Goal: Transaction & Acquisition: Purchase product/service

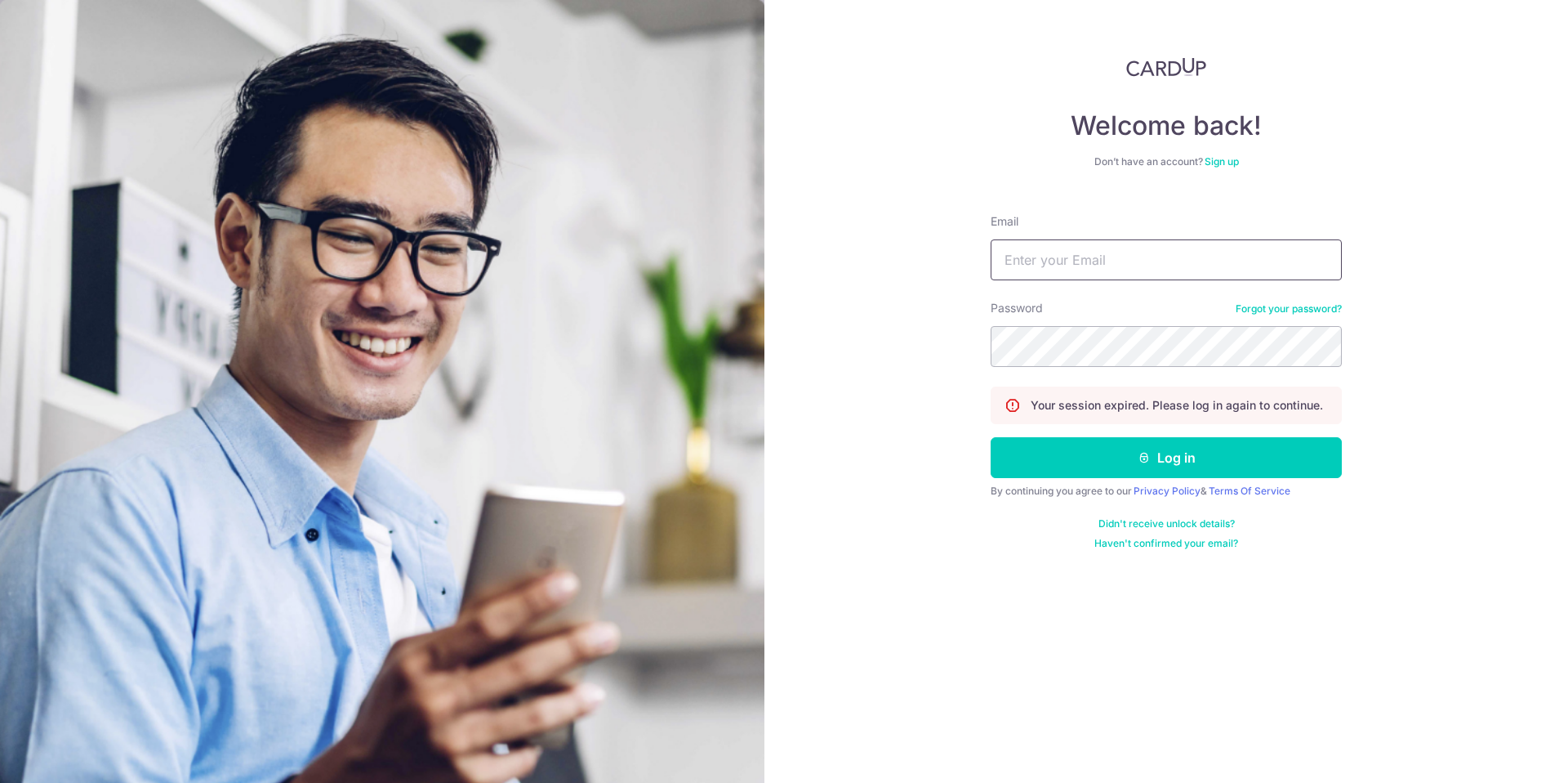
click at [1158, 264] on input "Email" at bounding box center [1166, 259] width 351 height 41
type input "[EMAIL_ADDRESS][DOMAIN_NAME]"
click at [1179, 447] on button "Log in" at bounding box center [1166, 457] width 351 height 41
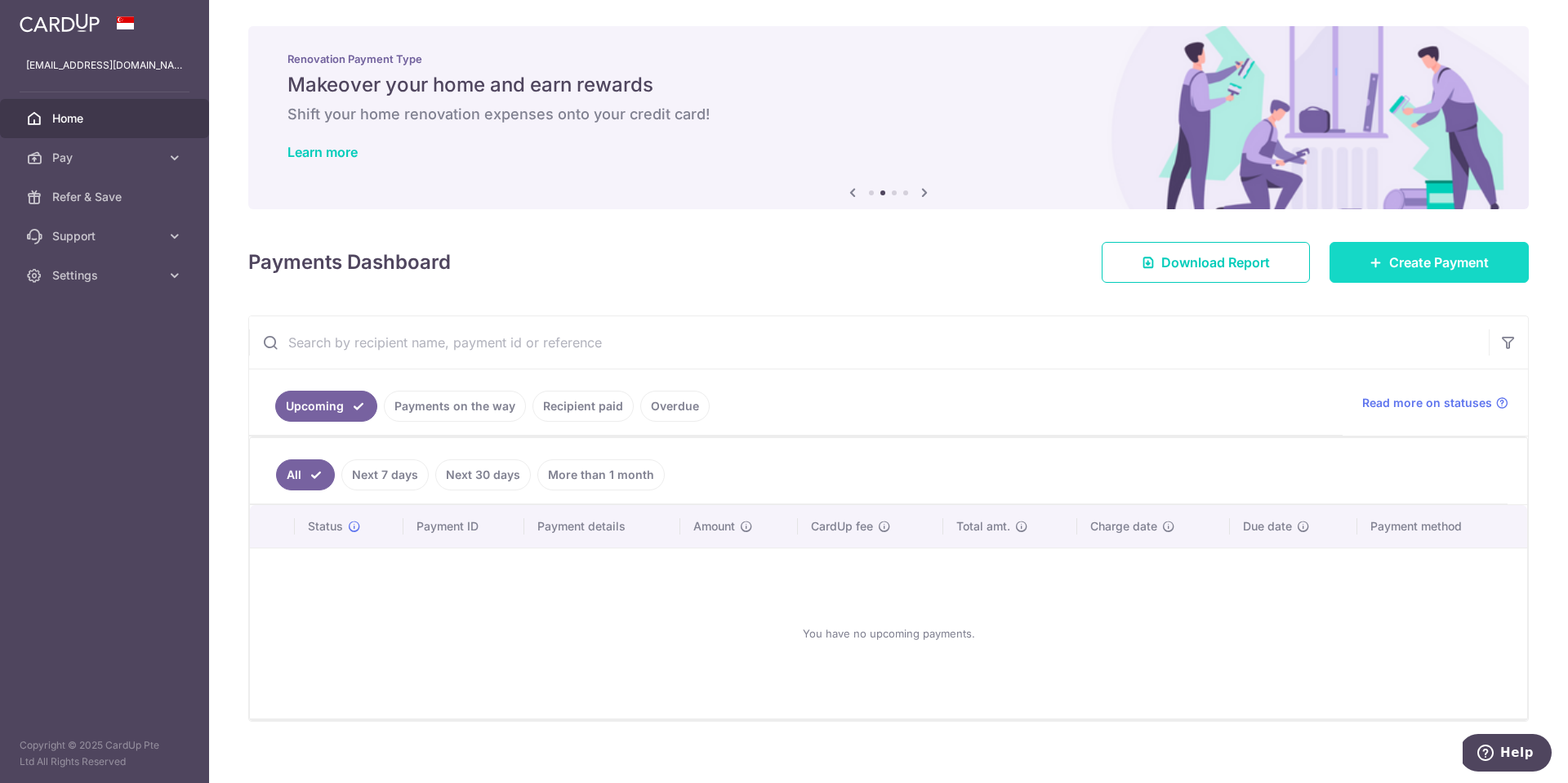
click at [1460, 262] on span "Create Payment" at bounding box center [1438, 262] width 99 height 19
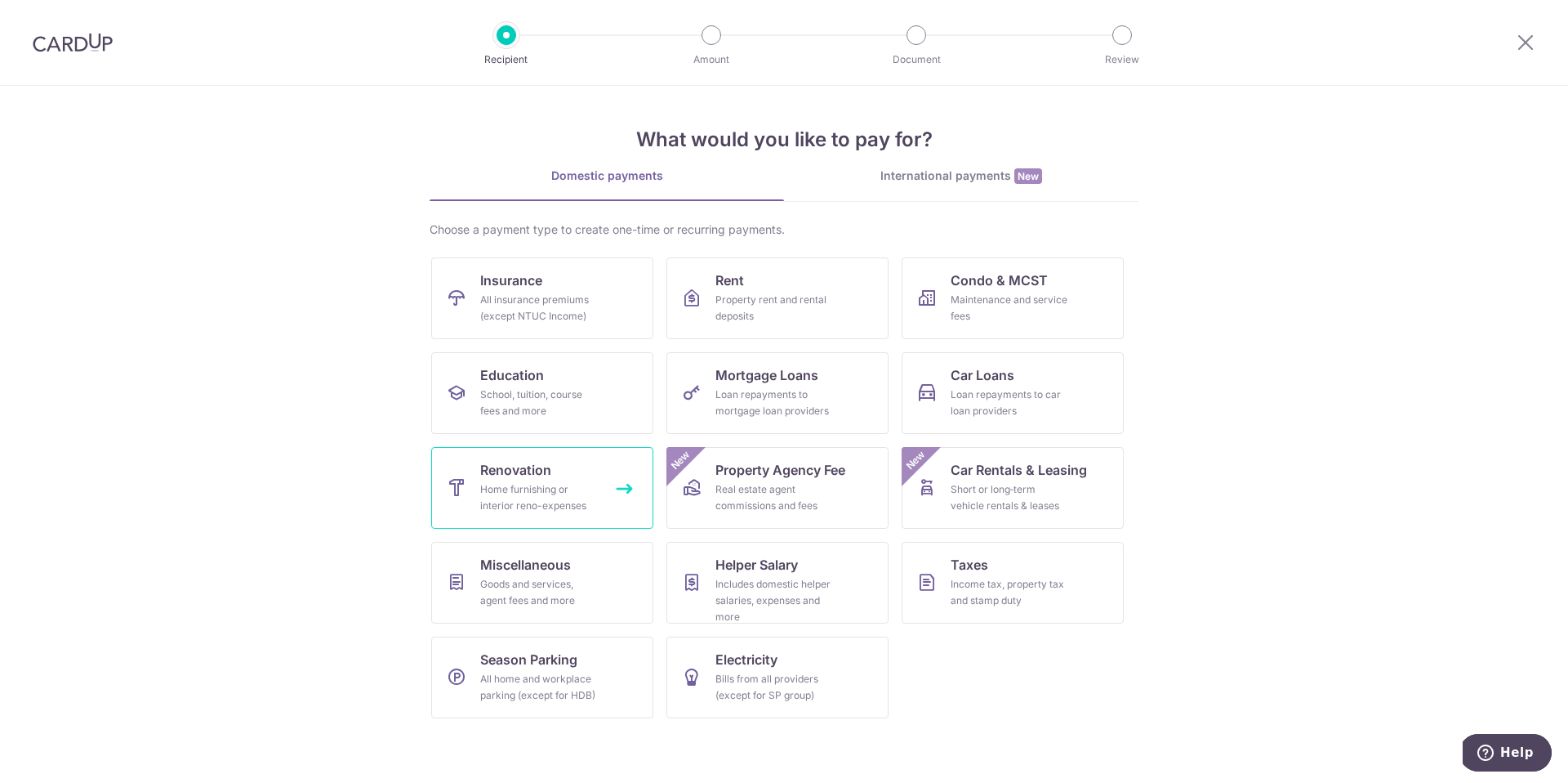
click at [545, 513] on div "Home furnishing or interior reno-expenses" at bounding box center [538, 497] width 118 height 33
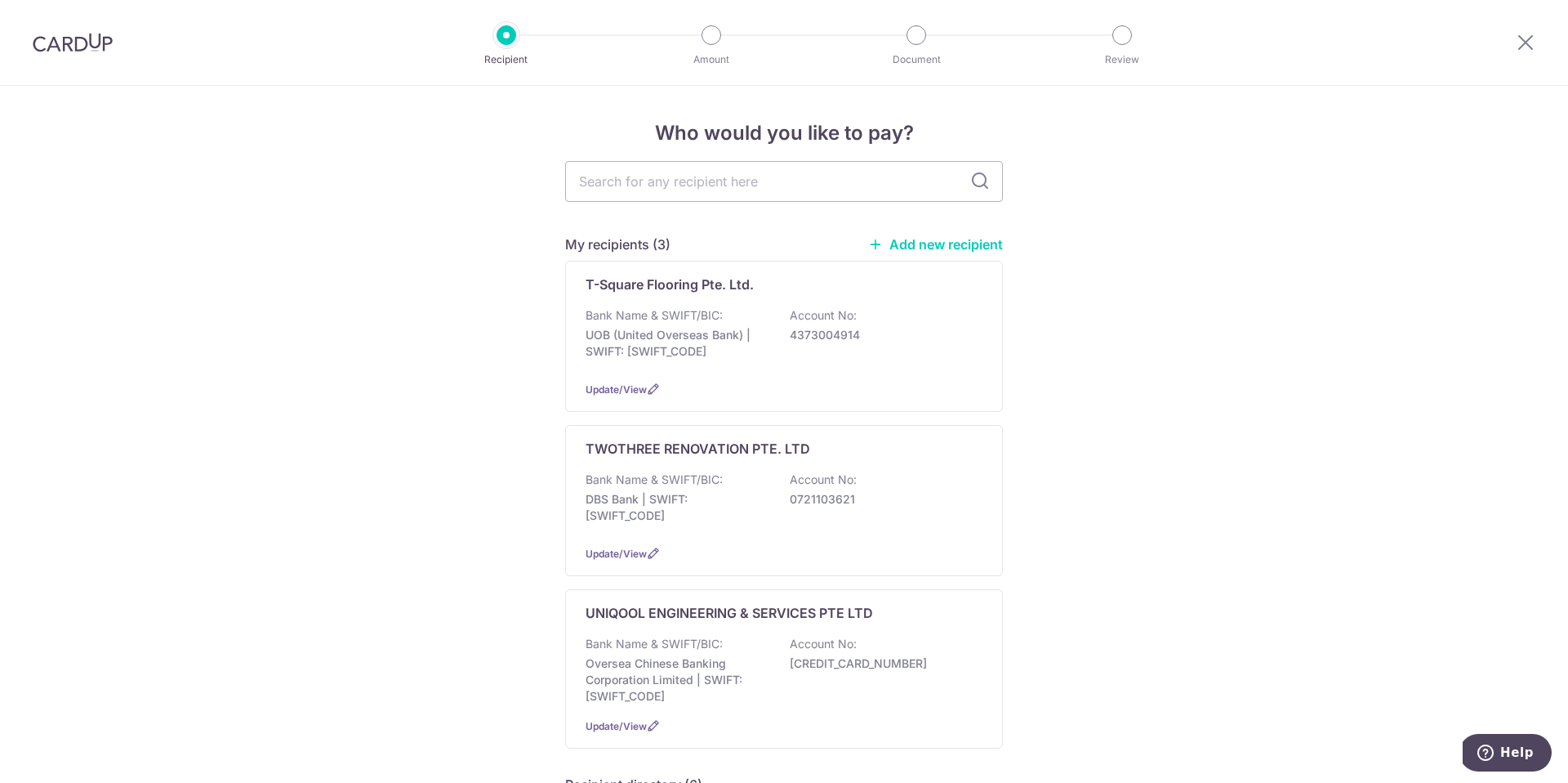
click at [919, 245] on link "Add new recipient" at bounding box center [936, 245] width 135 height 16
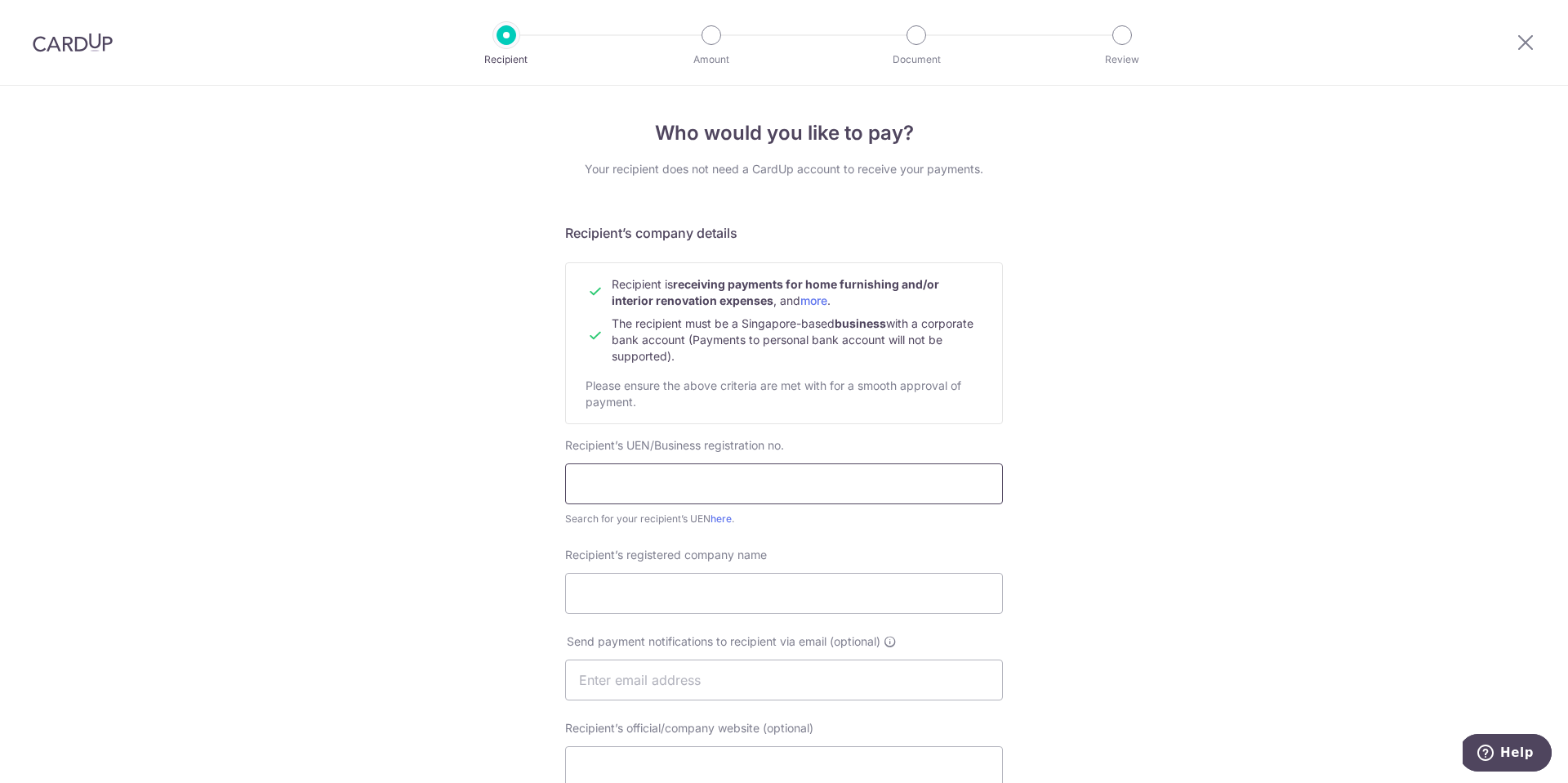
click at [724, 480] on input "text" at bounding box center [784, 484] width 438 height 41
paste input "201540018N"
type input "201540018N"
click at [654, 597] on input "Recipient’s registered company name" at bounding box center [784, 593] width 438 height 41
paste input "HERITAGE LIGHTING GALLERY PTE LTD"
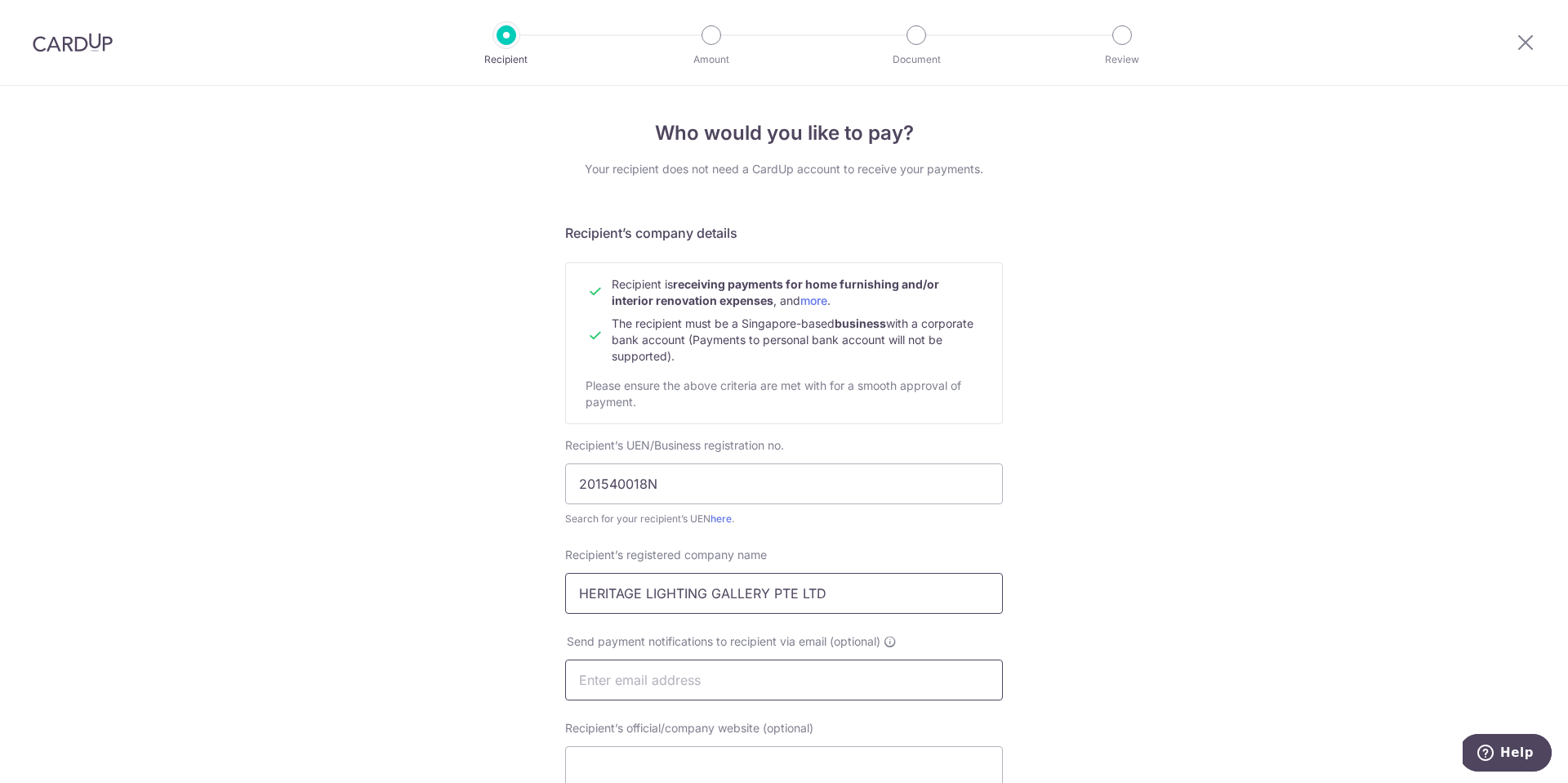
type input "HERITAGE LIGHTING GALLERY PTE LTD"
click at [747, 673] on input "text" at bounding box center [784, 679] width 438 height 41
click at [959, 611] on input "HERITAGE LIGHTING GALLERY PTE LTD" at bounding box center [784, 593] width 438 height 41
click at [605, 678] on input "text" at bounding box center [784, 679] width 438 height 41
paste input "heritagebathroom@gmail.com"
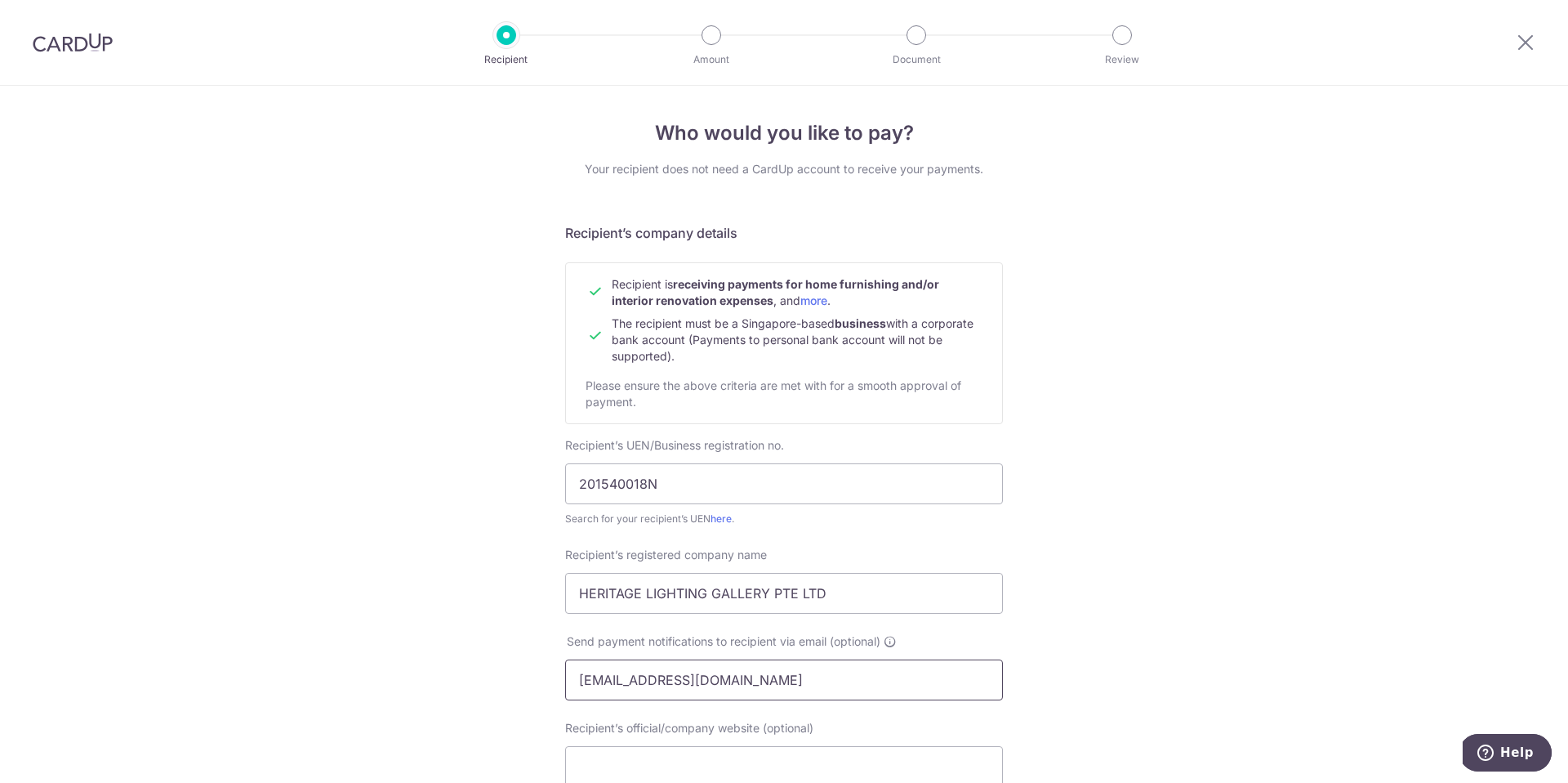
type input "heritagebathroom@gmail.com"
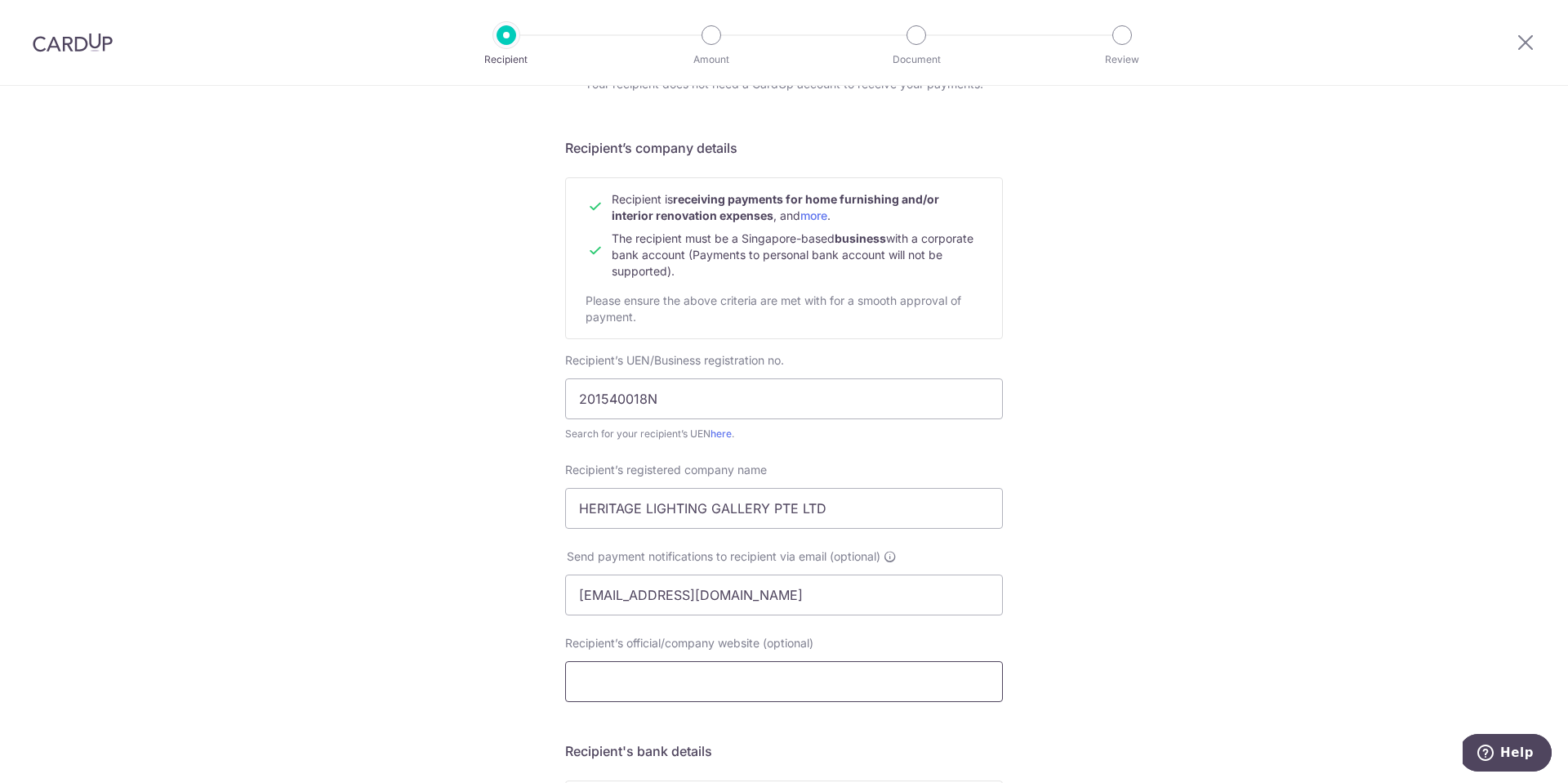
scroll to position [127, 0]
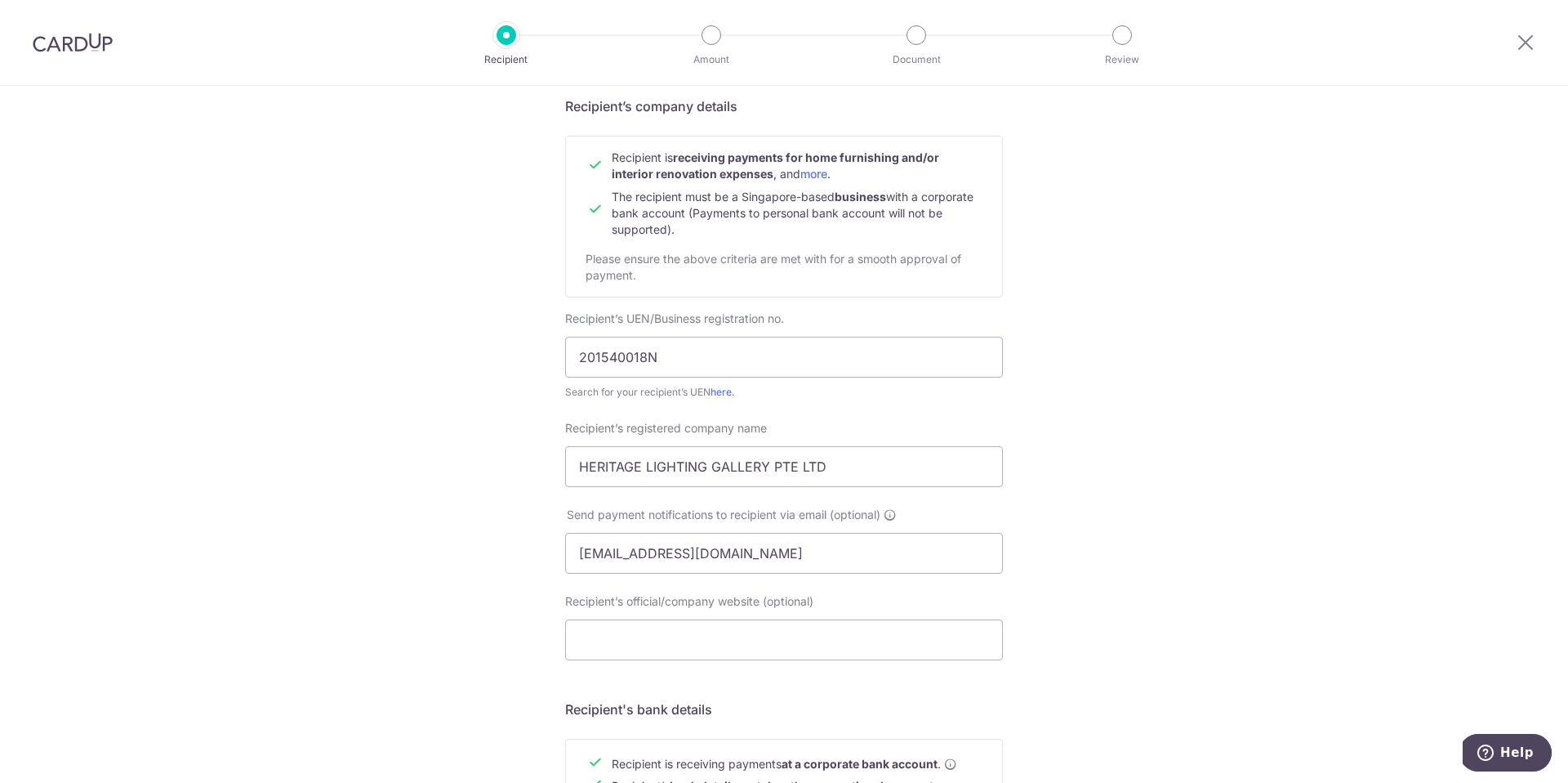
click at [480, 667] on div "Who would you like to pay? Your recipient does not need a CardUp account to rec…" at bounding box center [784, 573] width 1568 height 1228
click at [635, 640] on input "Recipient’s official/company website (optional)" at bounding box center [784, 640] width 438 height 41
paste input "https://heritagebathroomgallery.com.sg/"
type input "https://heritagebathroomgallery.com.sg/"
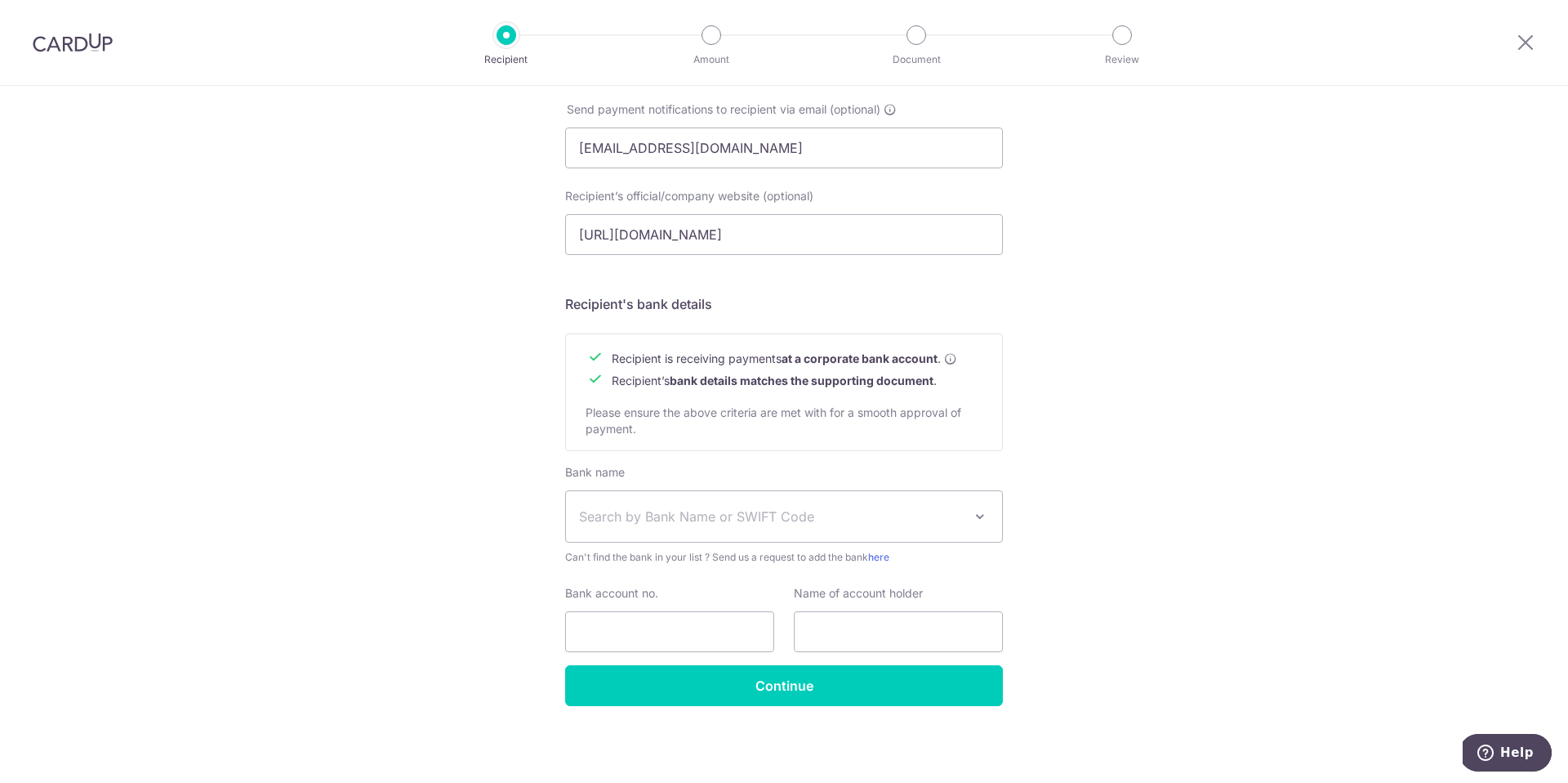
click at [704, 517] on span "Search by Bank Name or SWIFT Code" at bounding box center [771, 516] width 384 height 19
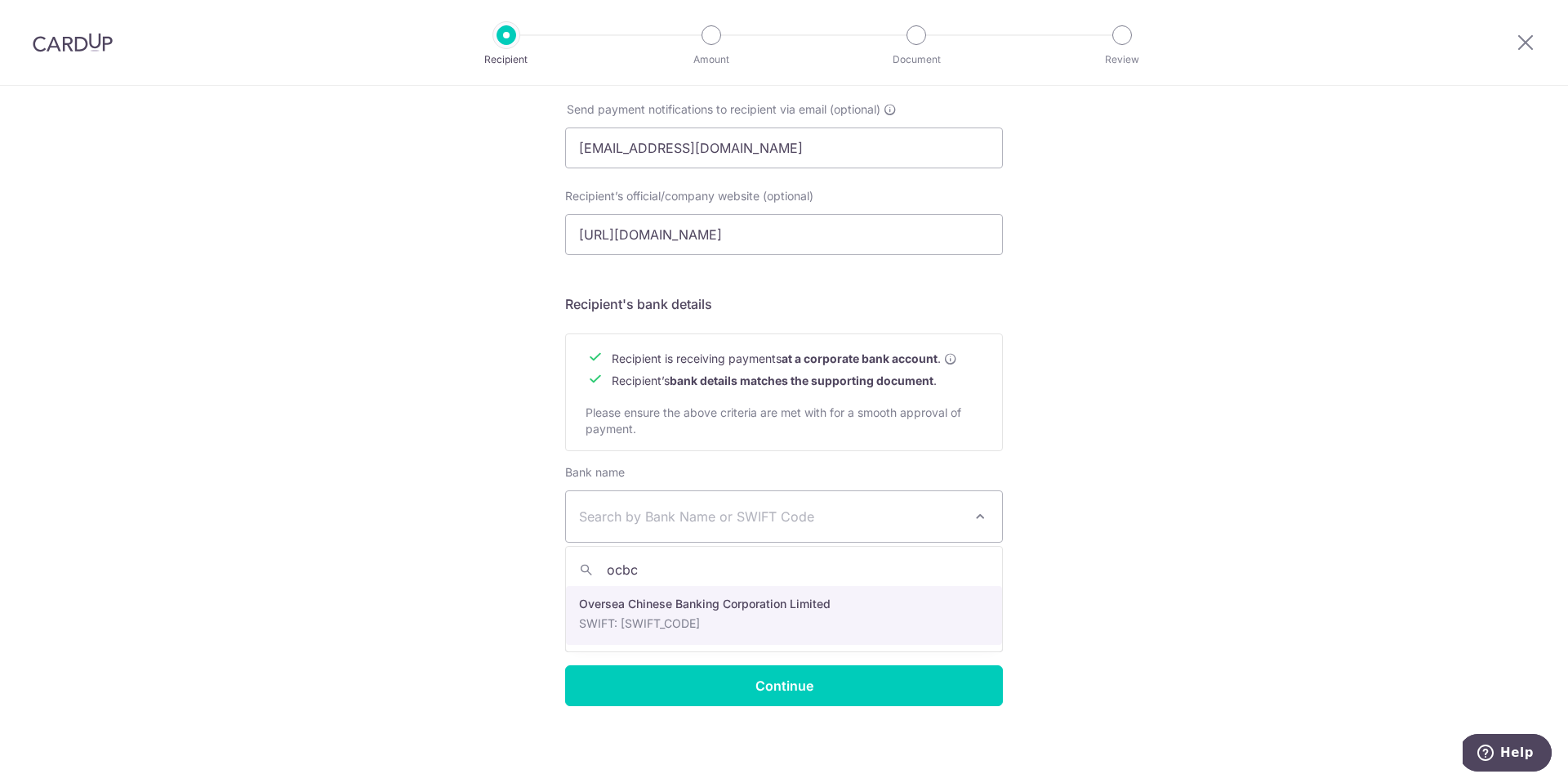
type input "ocbc"
select select "12"
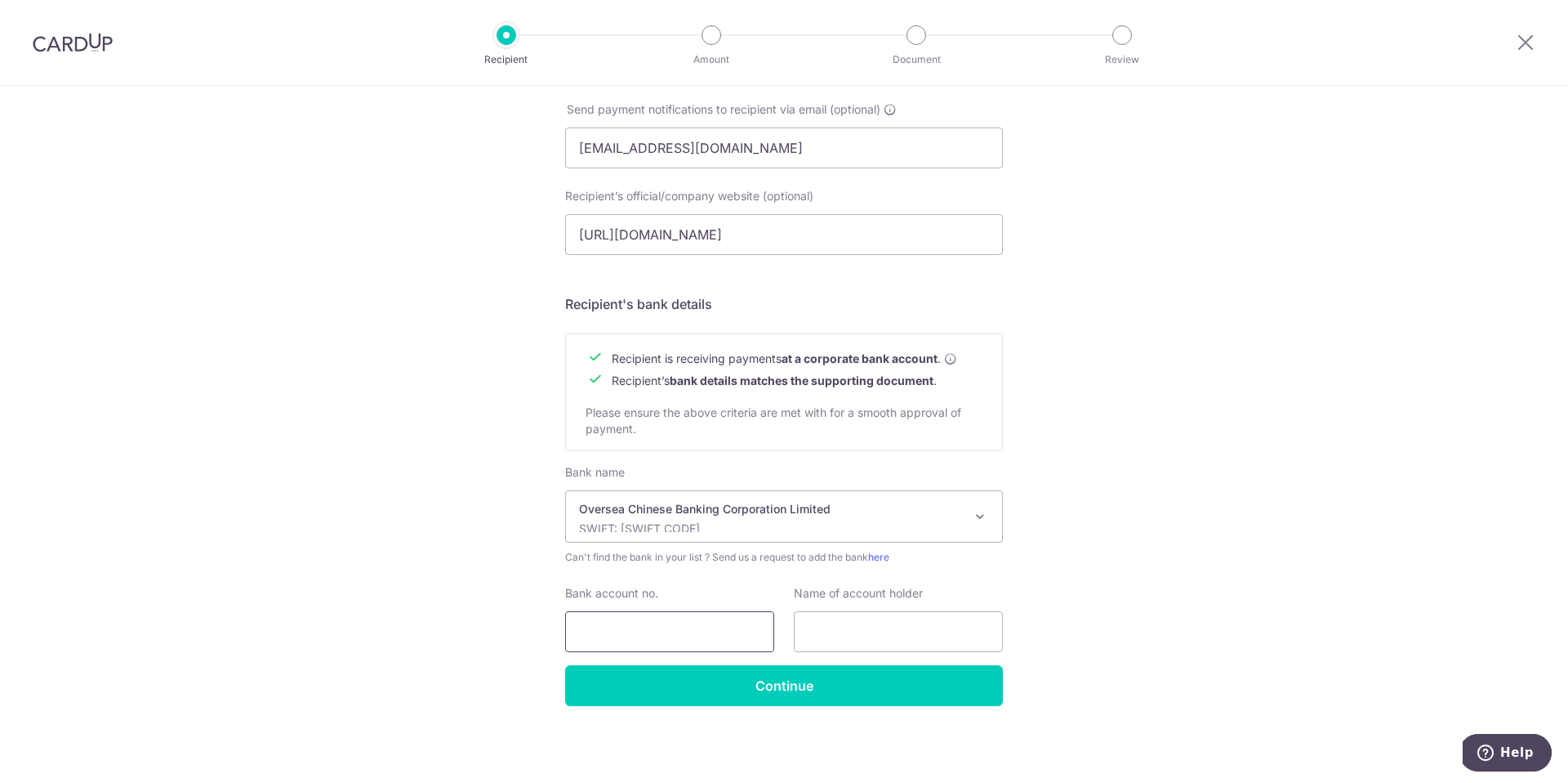
click at [676, 627] on input "Bank account no." at bounding box center [670, 632] width 209 height 41
click at [604, 620] on input "Bank account no." at bounding box center [670, 632] width 209 height 41
type input "Heritage"
click at [857, 619] on input "text" at bounding box center [898, 632] width 209 height 41
paste input "HERITAGE LIGHTING"
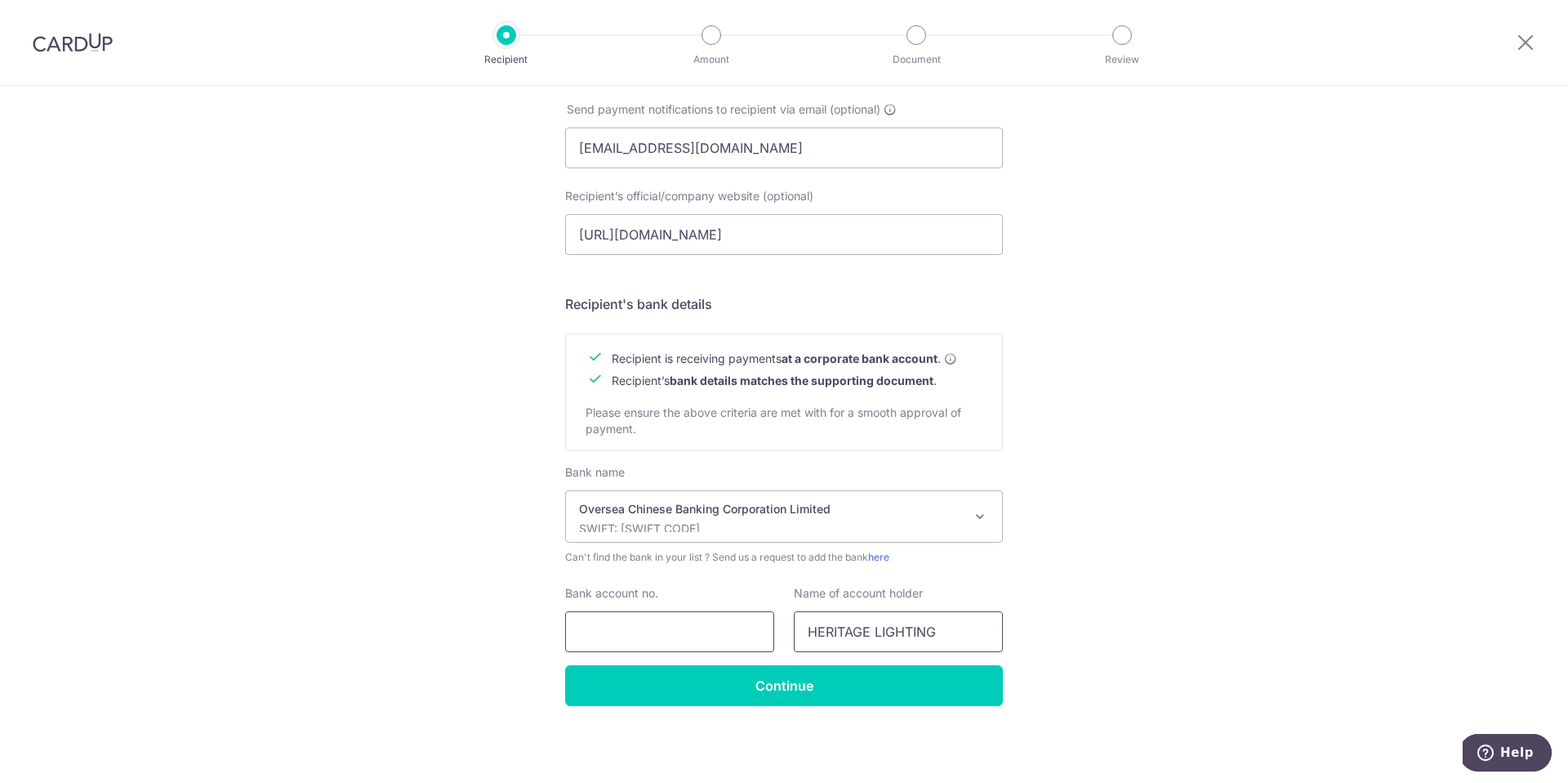
type input "HERITAGE LIGHTING"
click at [733, 640] on input "Bank account no." at bounding box center [670, 632] width 209 height 41
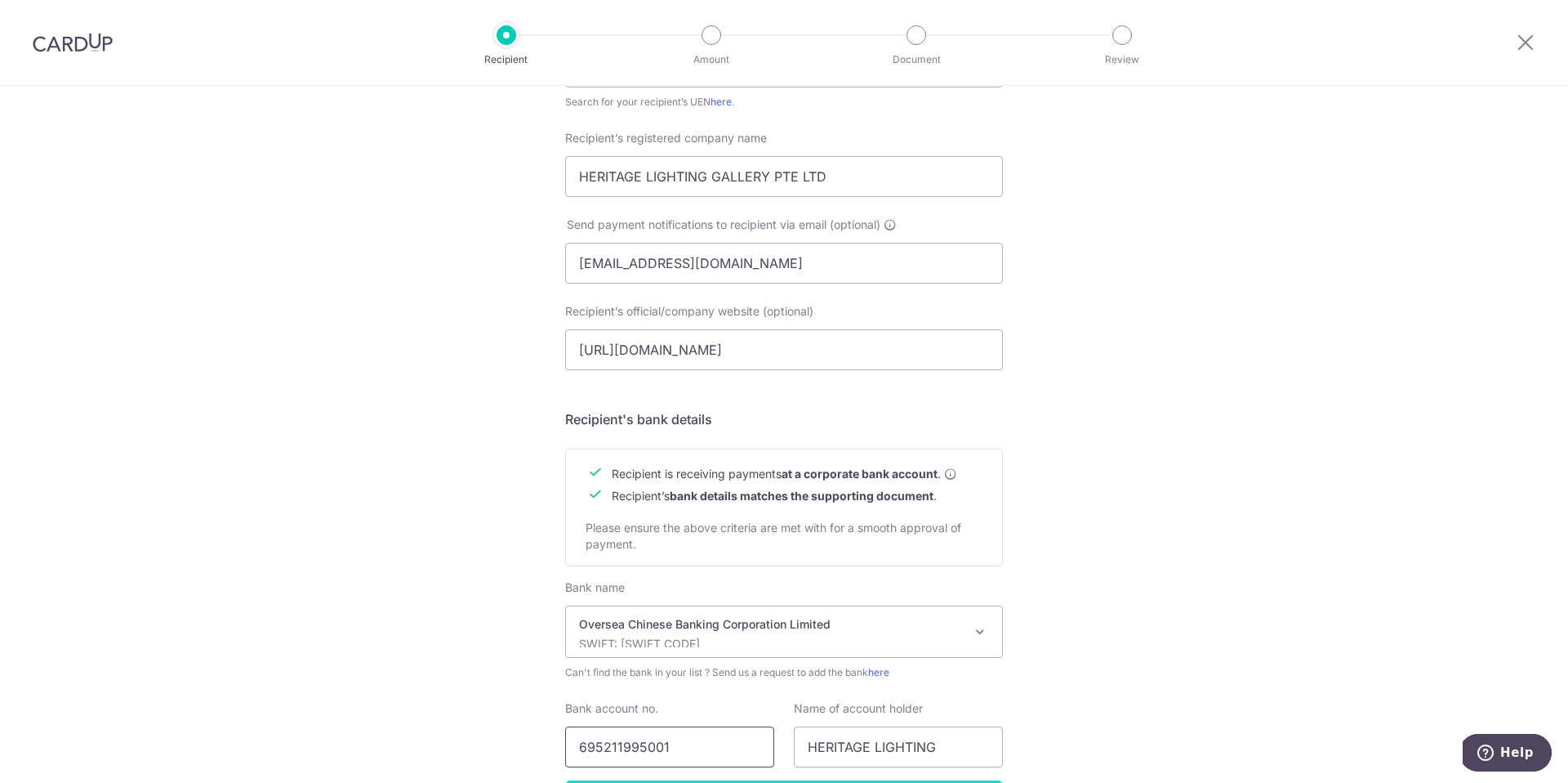
scroll to position [451, 0]
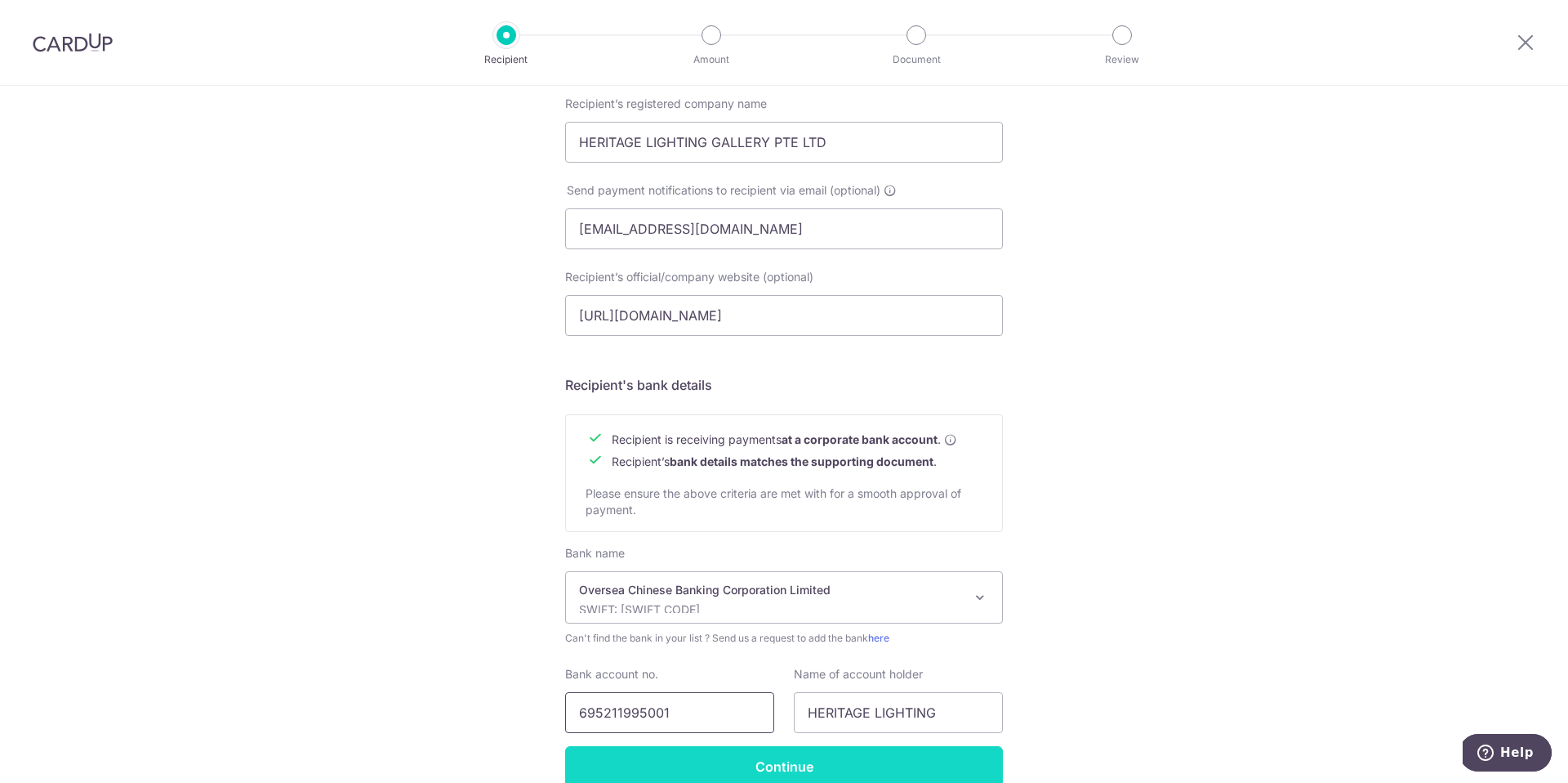
type input "695211995001"
click at [795, 765] on input "Continue" at bounding box center [784, 766] width 438 height 41
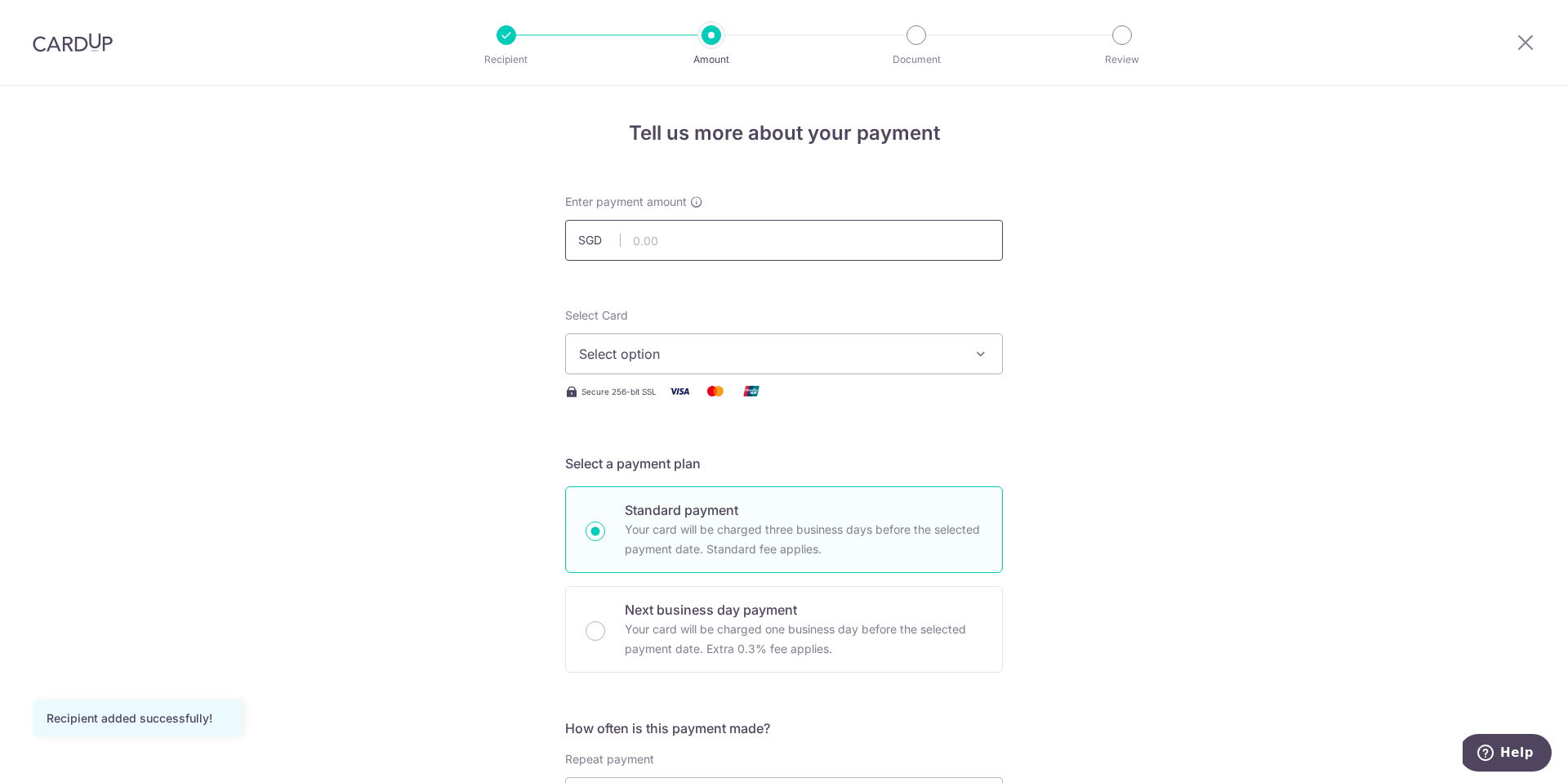
click at [761, 248] on input "text" at bounding box center [784, 240] width 438 height 41
click at [702, 245] on input "text" at bounding box center [784, 240] width 438 height 41
type input "5,115.10"
click at [674, 347] on span "Select option" at bounding box center [769, 353] width 380 height 19
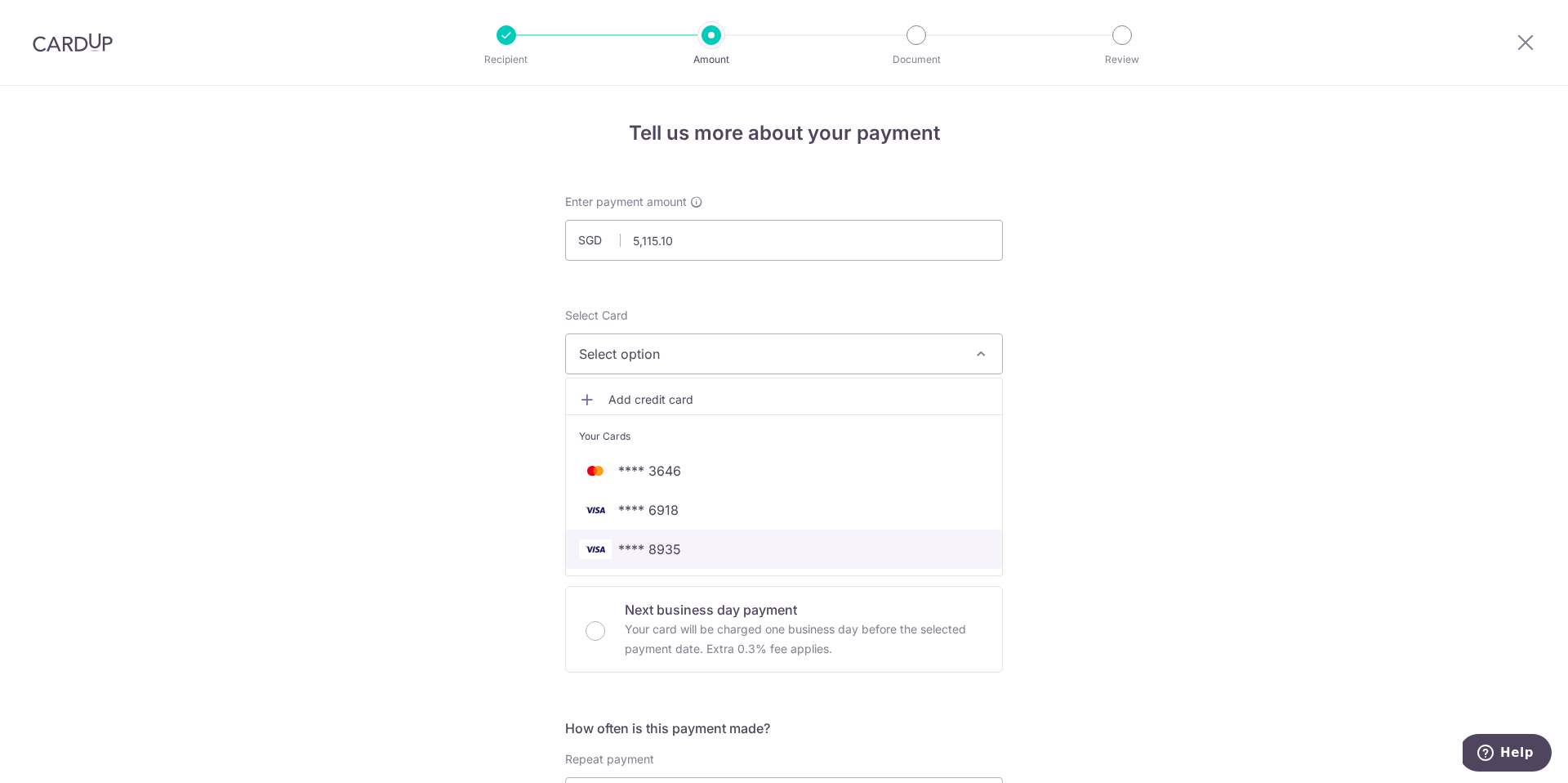
click at [655, 547] on span "**** 8935" at bounding box center [649, 548] width 63 height 19
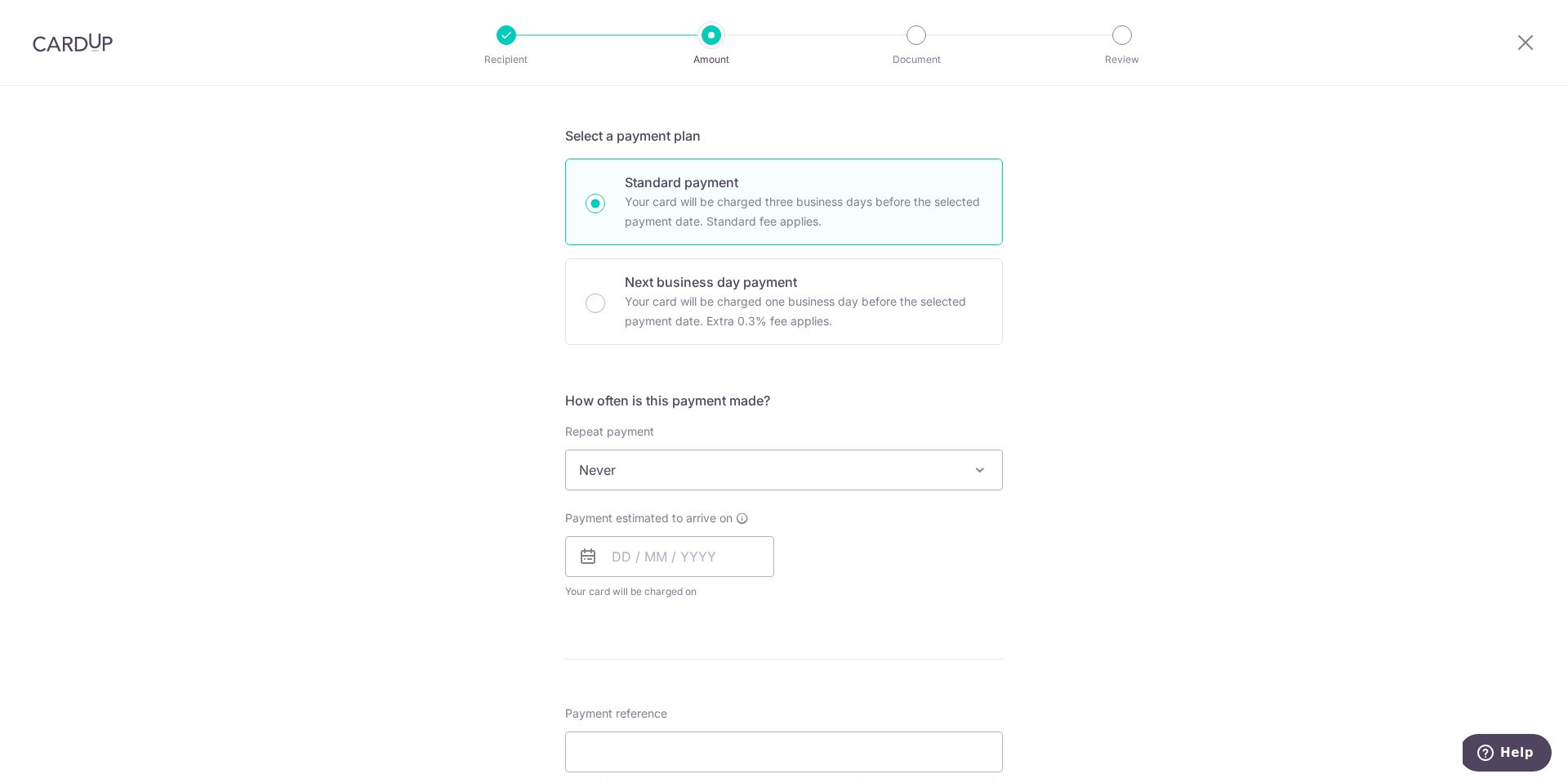
scroll to position [329, 0]
click at [671, 565] on input "text" at bounding box center [670, 555] width 209 height 41
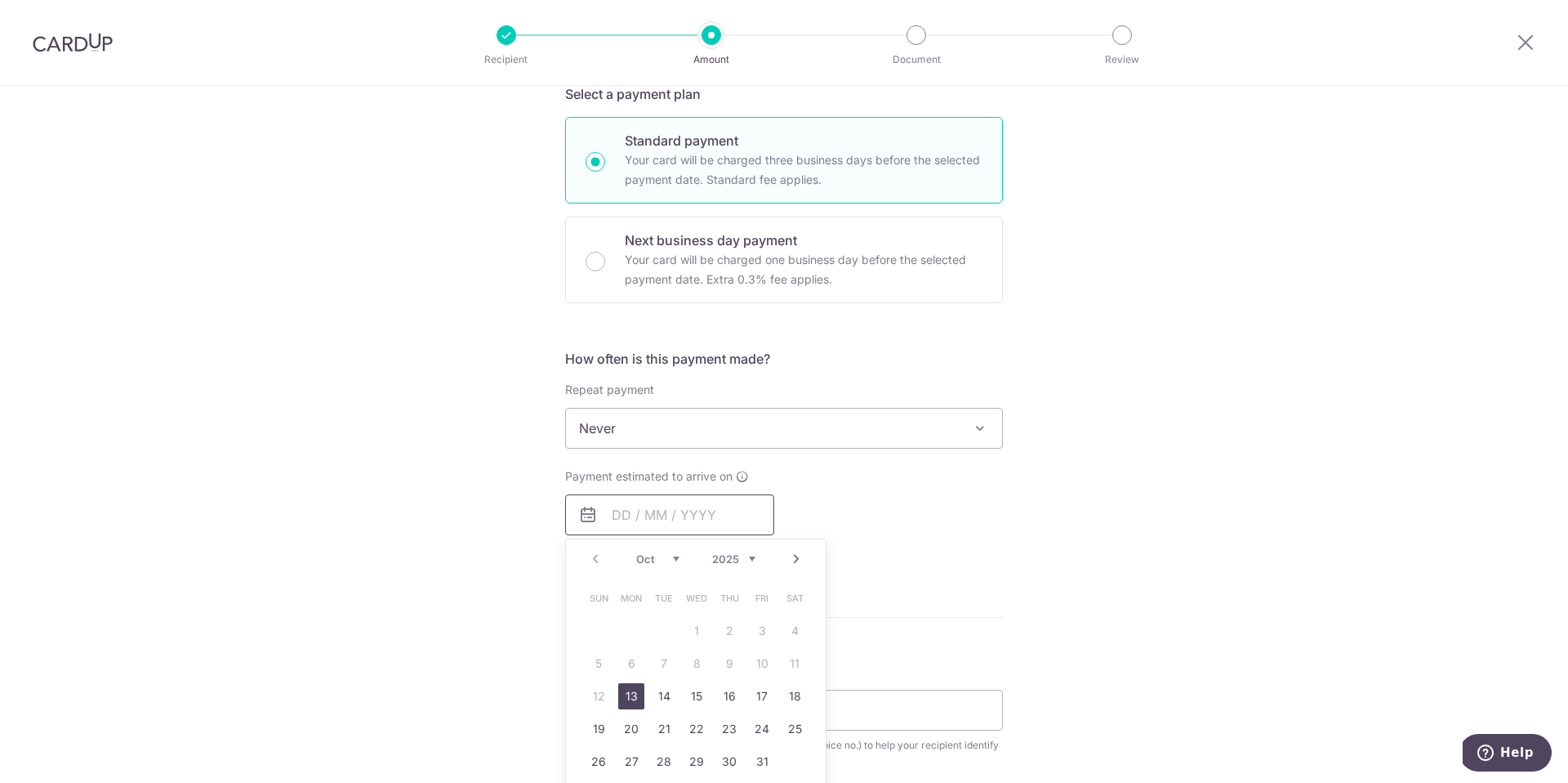
scroll to position [373, 0]
click at [632, 690] on link "13" at bounding box center [631, 692] width 26 height 26
type input "13/10/2025"
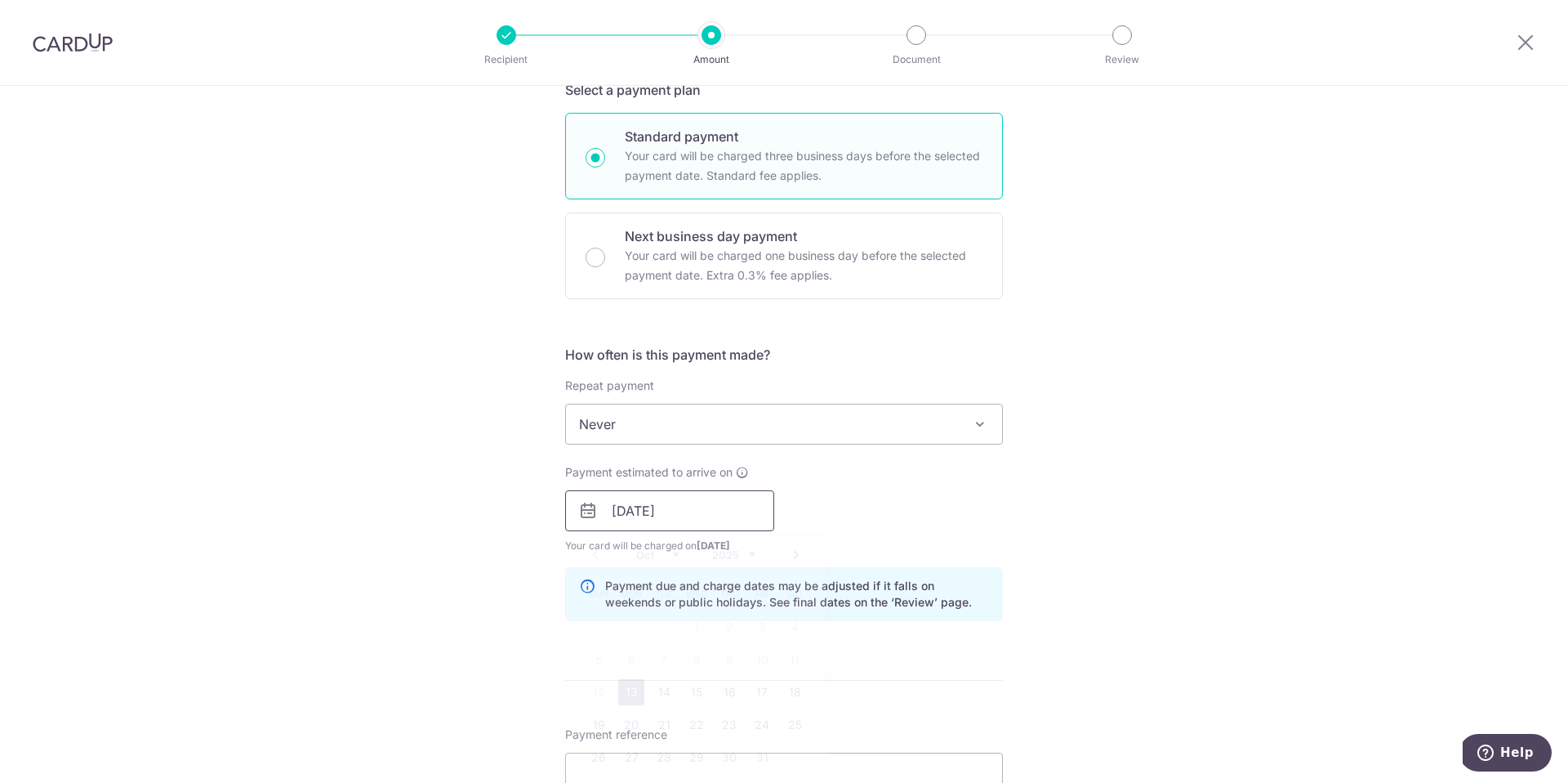
click at [730, 518] on input "13/10/2025" at bounding box center [670, 510] width 209 height 41
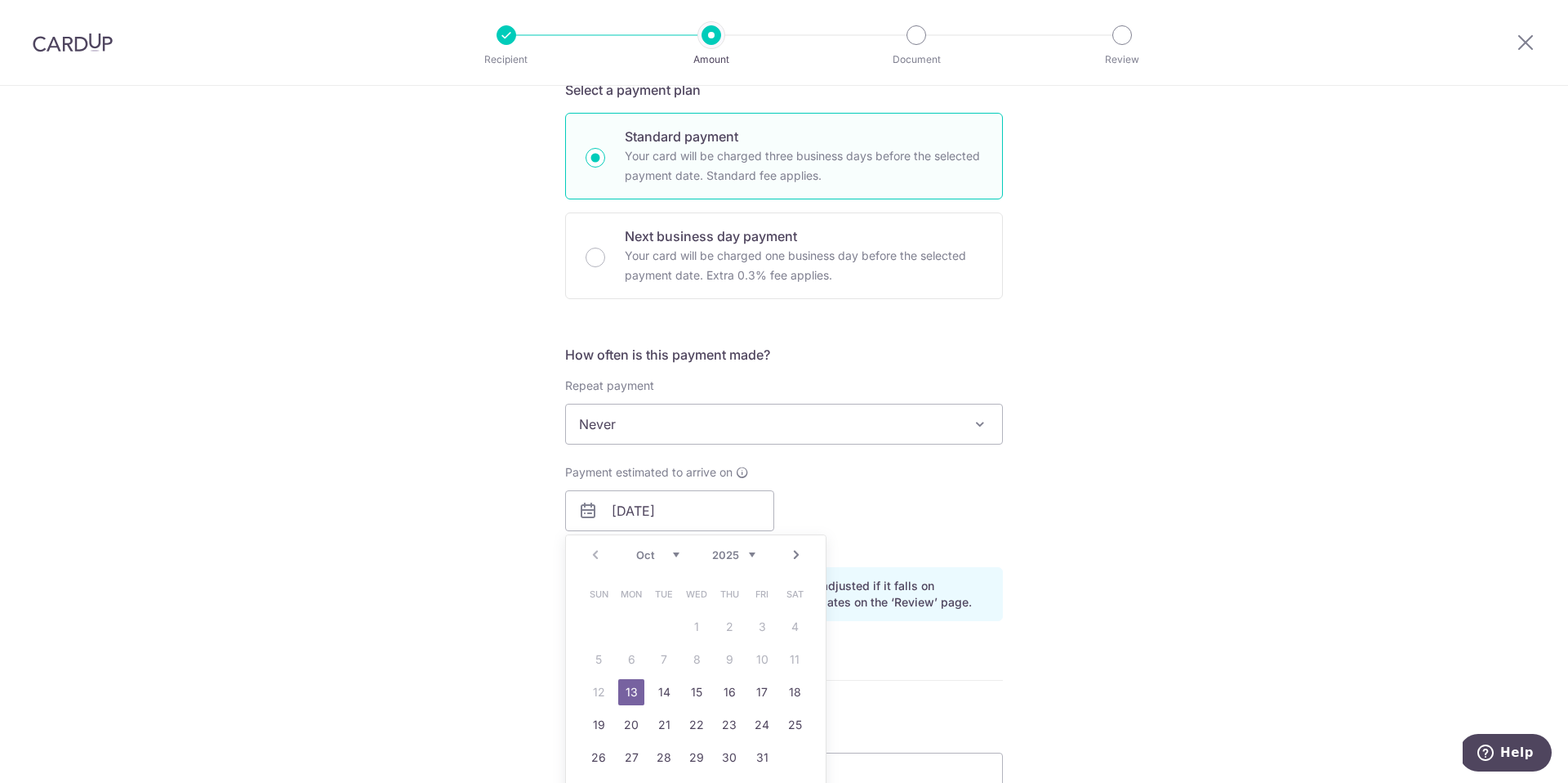
click at [963, 610] on p "Payment due and charge dates may be adjusted if it falls on weekends or public …" at bounding box center [796, 594] width 384 height 33
click at [729, 517] on input "13/10/2025" at bounding box center [670, 510] width 209 height 41
click at [986, 486] on div "Payment estimated to arrive on 13/10/2025 Prev Next Oct Nov Dec 2025 2026 2027 …" at bounding box center [784, 509] width 457 height 89
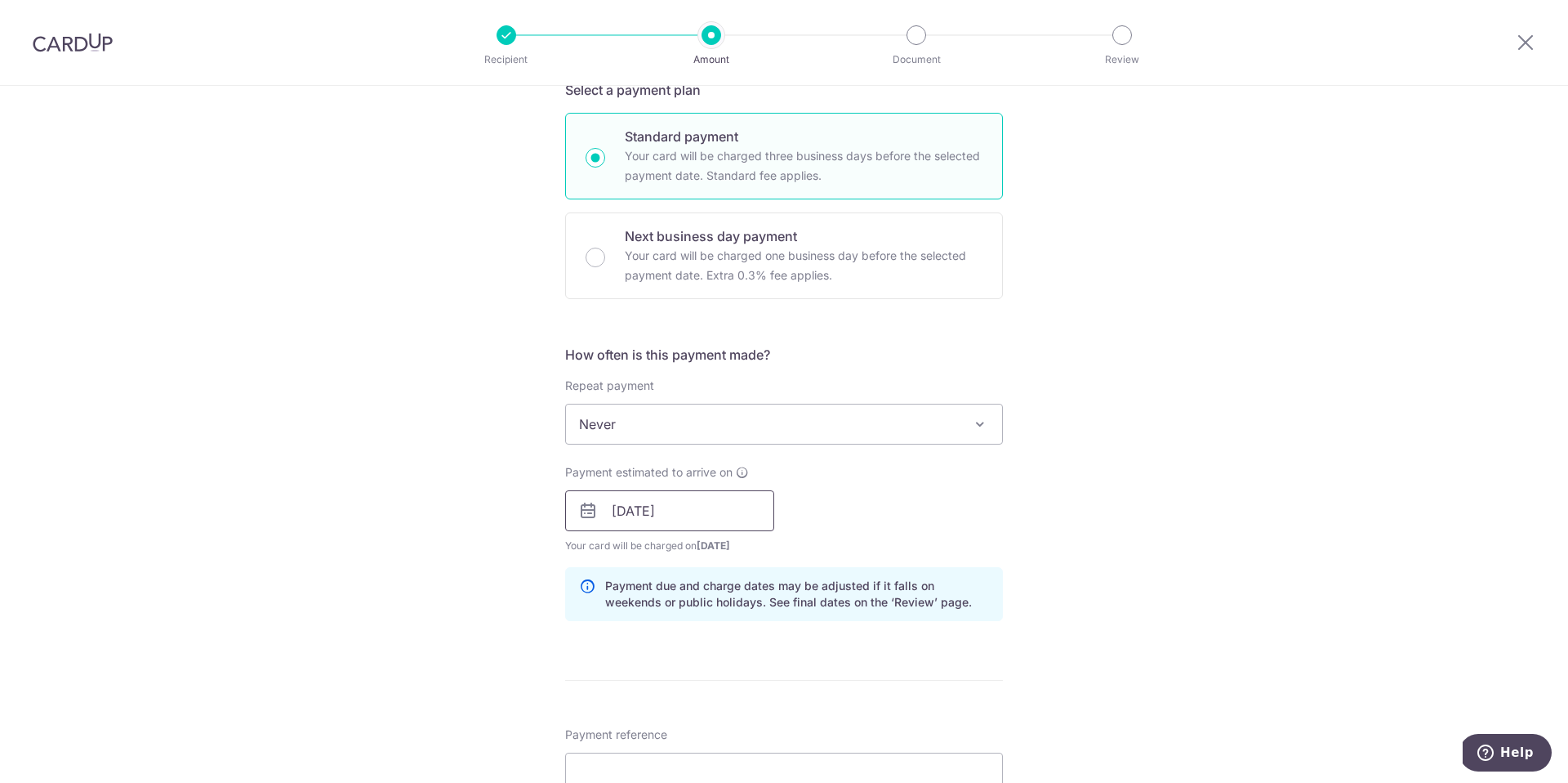
click at [736, 527] on input "13/10/2025" at bounding box center [670, 510] width 209 height 41
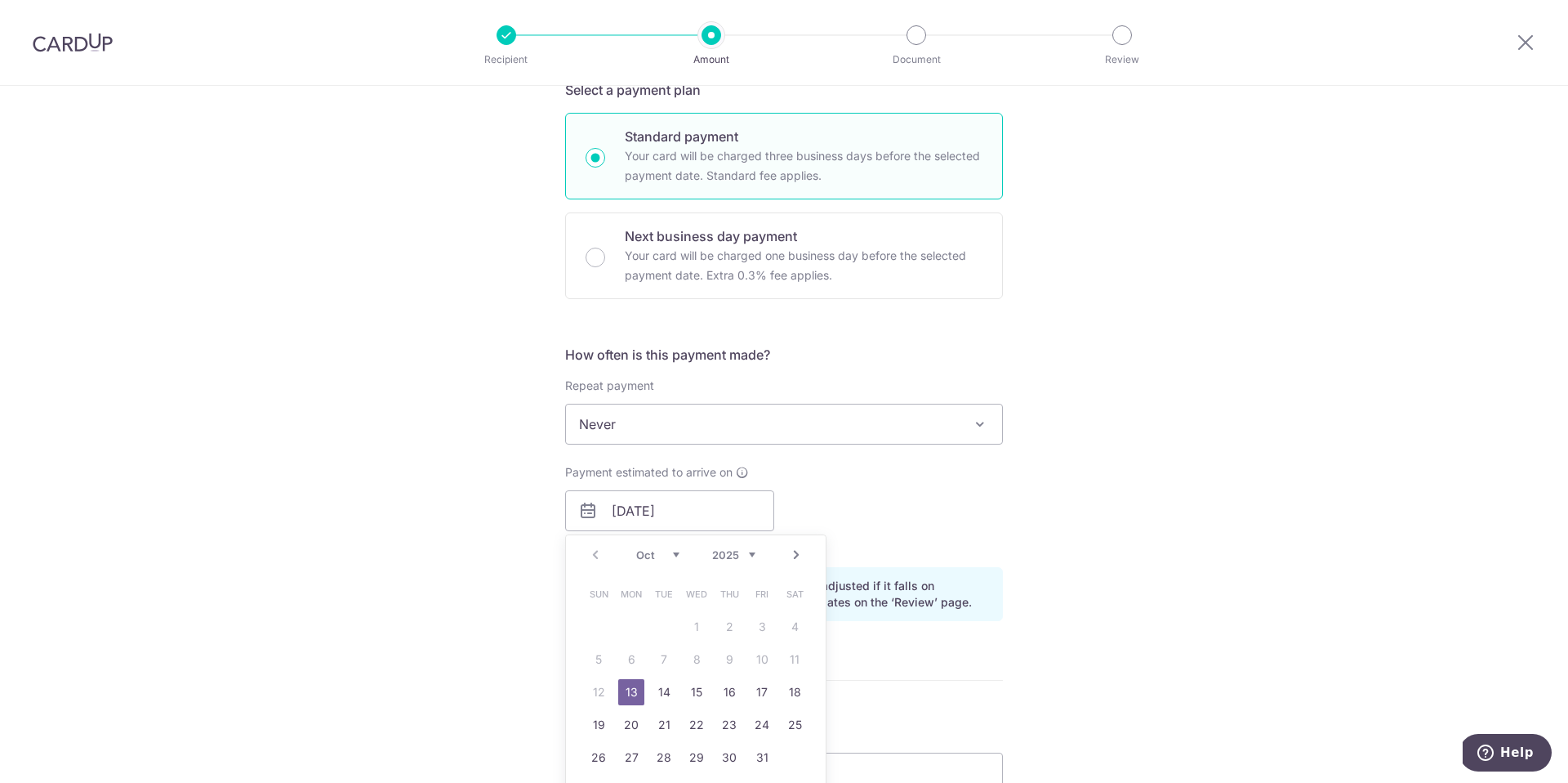
click at [800, 654] on table "Sun Mon Tue Wed Thu Fri Sat 1 2 3 4 5 6 7 8 9 10 11 12 13 14 15 16 17 18 19 20 …" at bounding box center [696, 675] width 229 height 196
click at [1121, 465] on div "Tell us more about your payment Enter payment amount SGD 5,115.10 5115.10 Recip…" at bounding box center [784, 539] width 1568 height 1655
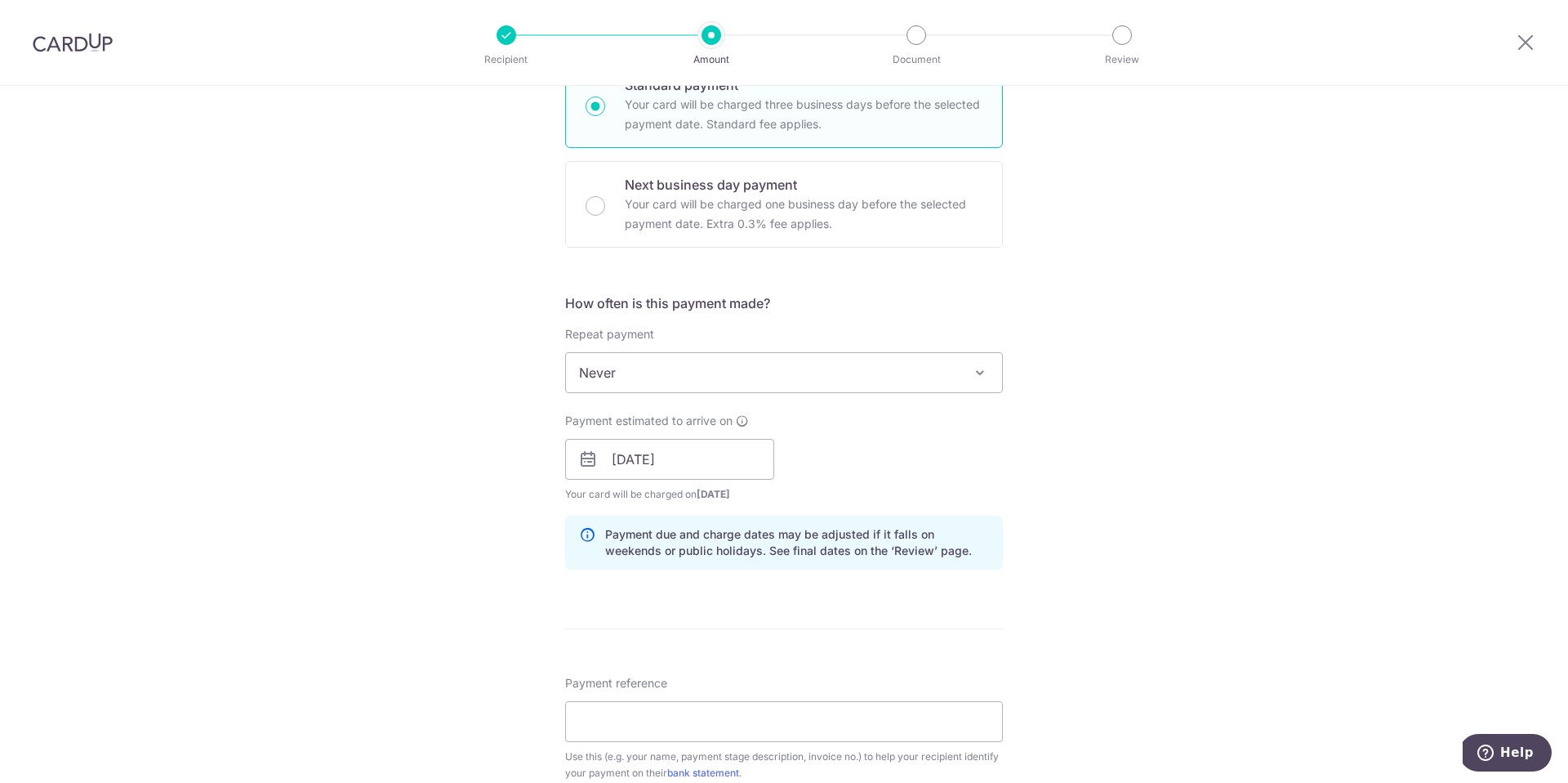
scroll to position [431, 0]
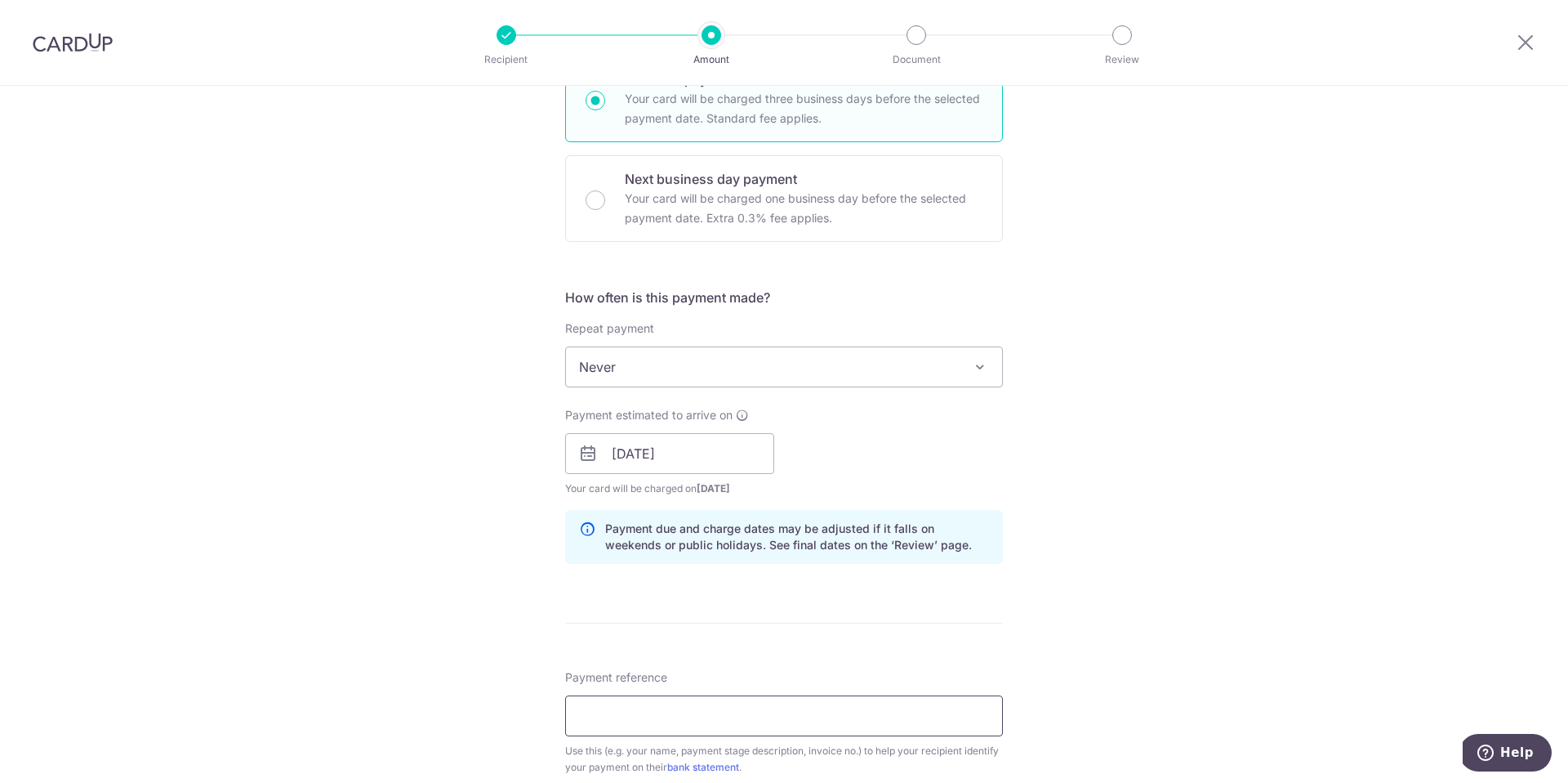
click at [785, 707] on input "Payment reference" at bounding box center [784, 715] width 438 height 41
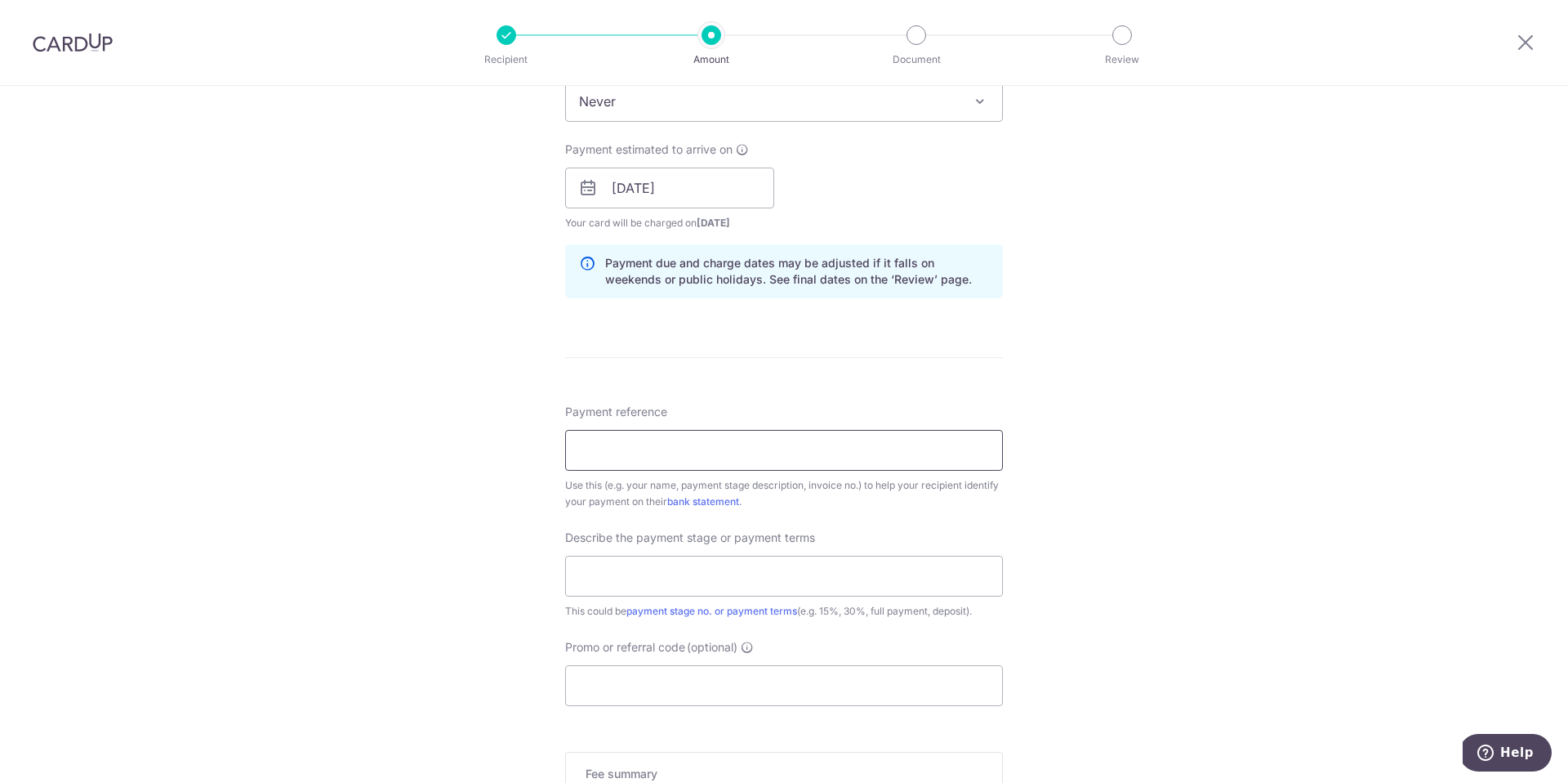
scroll to position [957, 0]
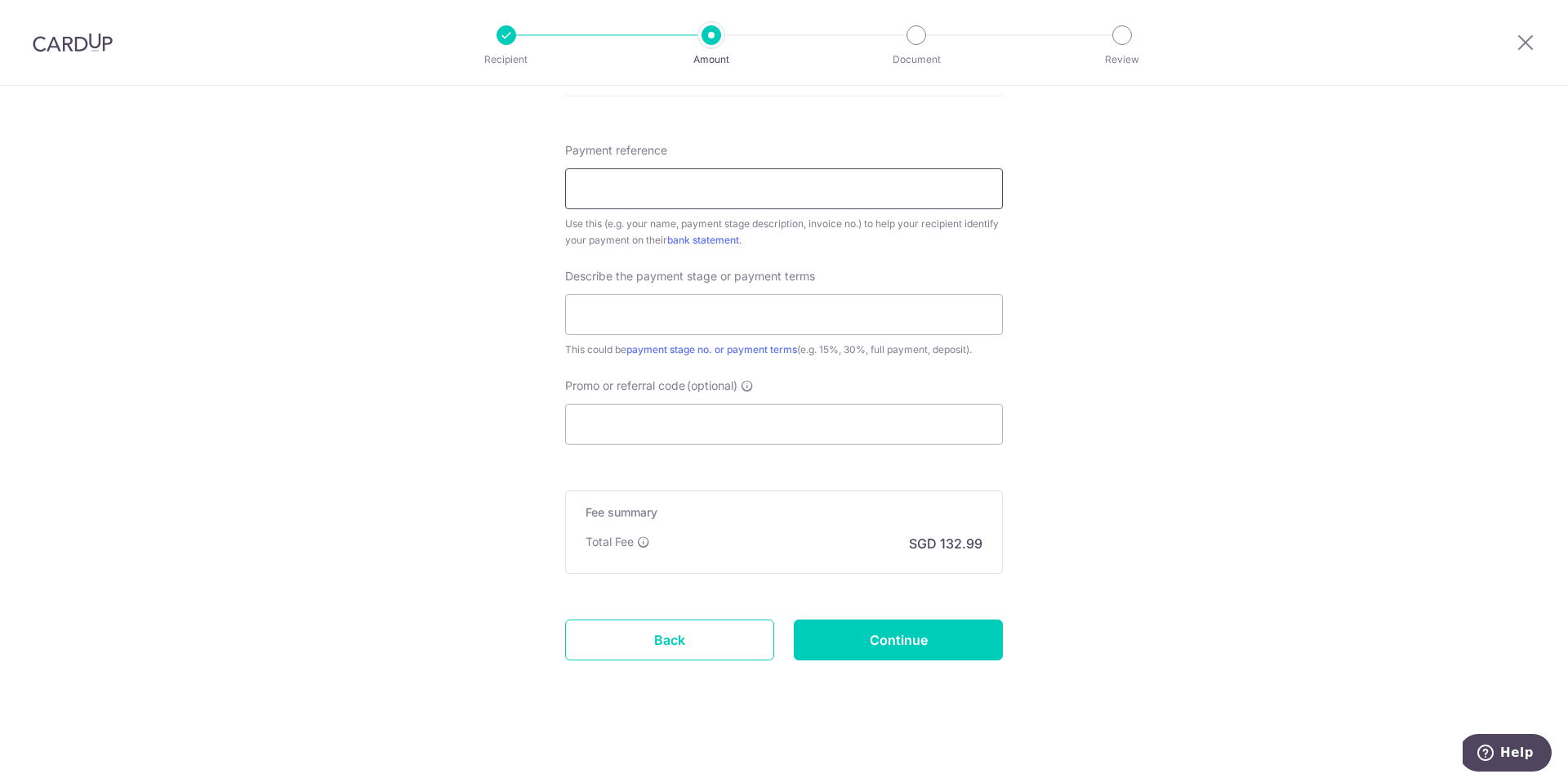
click at [780, 197] on input "Payment reference" at bounding box center [784, 188] width 438 height 41
click at [923, 256] on div "Payment reference Use this (e.g. your name, payment stage description, invoice …" at bounding box center [784, 293] width 438 height 302
click at [846, 191] on input "Payment reference" at bounding box center [784, 188] width 438 height 41
paste input "SO25497"
type input "Clifton, SO25497"
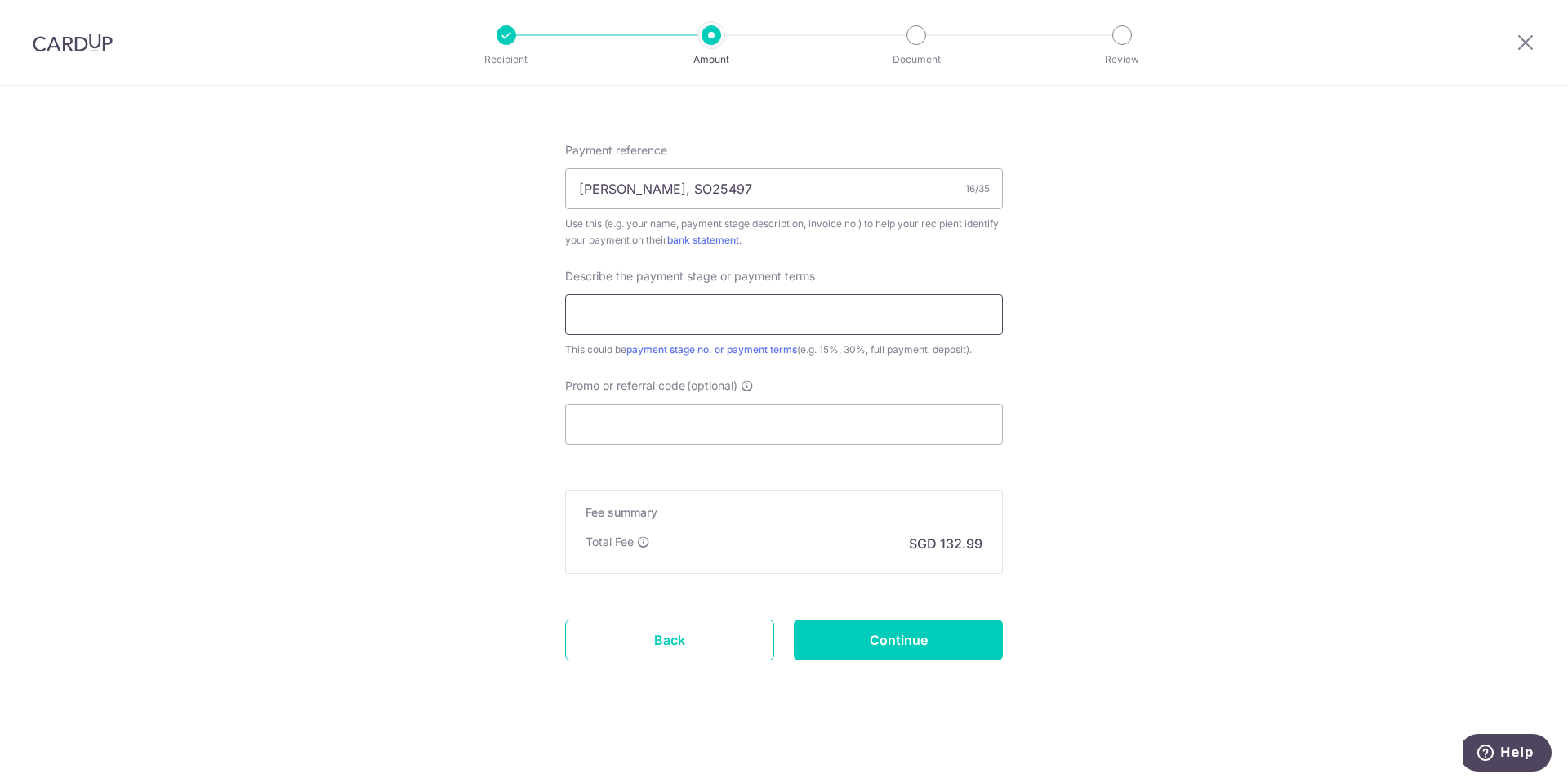
click at [698, 304] on input "text" at bounding box center [784, 314] width 438 height 41
type input "full payment"
click at [662, 412] on input "Promo or referral code (optional)" at bounding box center [784, 423] width 438 height 41
click at [738, 423] on input "Promo or referral code (optional)" at bounding box center [784, 423] width 438 height 41
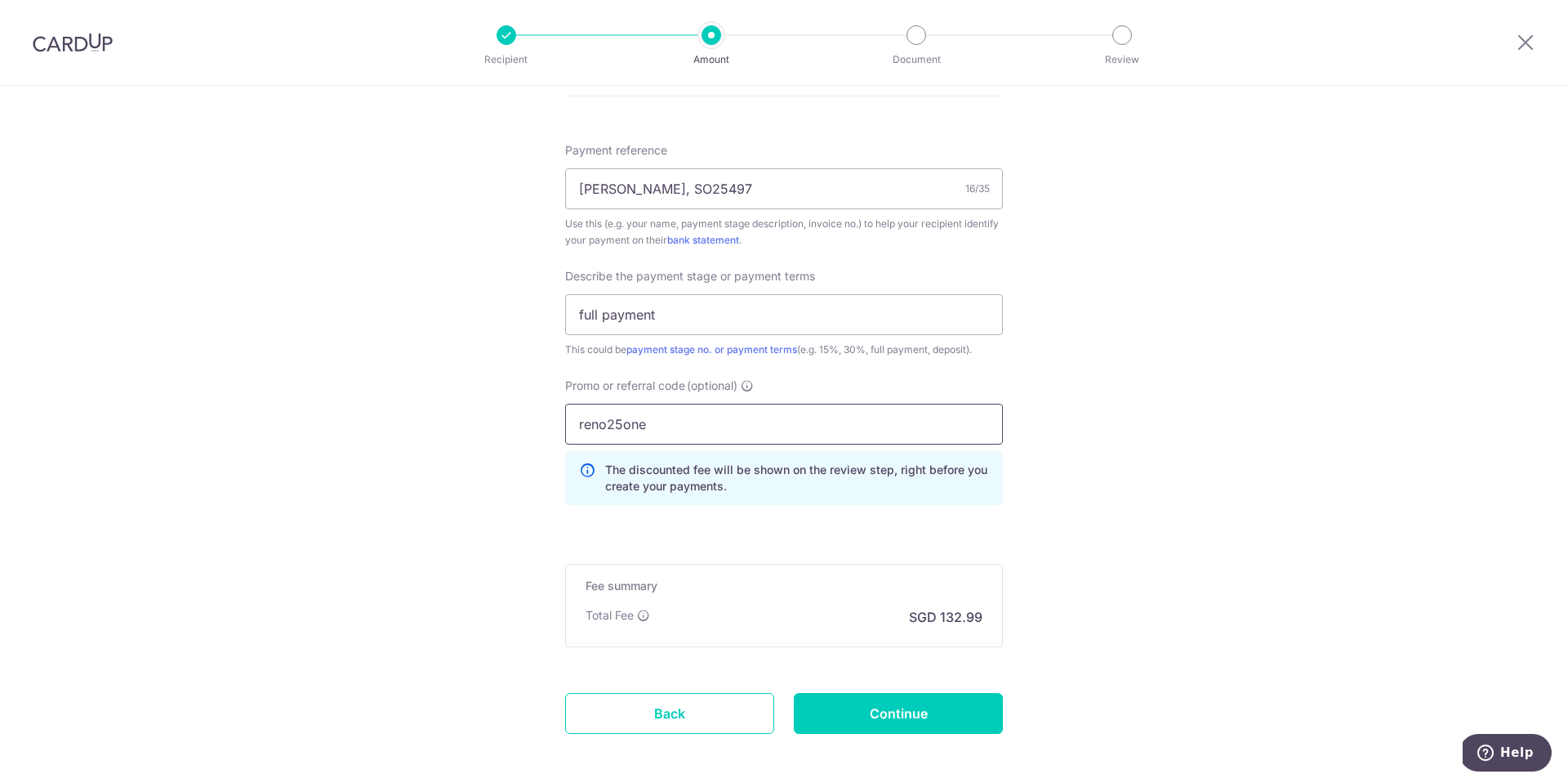
type input "reno25one"
click at [823, 595] on div "Fee summary Base fee Extend fee Next-day fee Total Fee SGD 132.99" at bounding box center [784, 605] width 438 height 83
click at [855, 707] on input "Continue" at bounding box center [898, 713] width 209 height 41
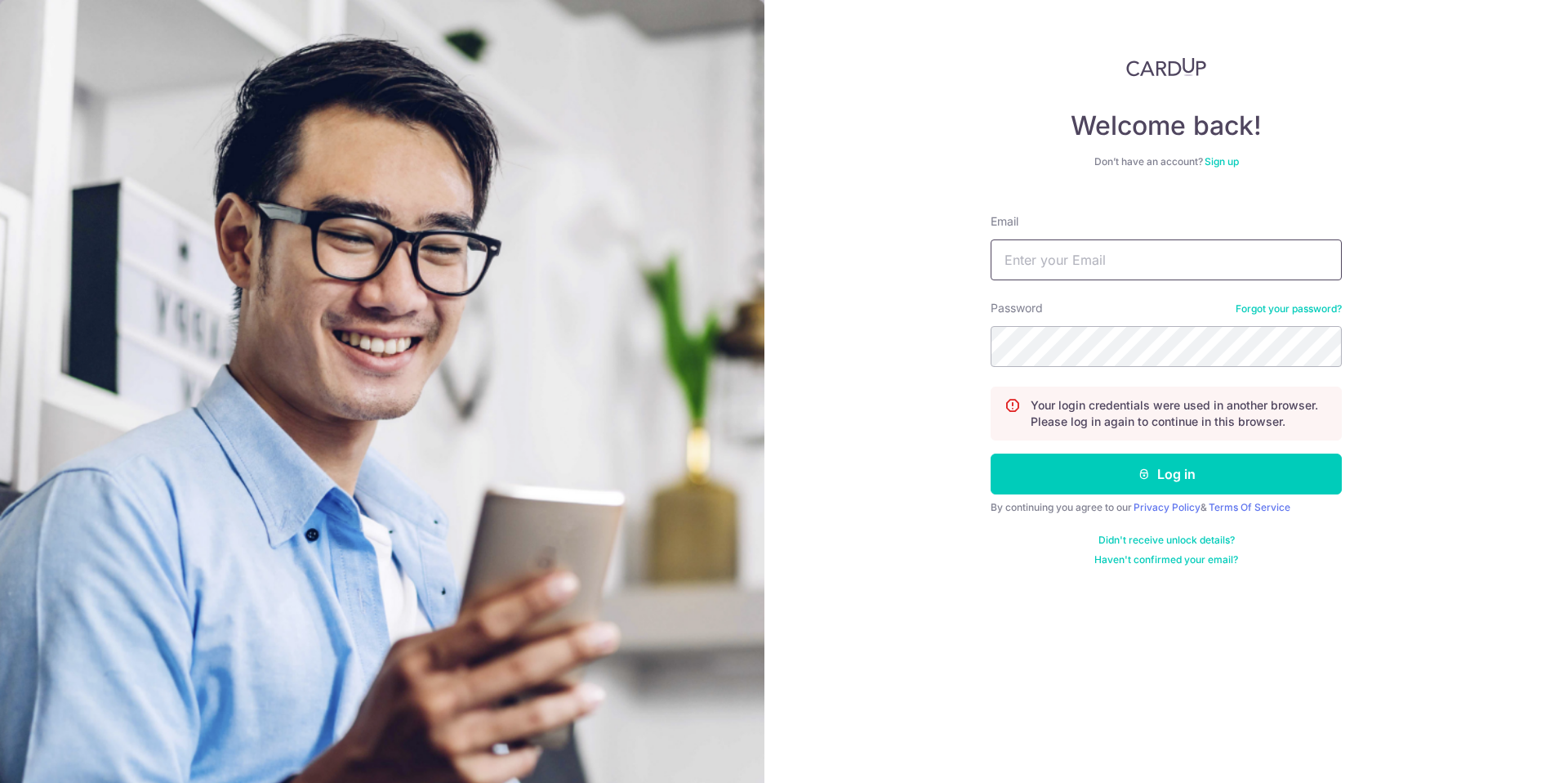
click at [1096, 265] on input "Email" at bounding box center [1166, 259] width 351 height 41
type input "[EMAIL_ADDRESS][DOMAIN_NAME]"
click at [1091, 467] on button "Log in" at bounding box center [1166, 474] width 351 height 41
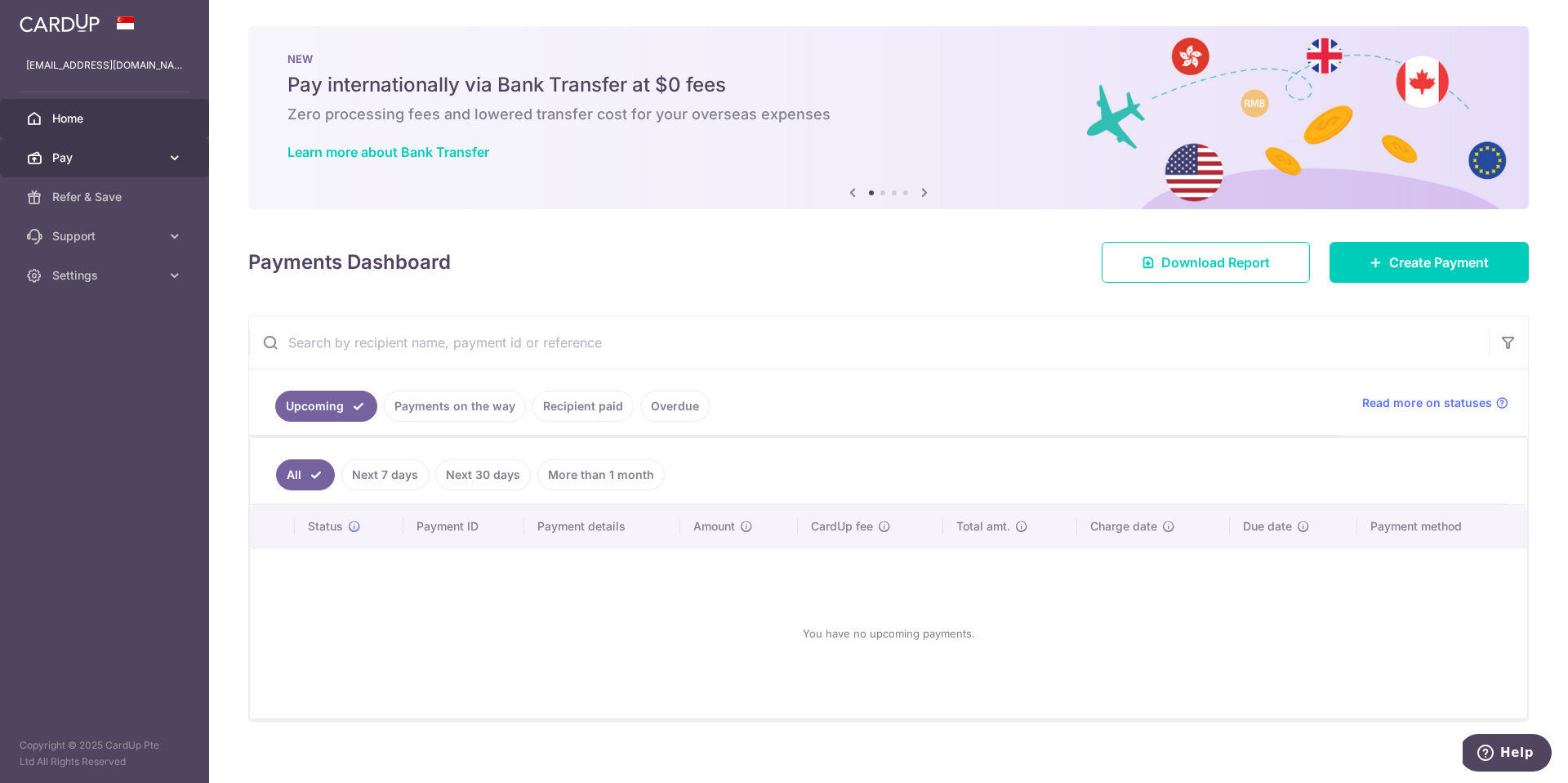
click at [161, 162] on link "Pay" at bounding box center [104, 157] width 209 height 39
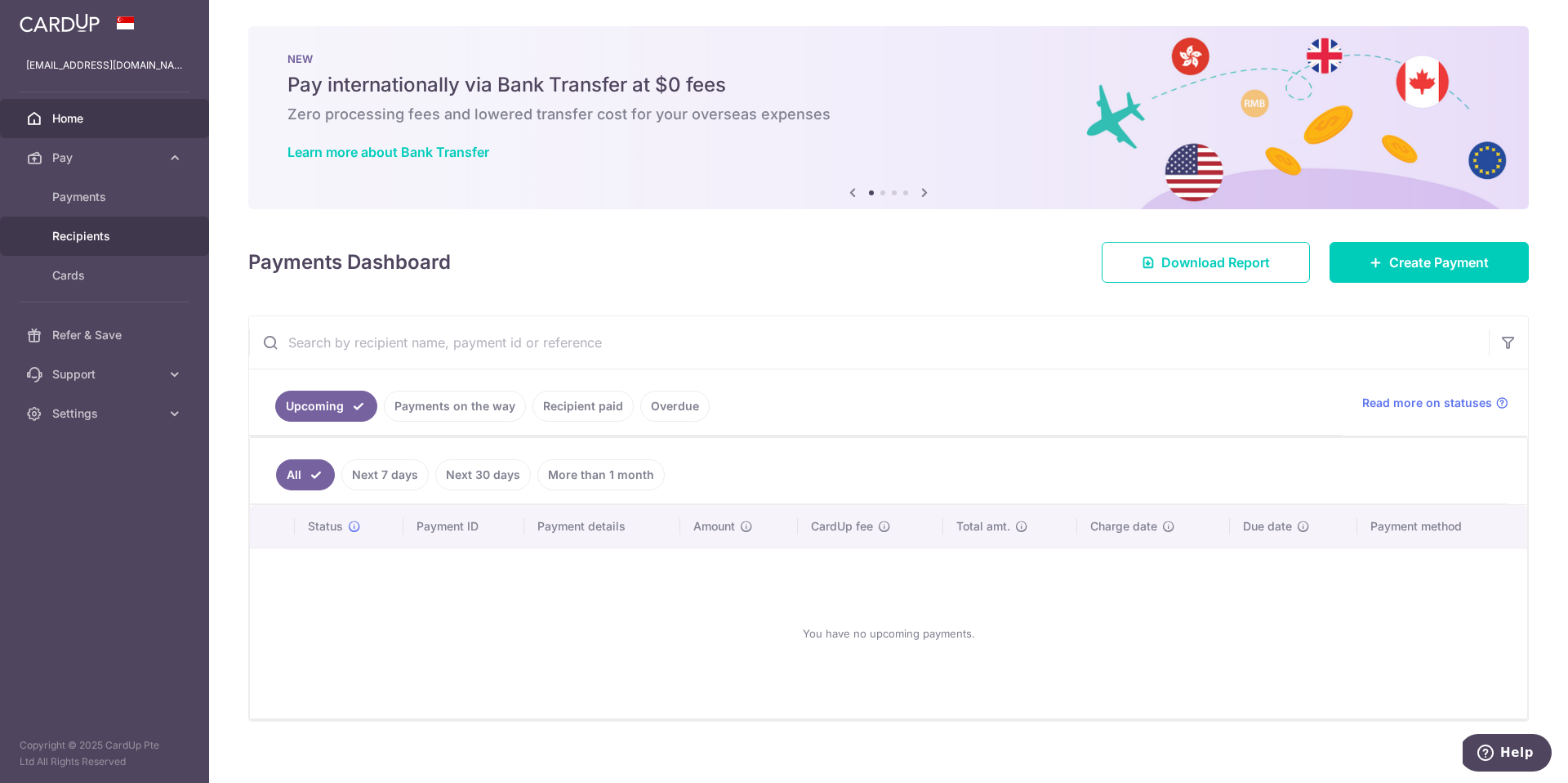
click at [100, 238] on span "Recipients" at bounding box center [106, 236] width 108 height 16
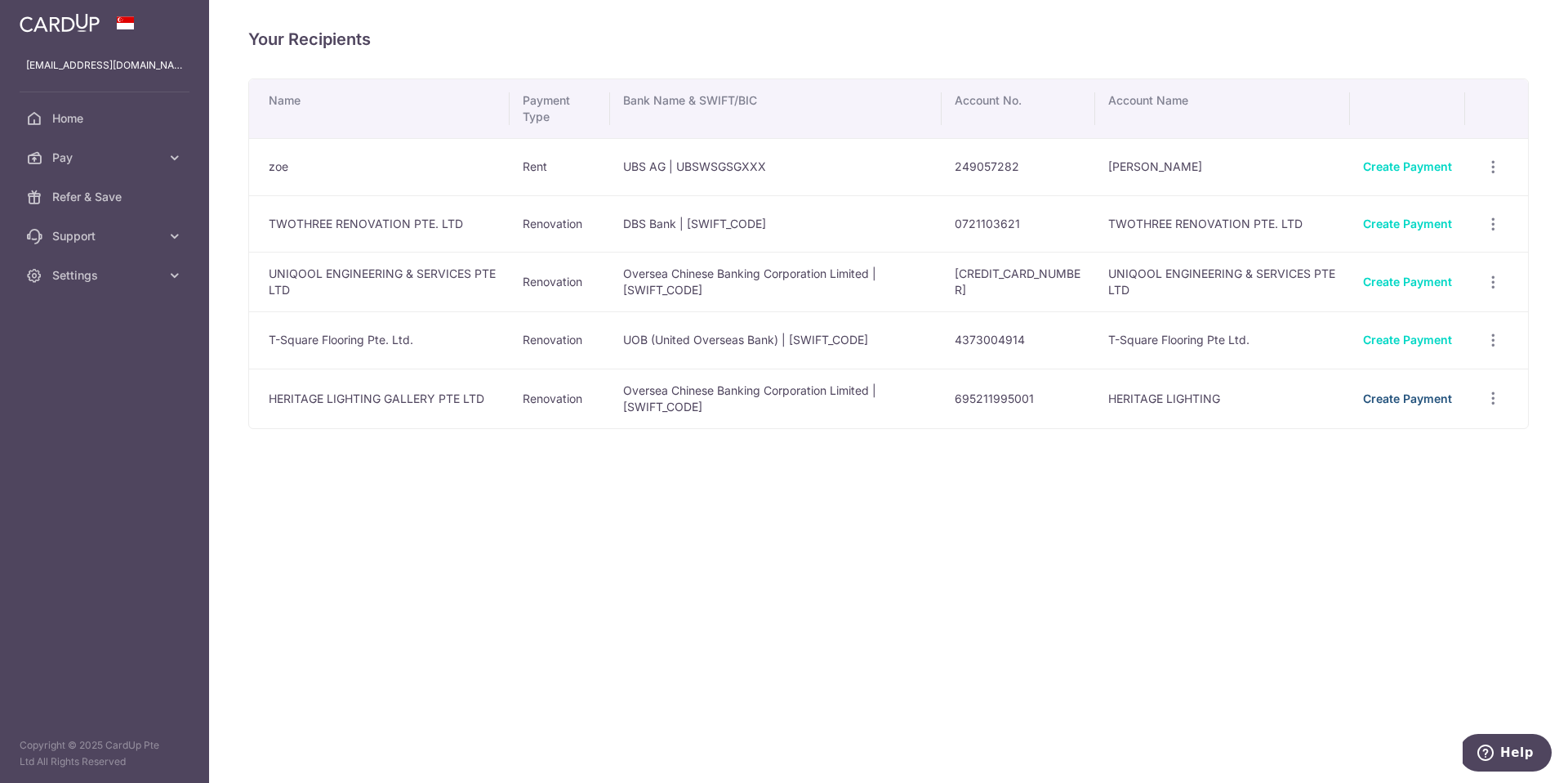
click at [1414, 398] on link "Create Payment" at bounding box center [1407, 398] width 89 height 14
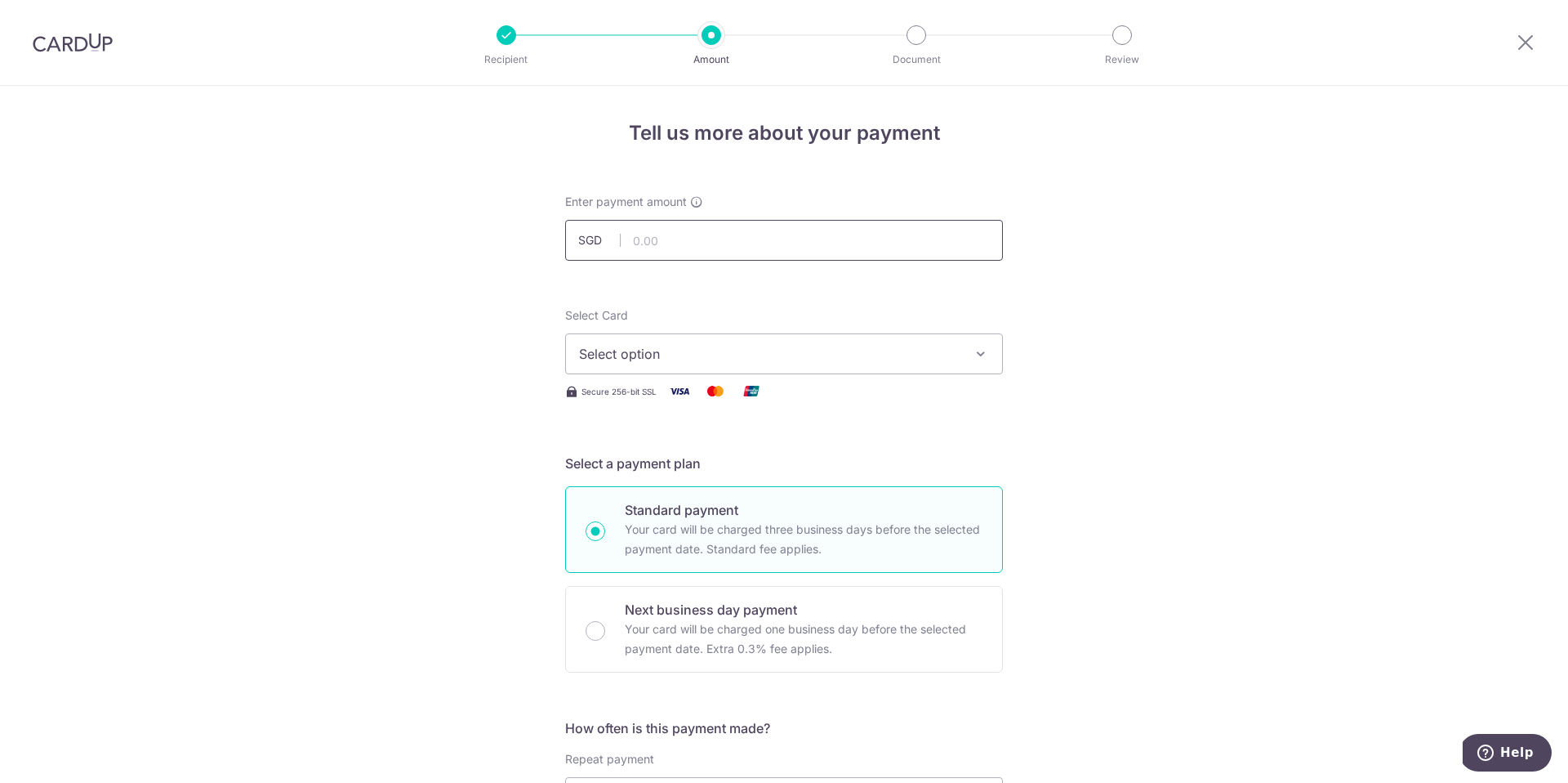
click at [694, 239] on input "text" at bounding box center [784, 240] width 438 height 41
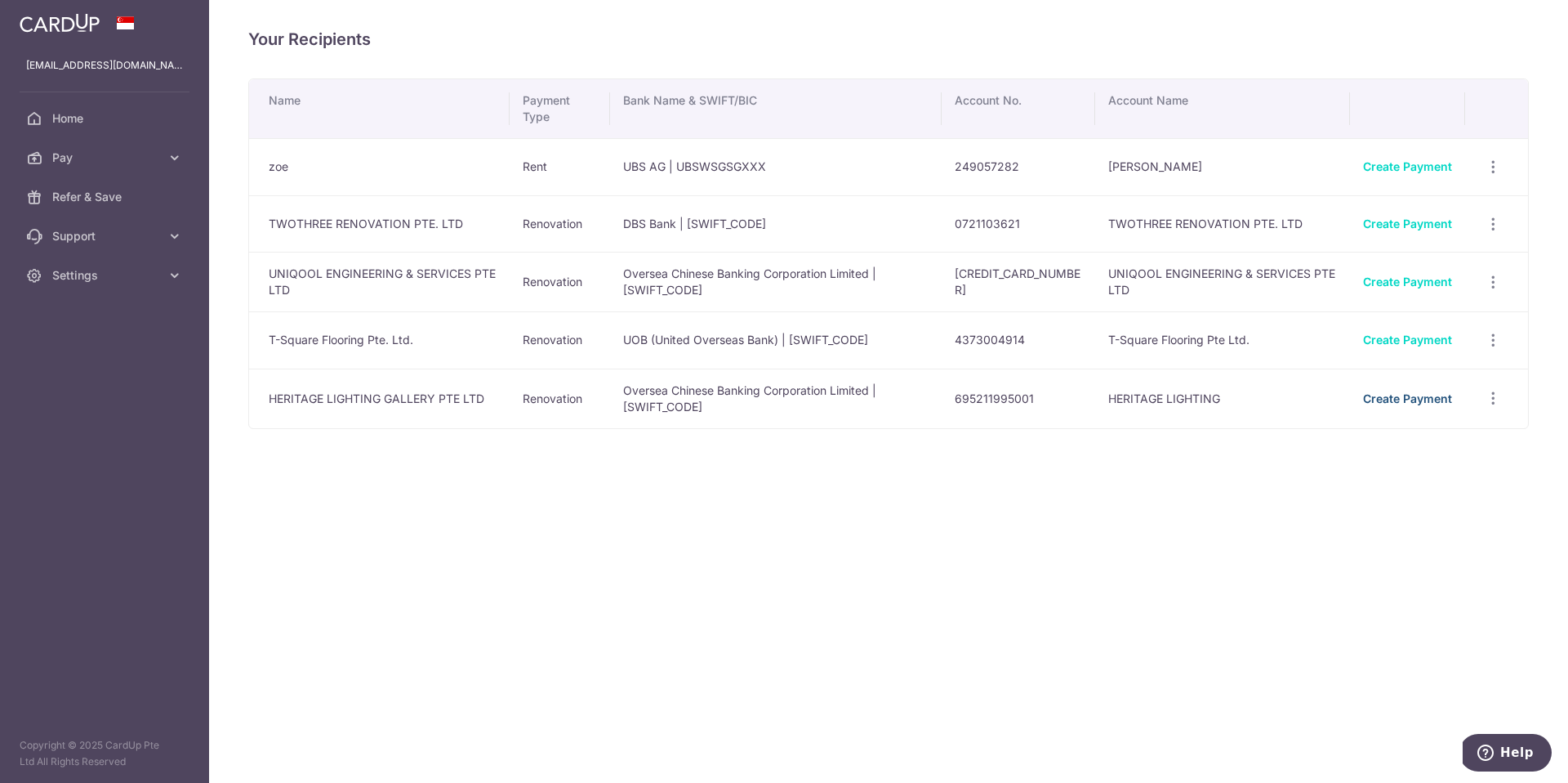
click at [1434, 400] on link "Create Payment" at bounding box center [1407, 398] width 89 height 14
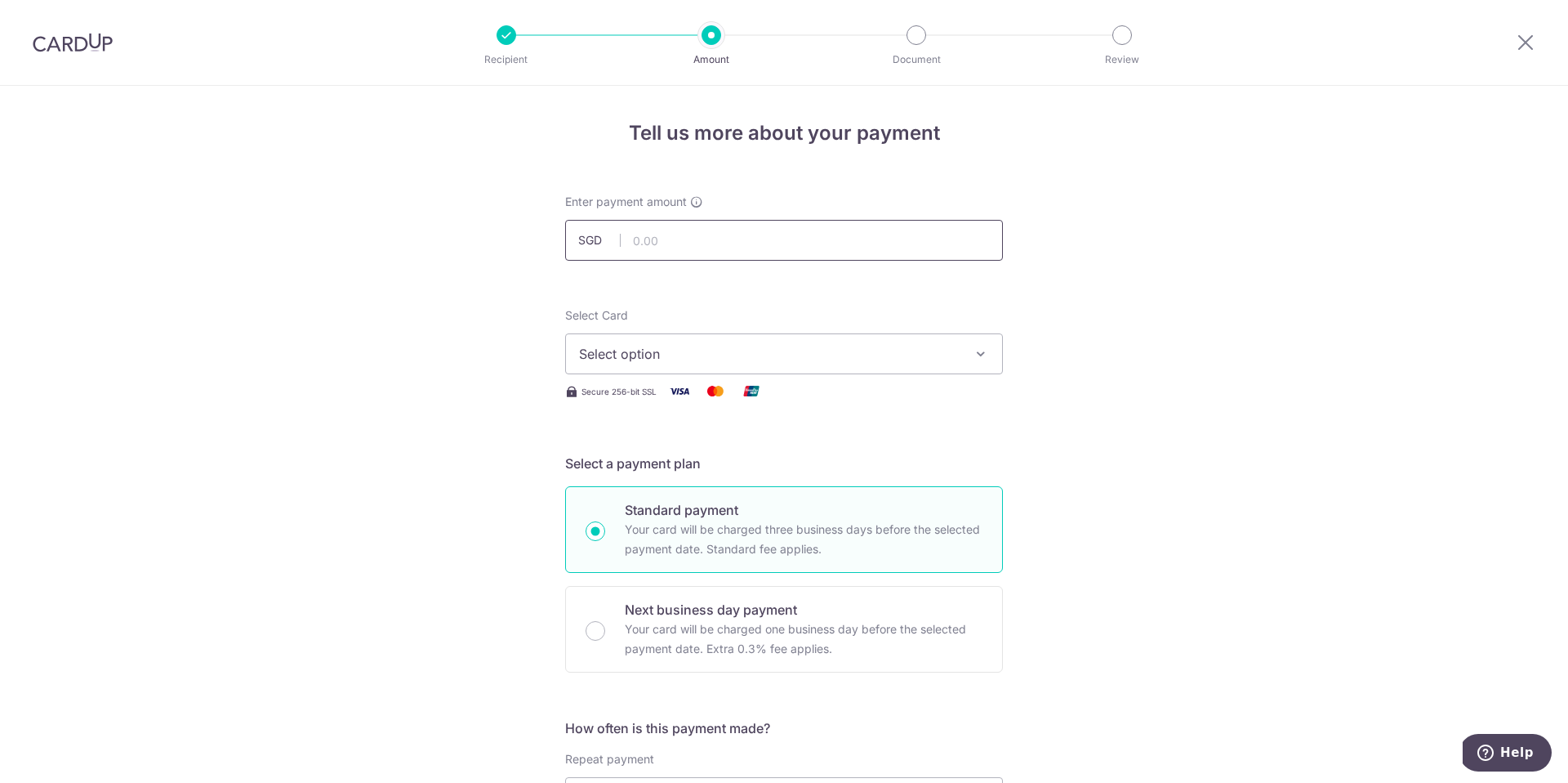
click at [700, 231] on input "text" at bounding box center [784, 240] width 438 height 41
type input "5,115.10"
click at [835, 363] on button "Select option" at bounding box center [784, 353] width 438 height 41
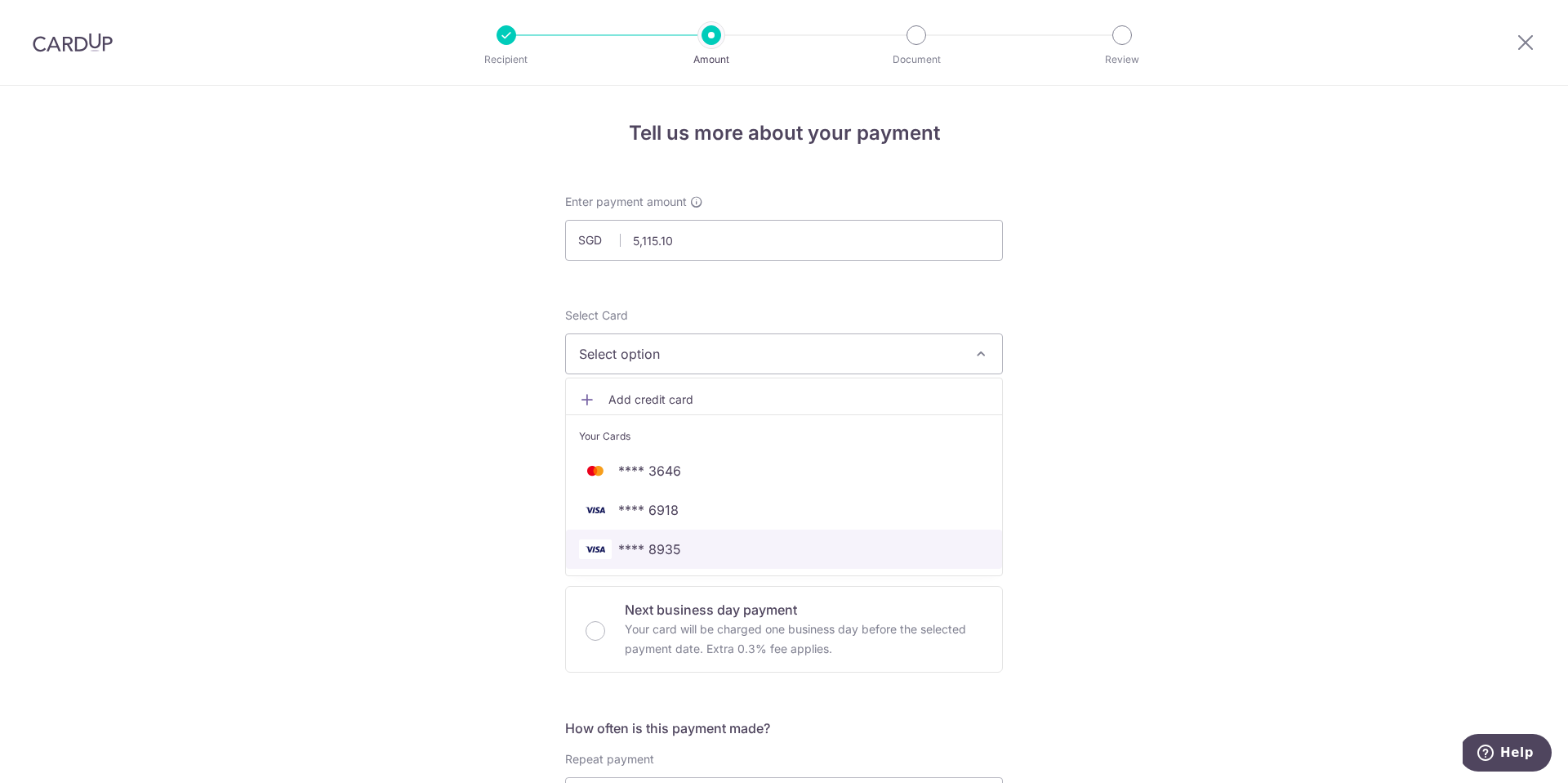
click at [771, 541] on span "**** 8935" at bounding box center [784, 548] width 410 height 19
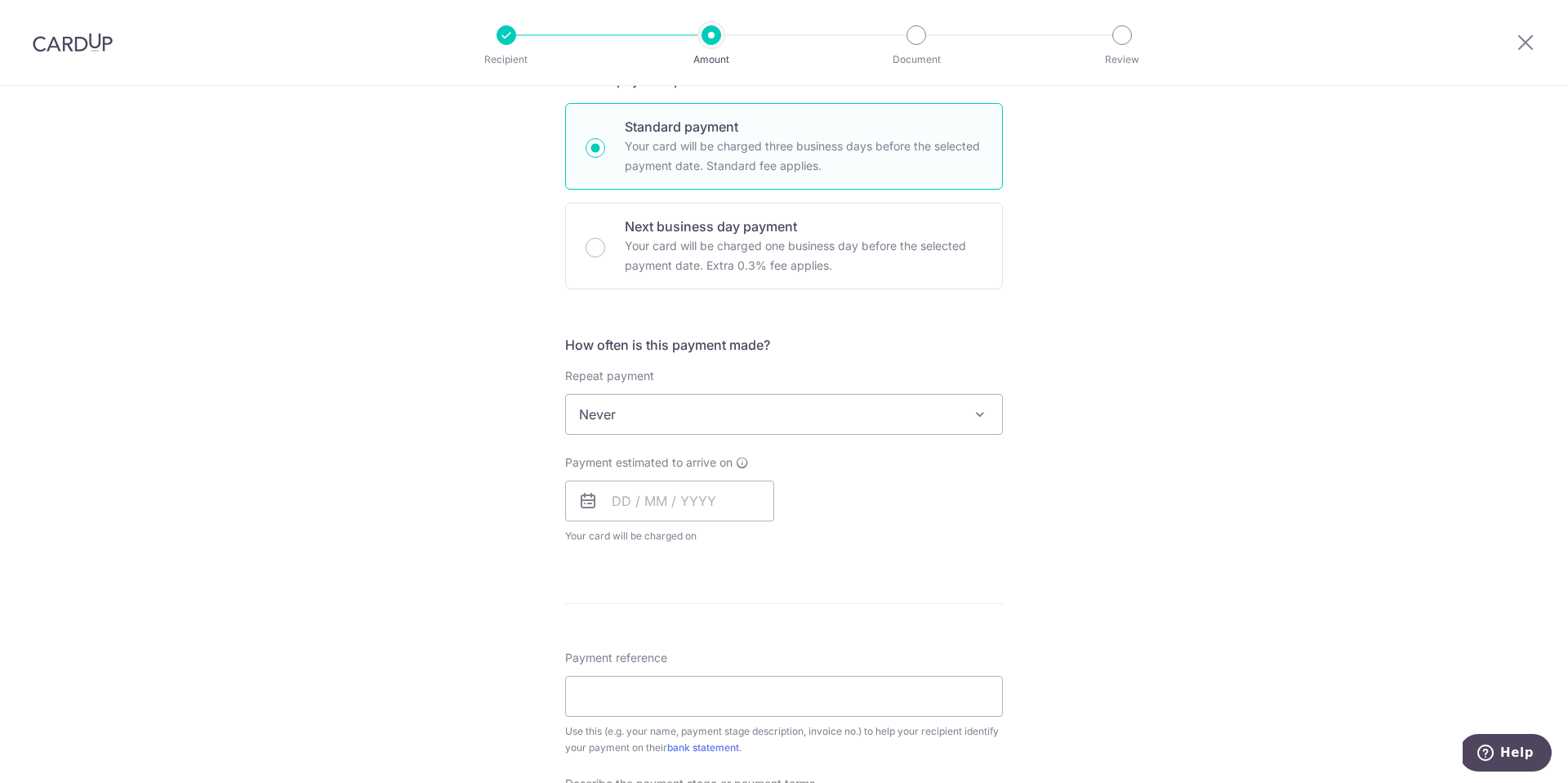
scroll to position [396, 0]
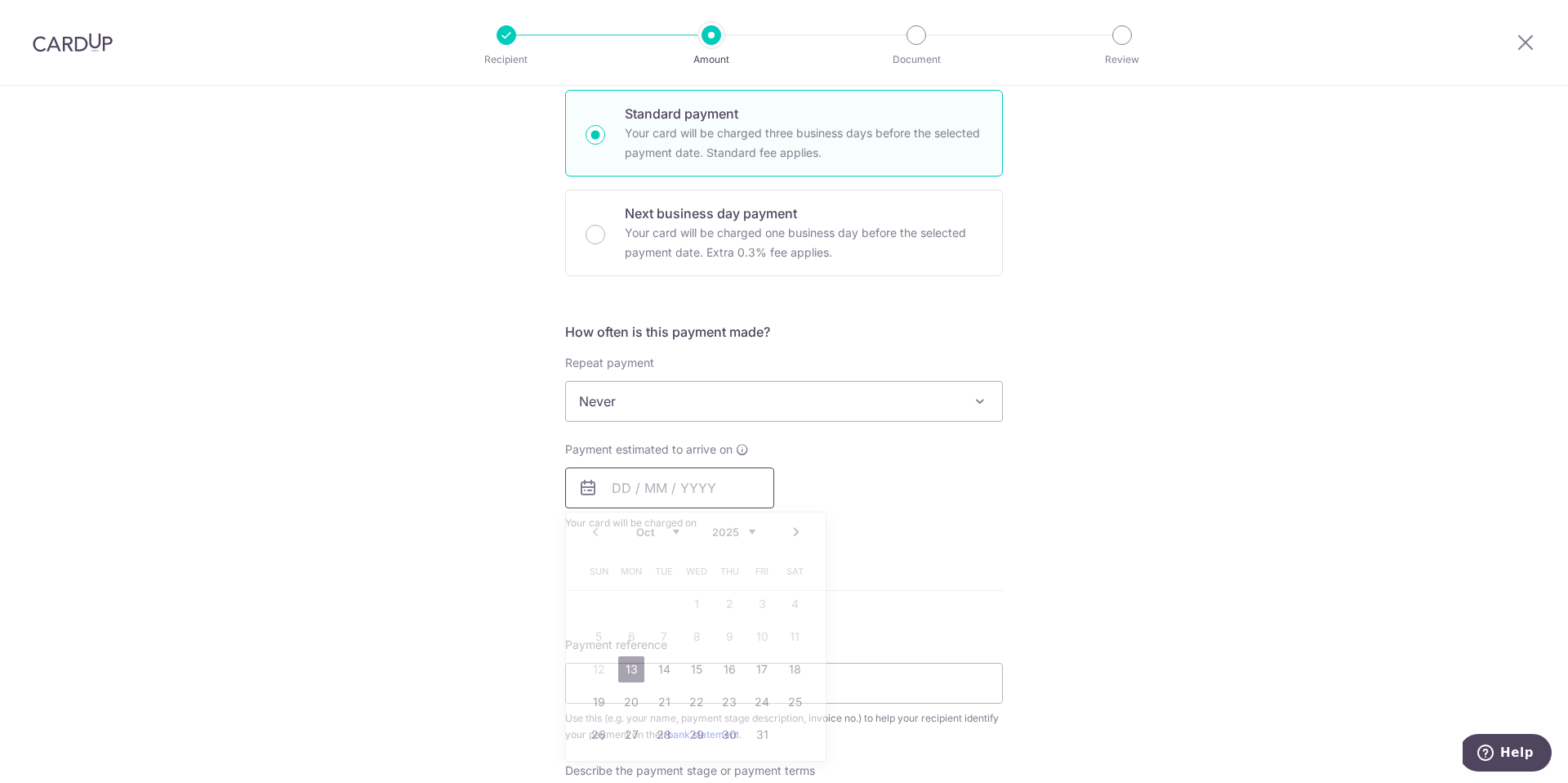
click at [704, 479] on input "text" at bounding box center [670, 487] width 209 height 41
click at [626, 667] on link "13" at bounding box center [631, 669] width 26 height 26
type input "13/10/2025"
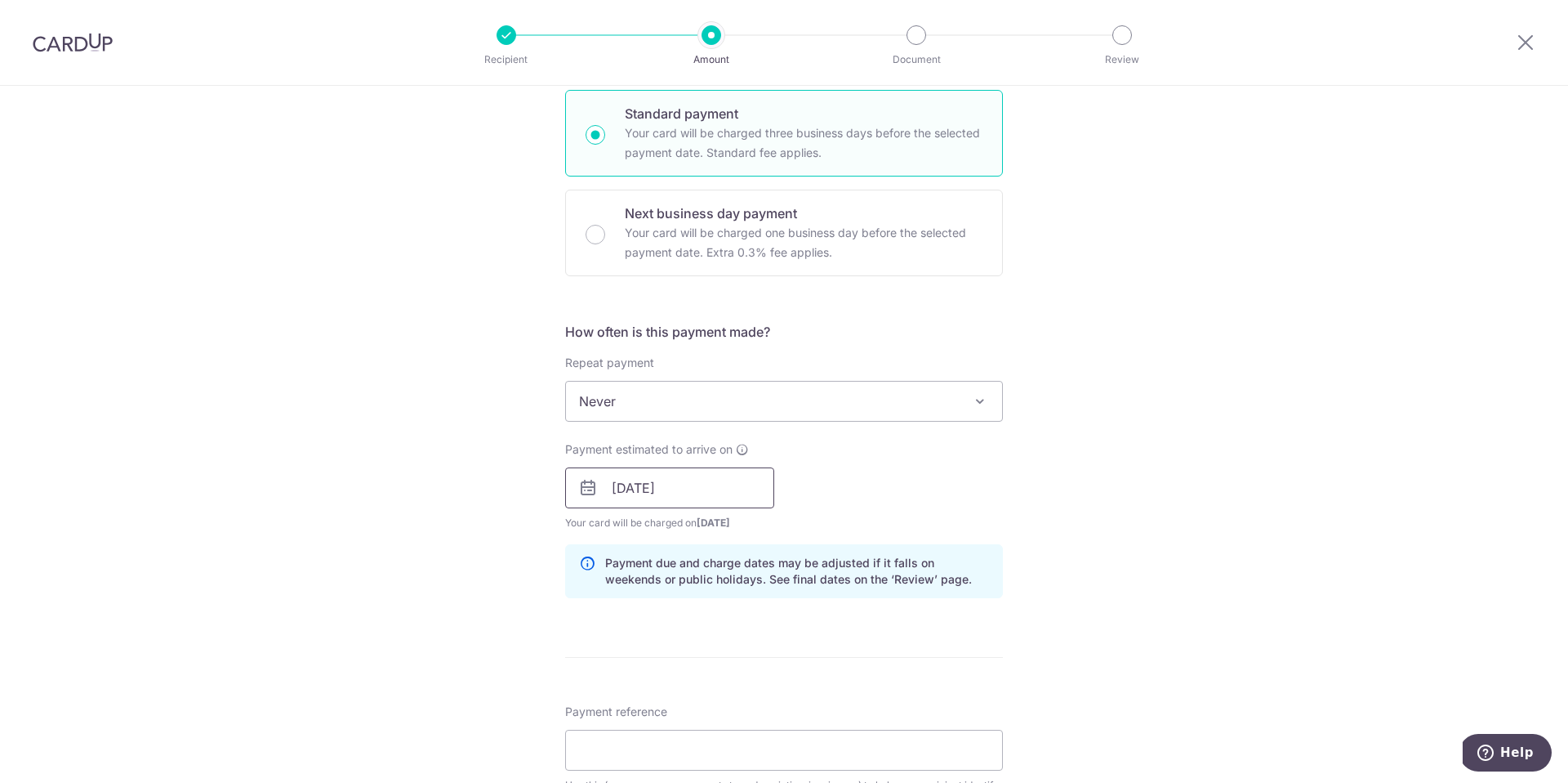
click at [707, 474] on input "13/10/2025" at bounding box center [670, 487] width 209 height 41
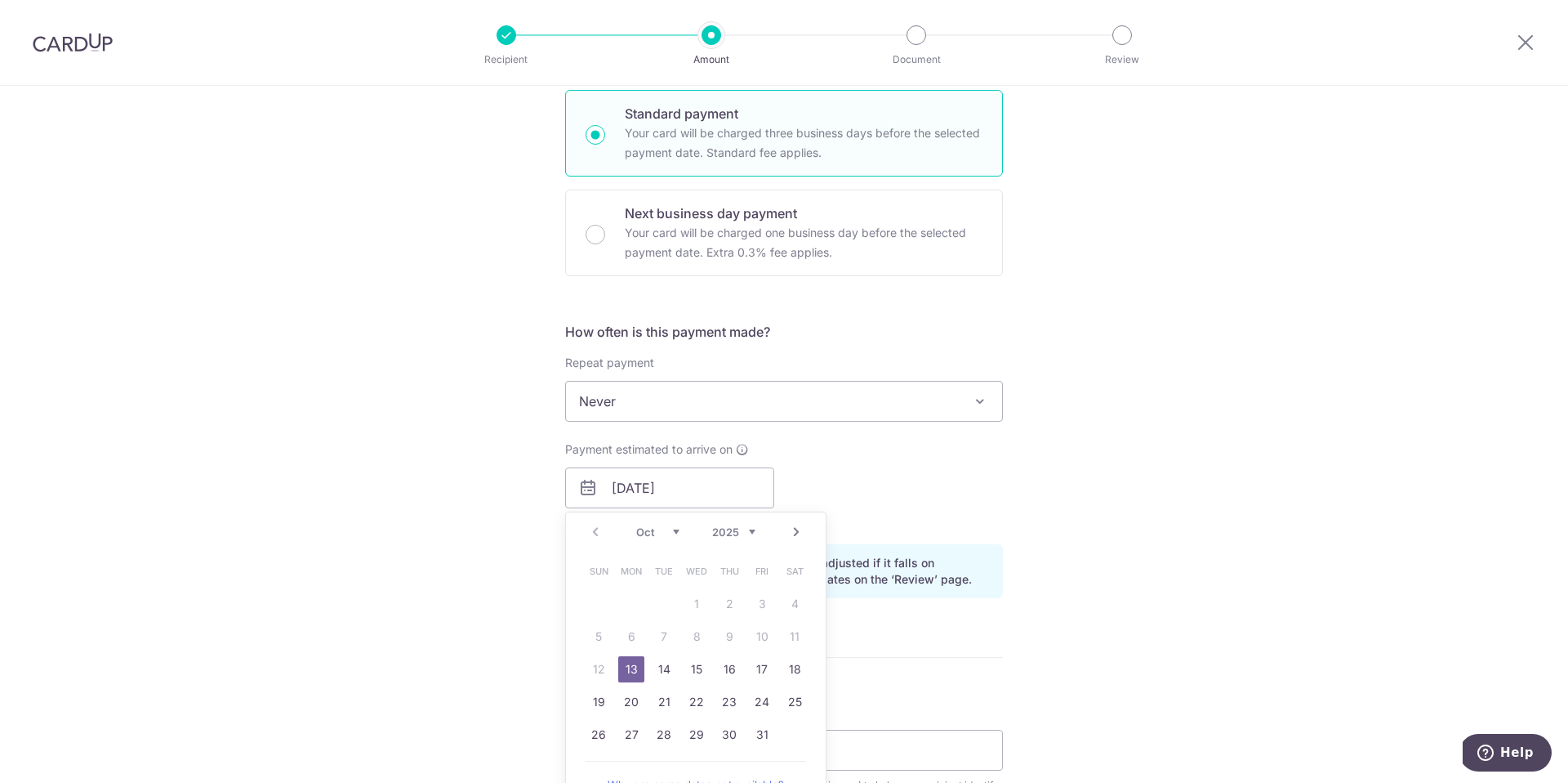
click at [926, 480] on div "Payment estimated to arrive on 13/10/2025 Prev Next Oct Nov Dec 2025 2026 2027 …" at bounding box center [784, 485] width 457 height 89
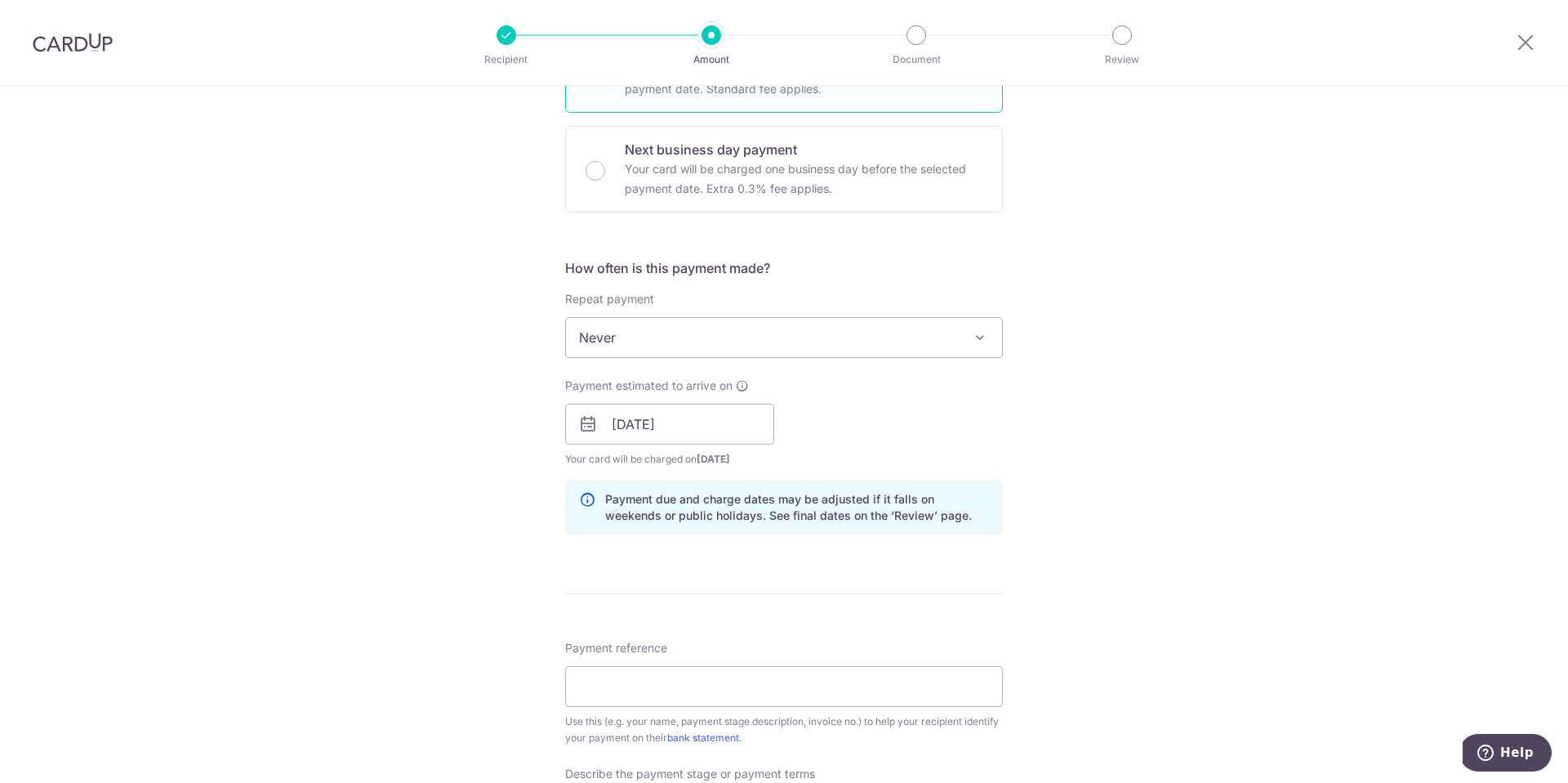
scroll to position [465, 0]
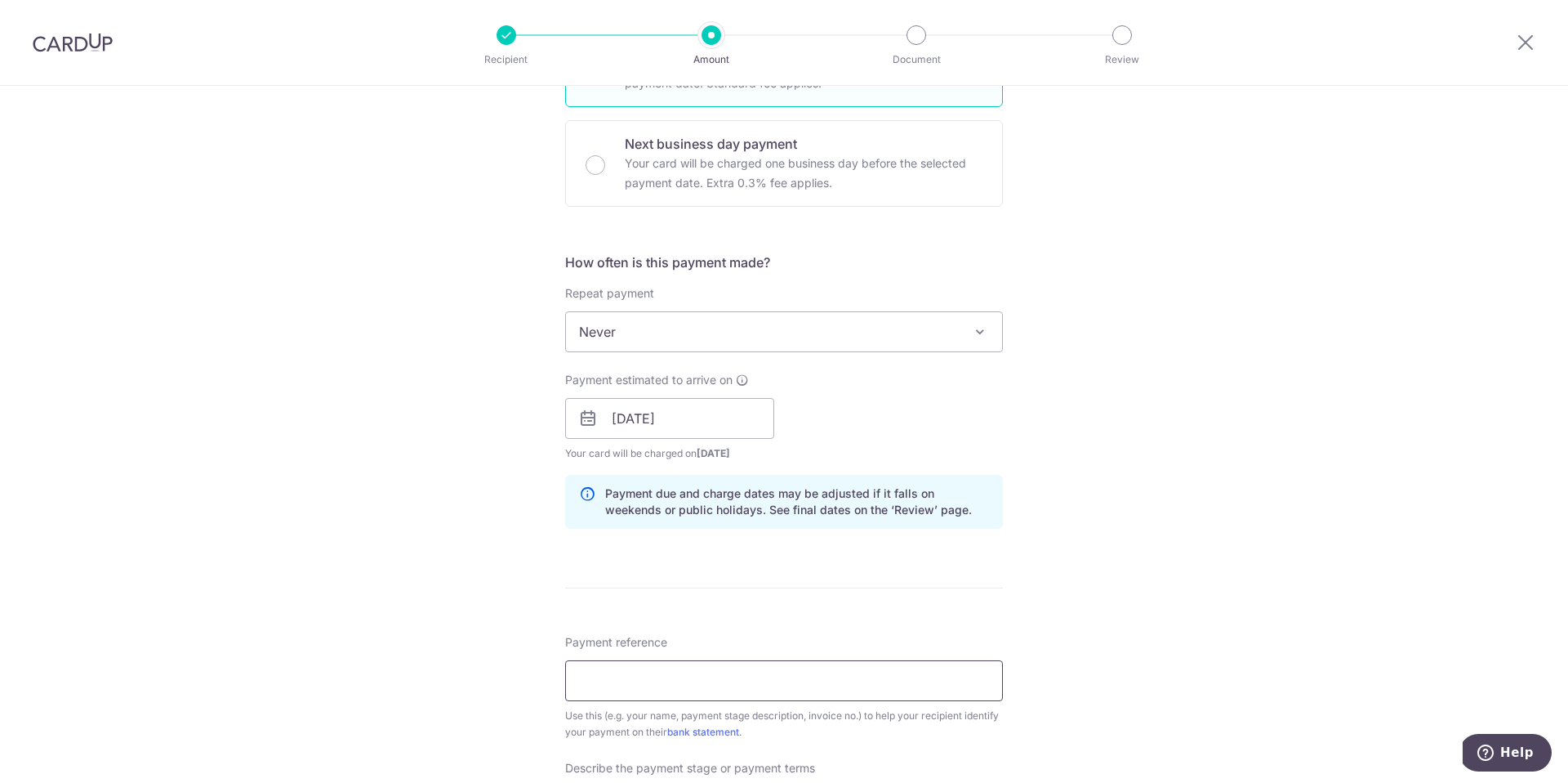
click at [680, 672] on input "Payment reference" at bounding box center [784, 680] width 438 height 41
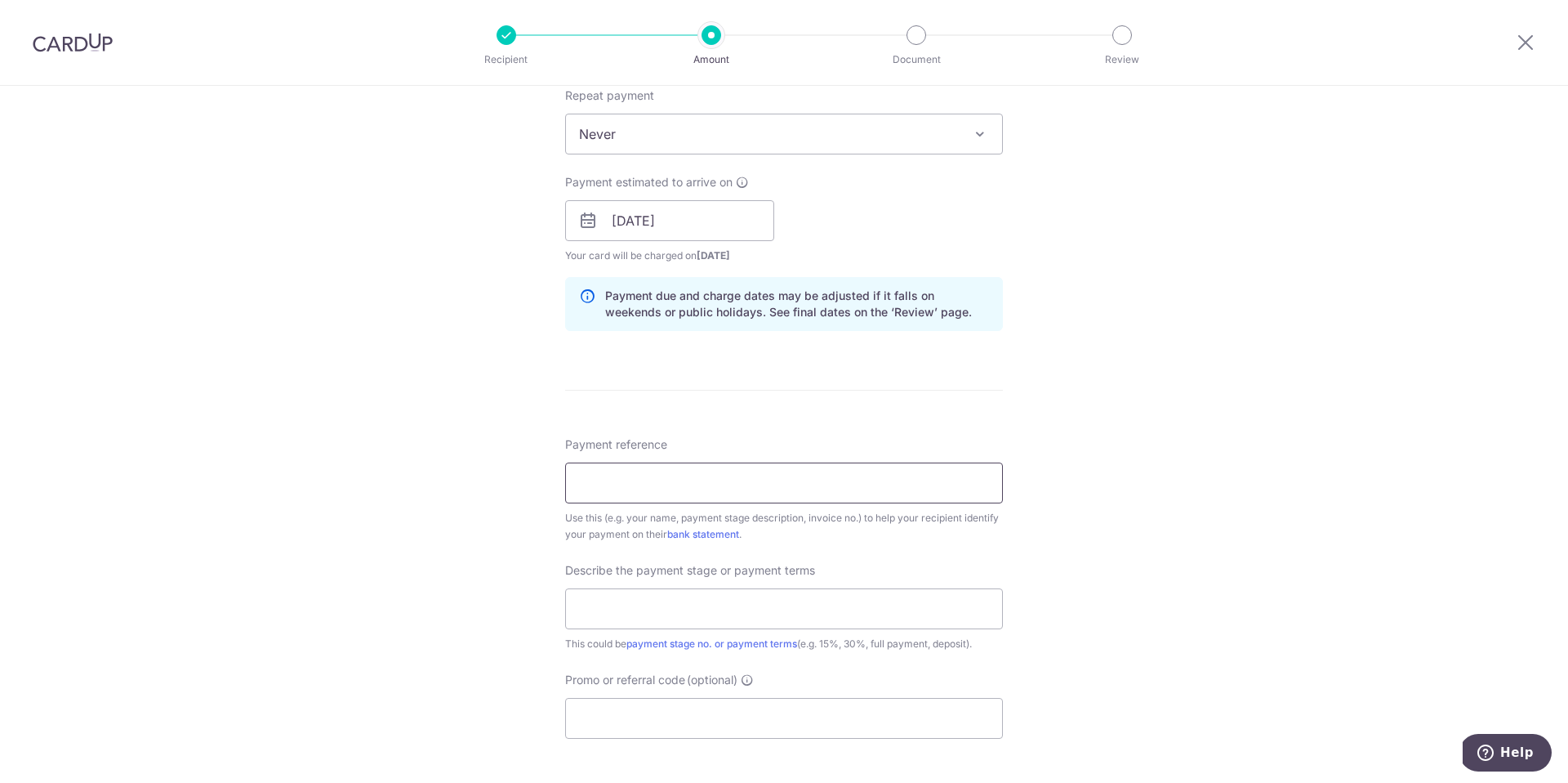
scroll to position [802, 0]
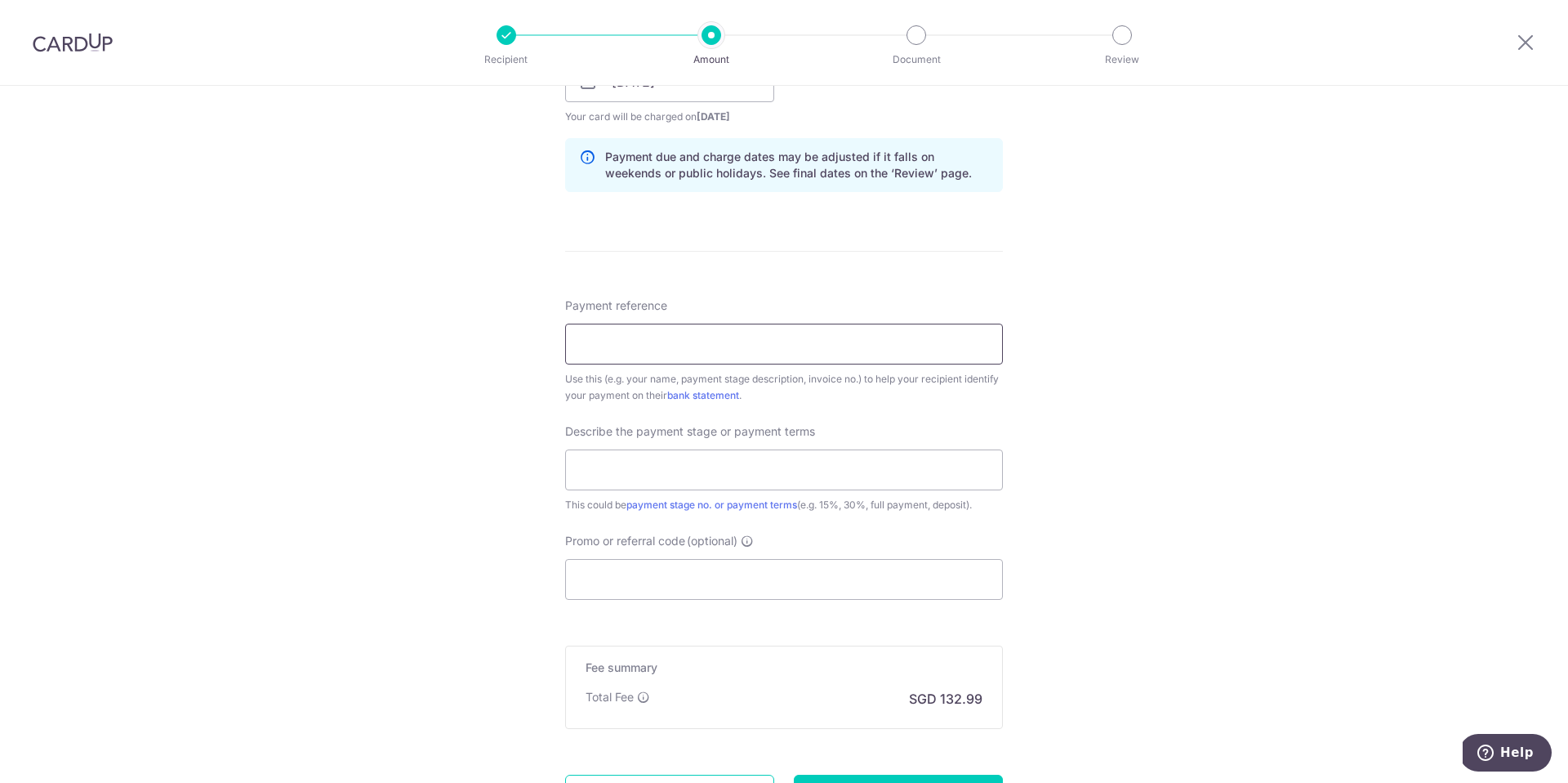
click at [763, 355] on input "Payment reference" at bounding box center [784, 344] width 438 height 41
click at [869, 402] on div "Use this (e.g. your name, payment stage description, invoice no.) to help your …" at bounding box center [784, 387] width 438 height 33
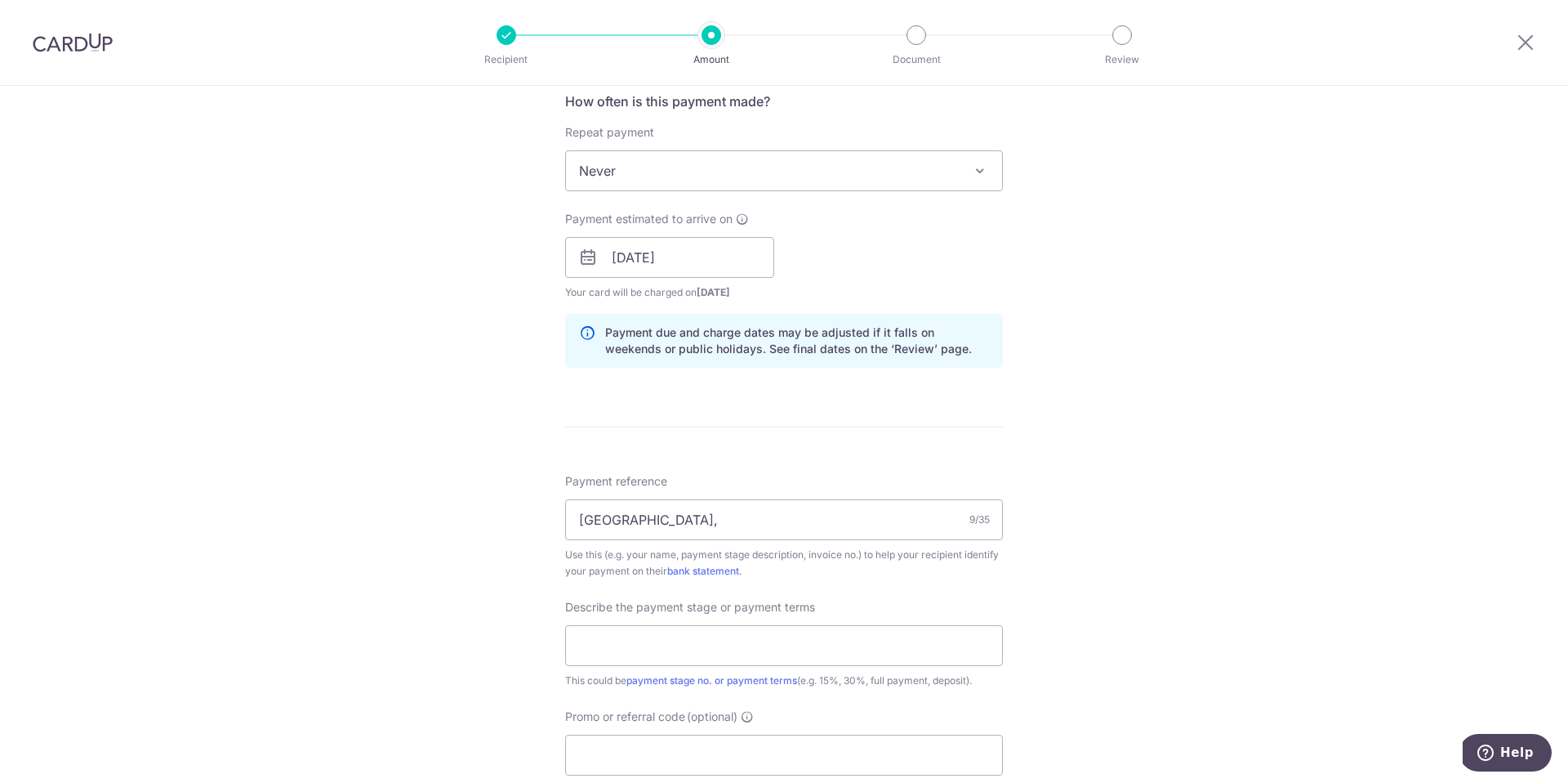
scroll to position [935, 0]
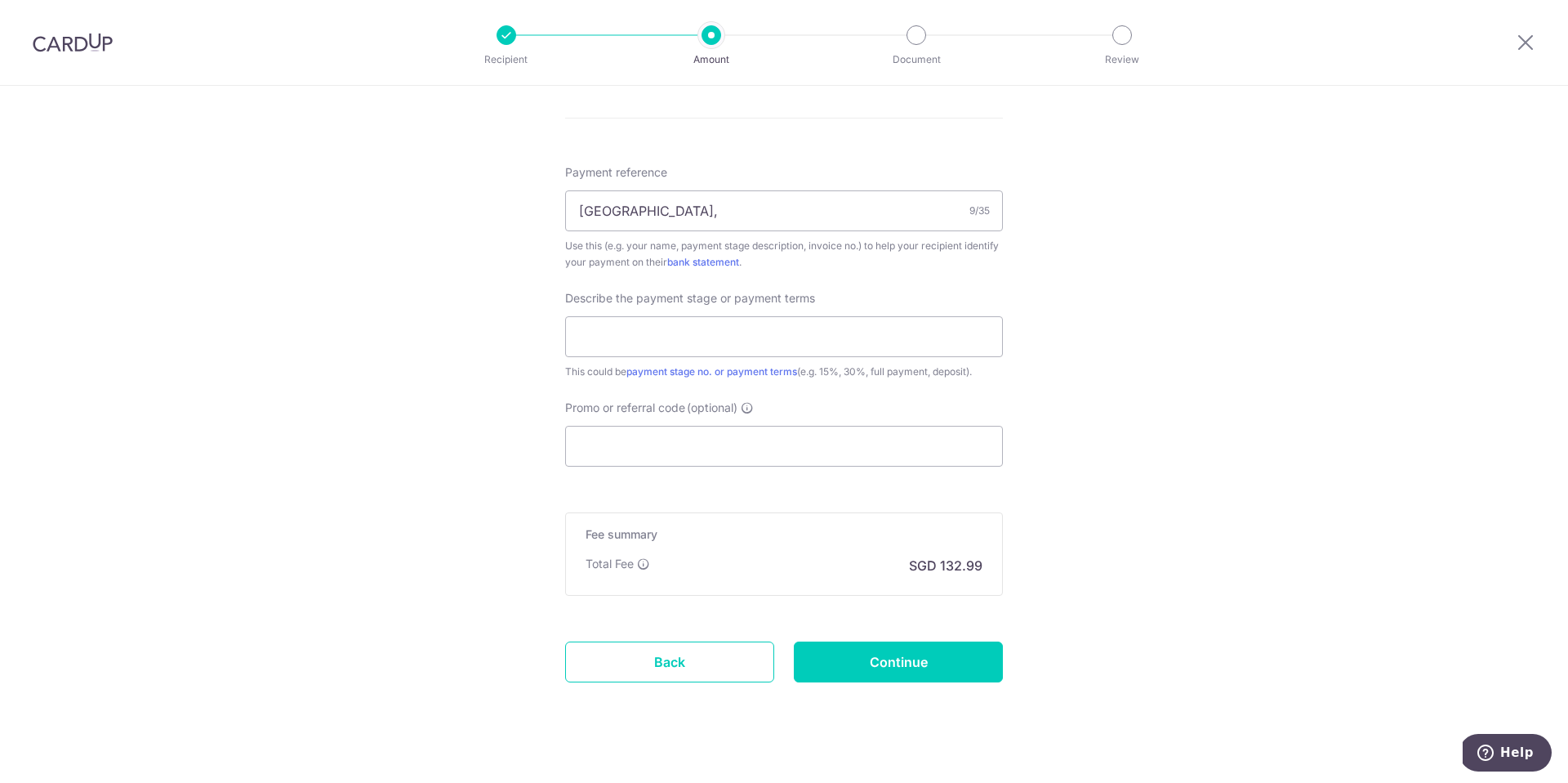
click at [757, 236] on div "Payment reference Clifton, 9/35 Use this (e.g. your name, payment stage descrip…" at bounding box center [784, 217] width 438 height 106
click at [752, 217] on input "Clifton," at bounding box center [784, 211] width 438 height 41
type input "Clifton, SO25497"
click at [714, 324] on input "text" at bounding box center [784, 336] width 438 height 41
type input "full payment"
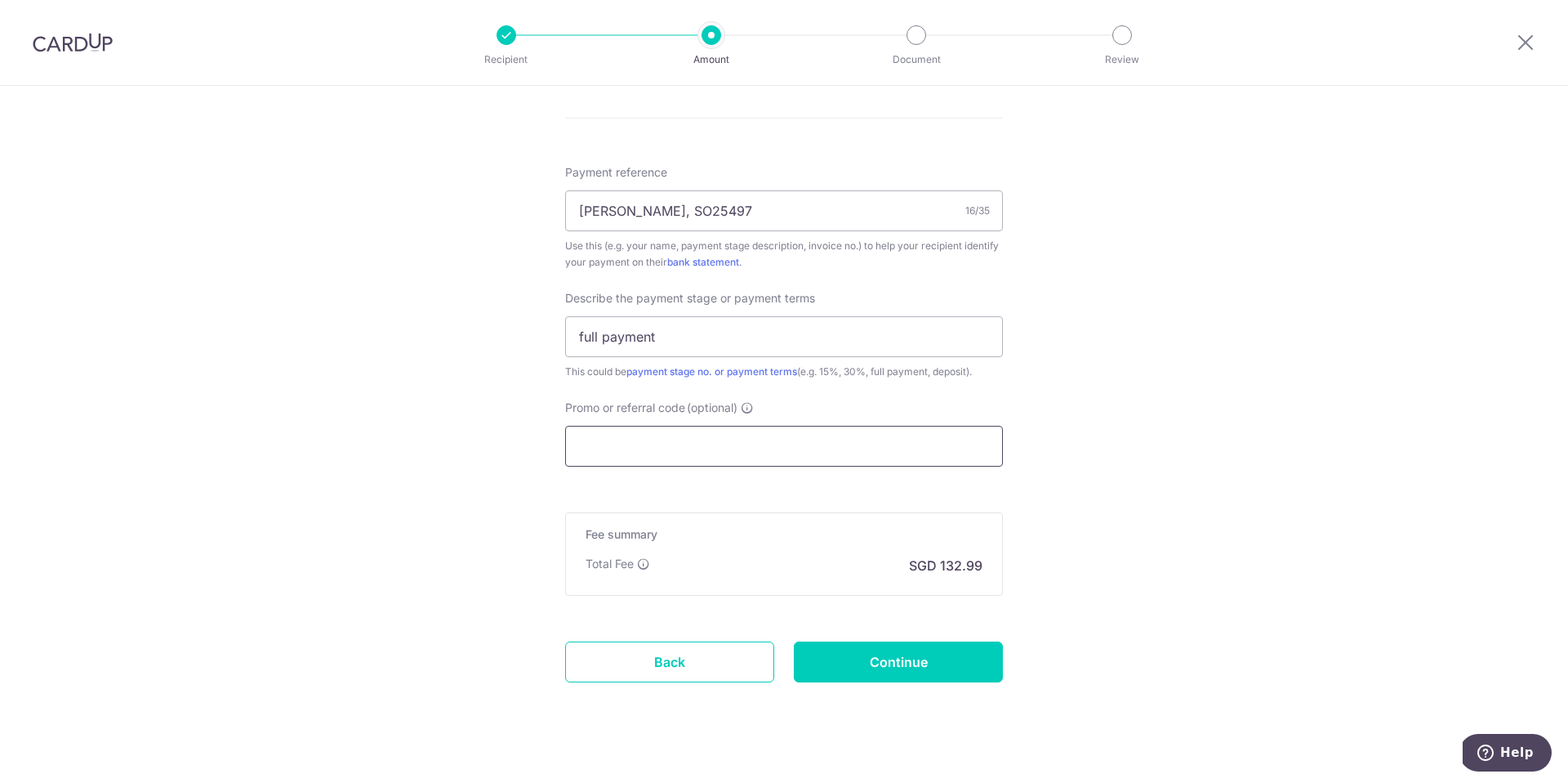
click at [673, 448] on input "Promo or referral code (optional)" at bounding box center [784, 445] width 438 height 41
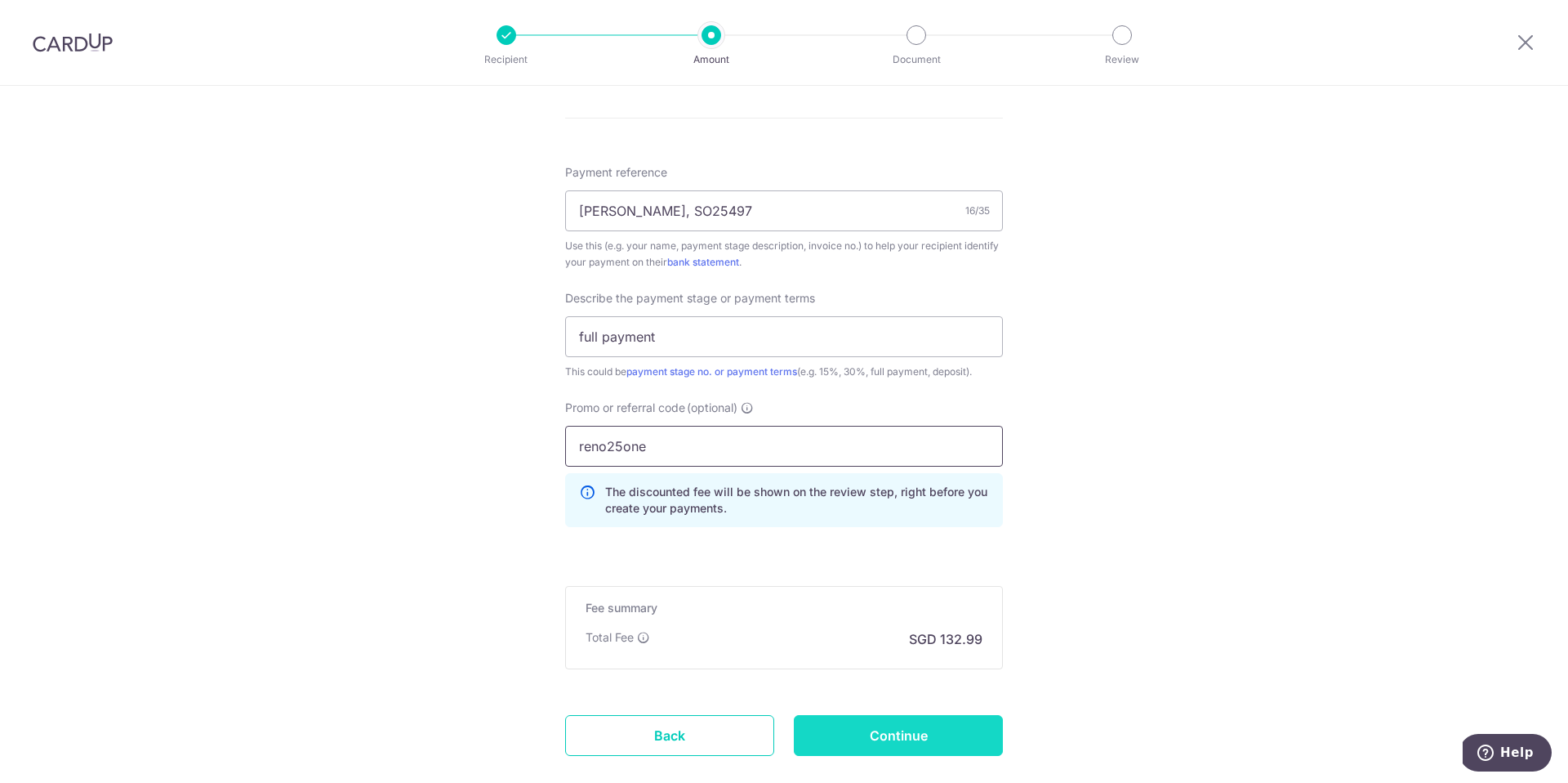
type input "reno25one"
click at [888, 731] on input "Continue" at bounding box center [898, 735] width 209 height 41
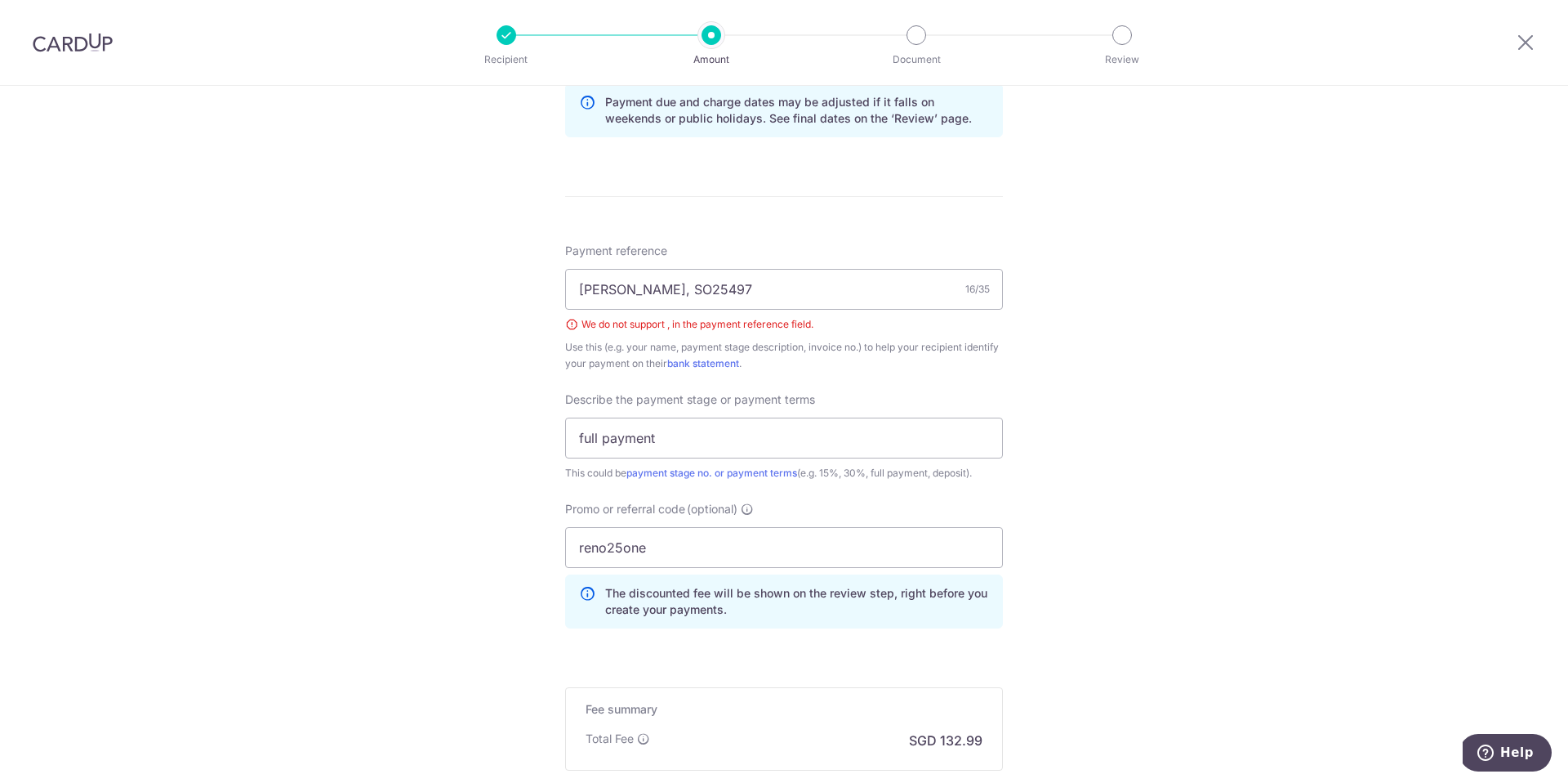
scroll to position [729, 0]
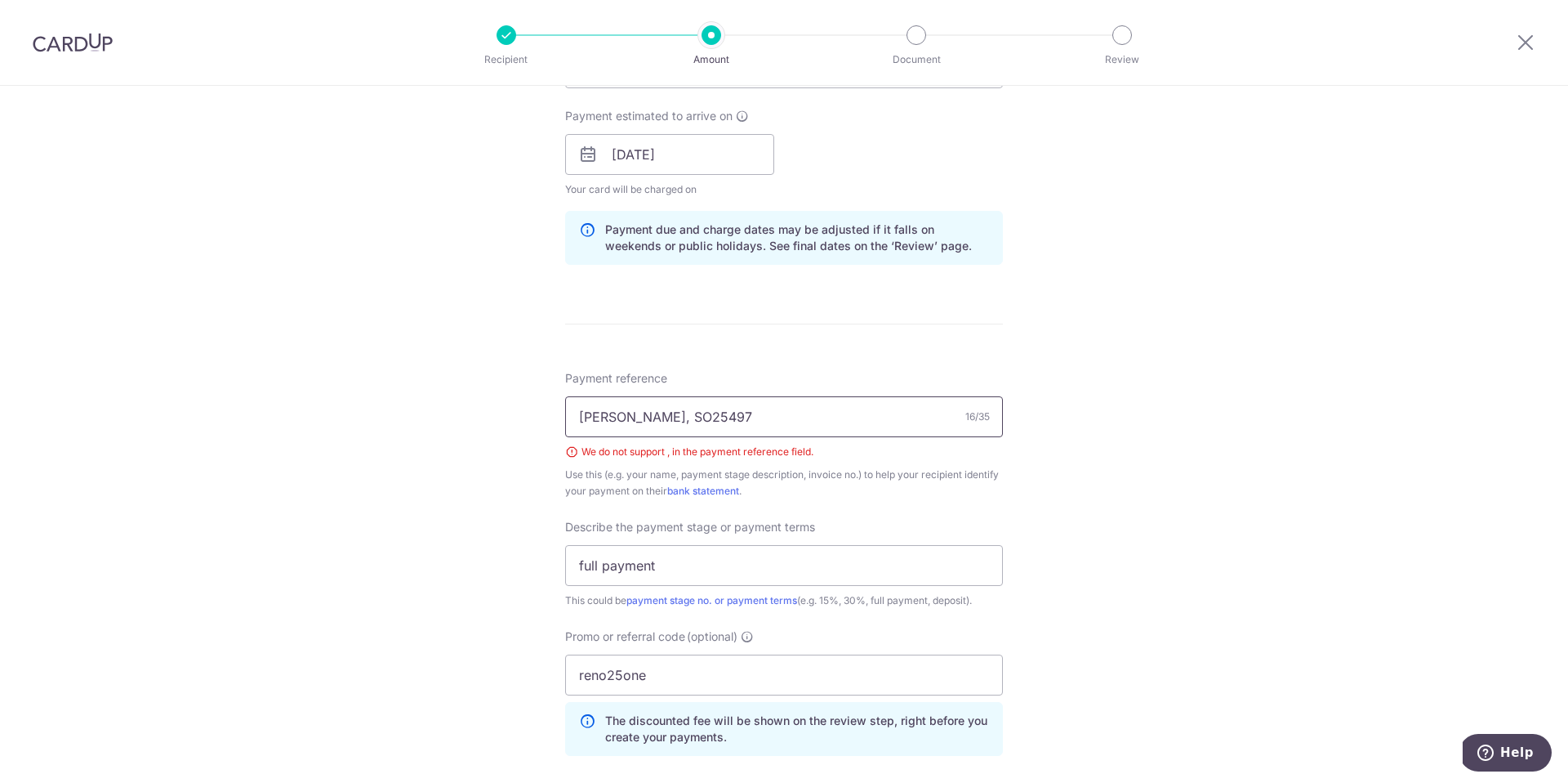
click at [626, 417] on input "Clifton, SO25497" at bounding box center [784, 416] width 438 height 41
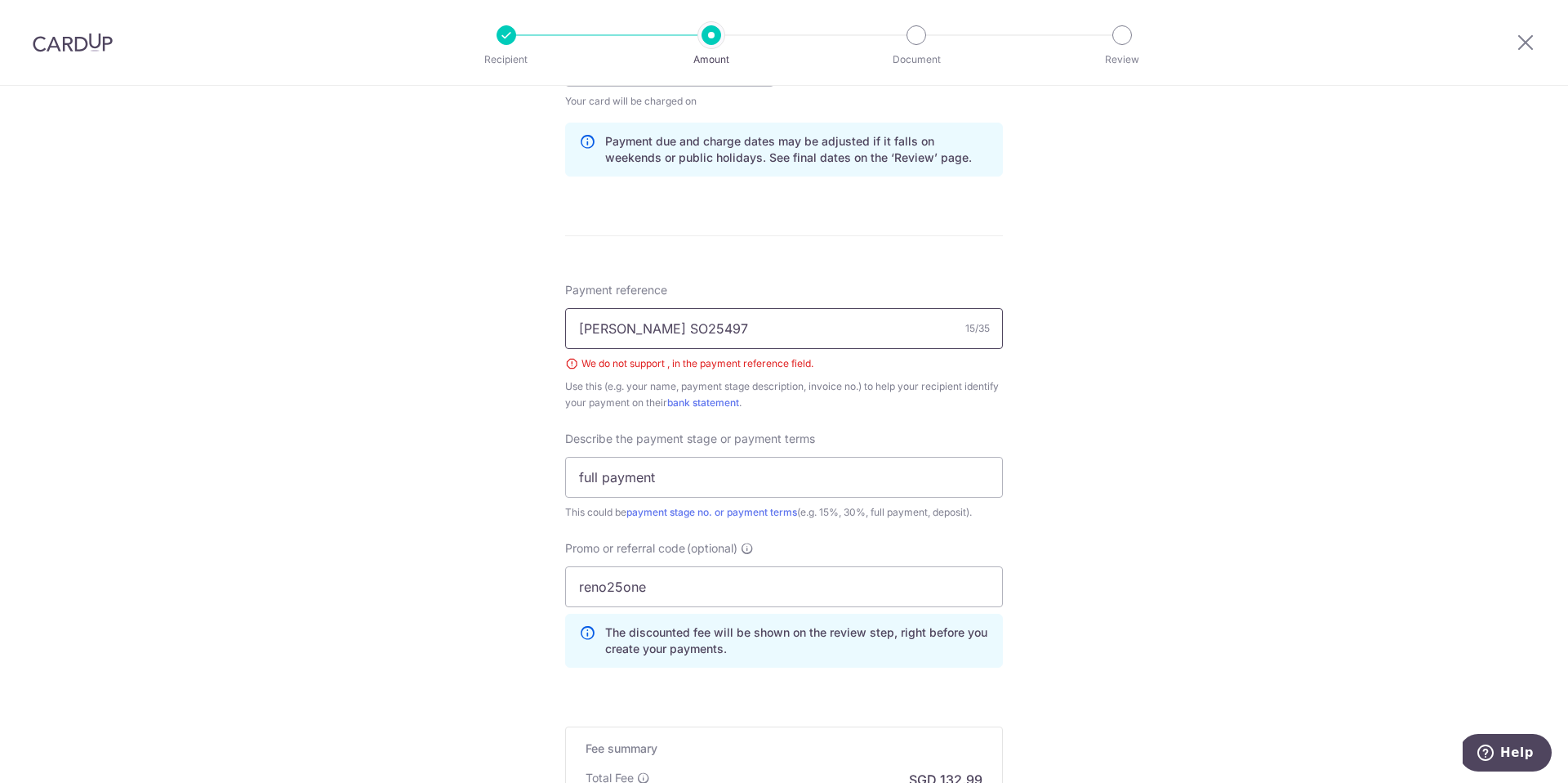
scroll to position [1054, 0]
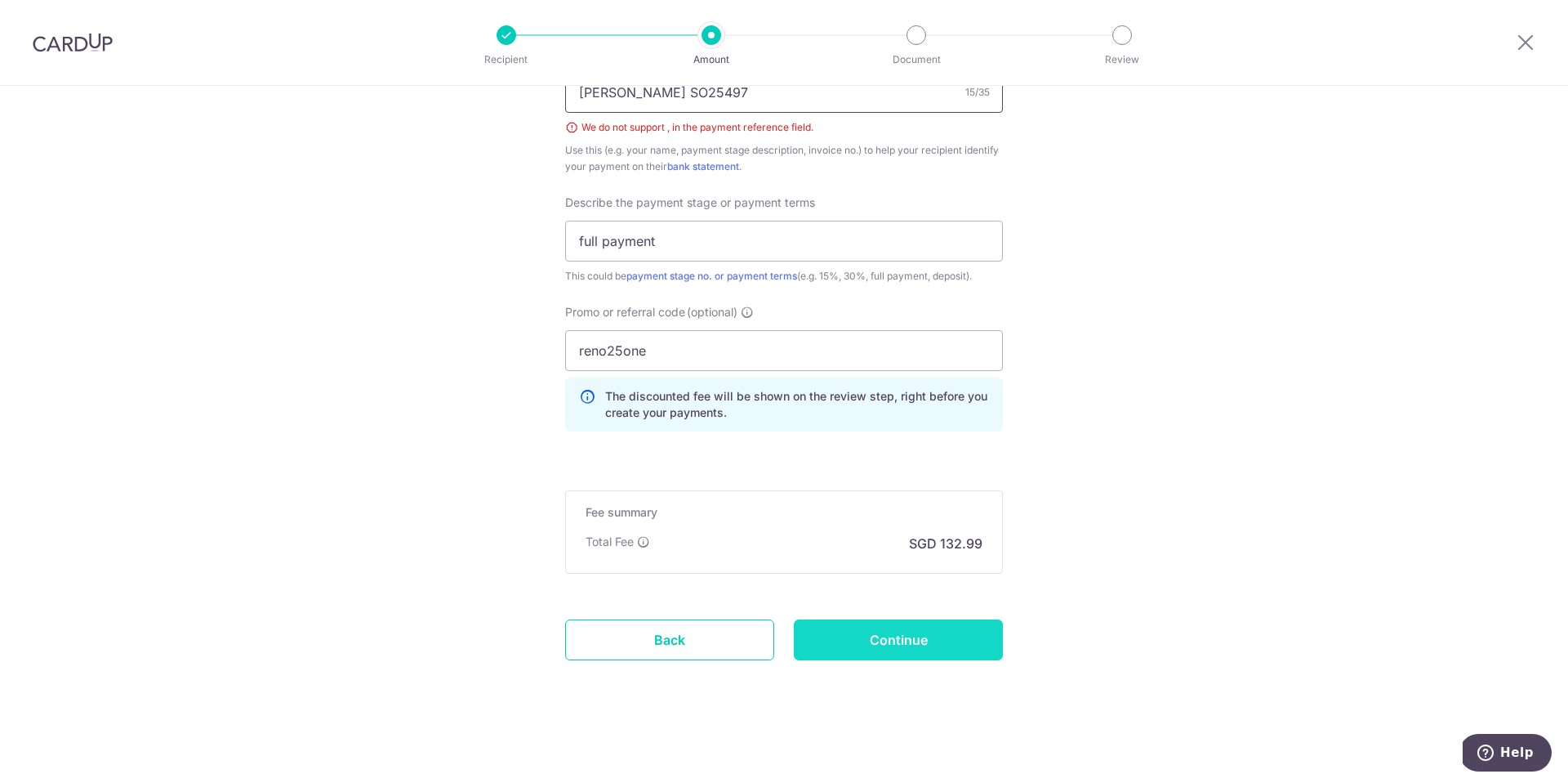
type input "Clifton SO25497"
click at [880, 637] on input "Continue" at bounding box center [898, 640] width 209 height 41
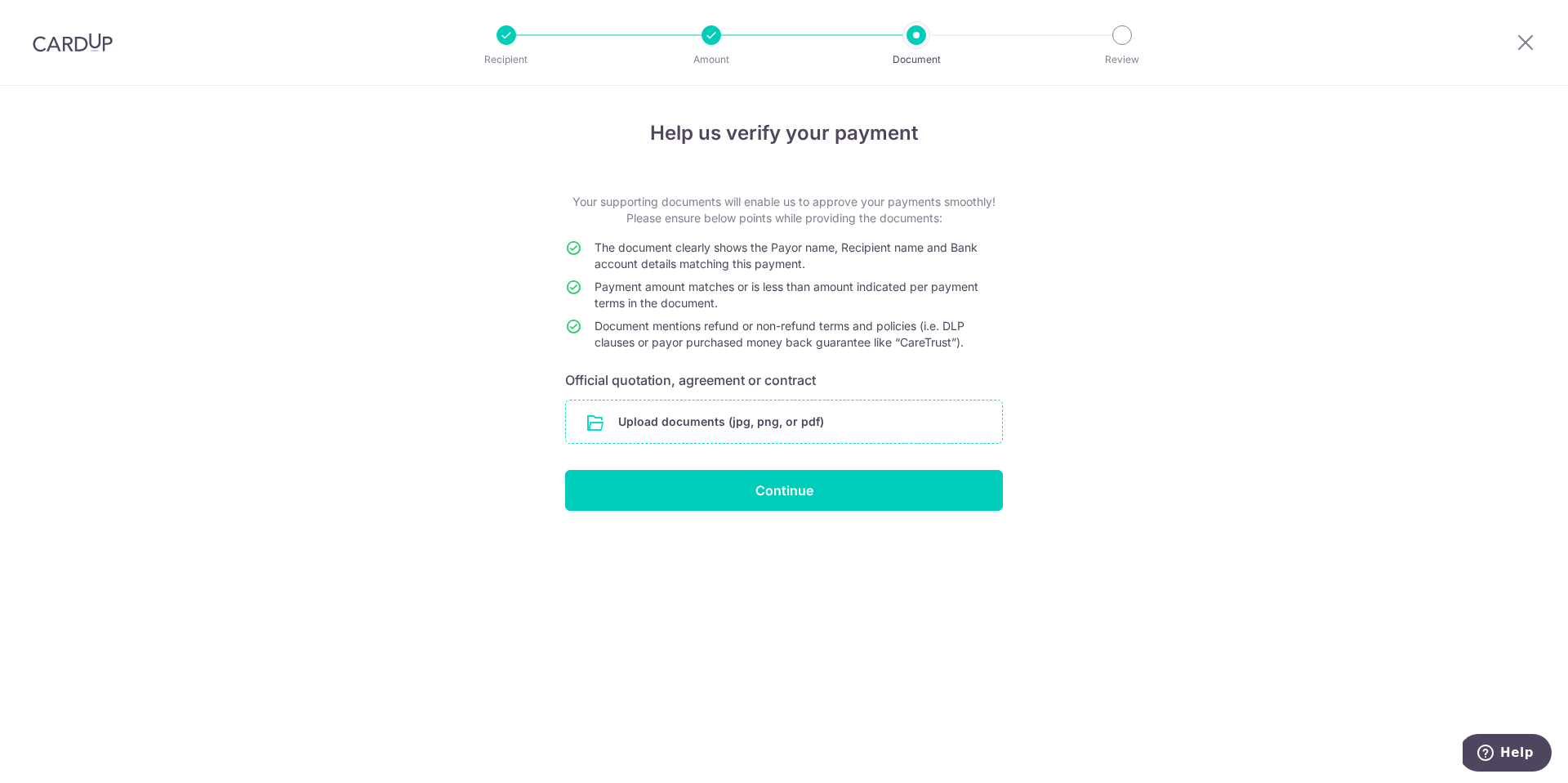
click at [682, 419] on input "file" at bounding box center [784, 422] width 436 height 43
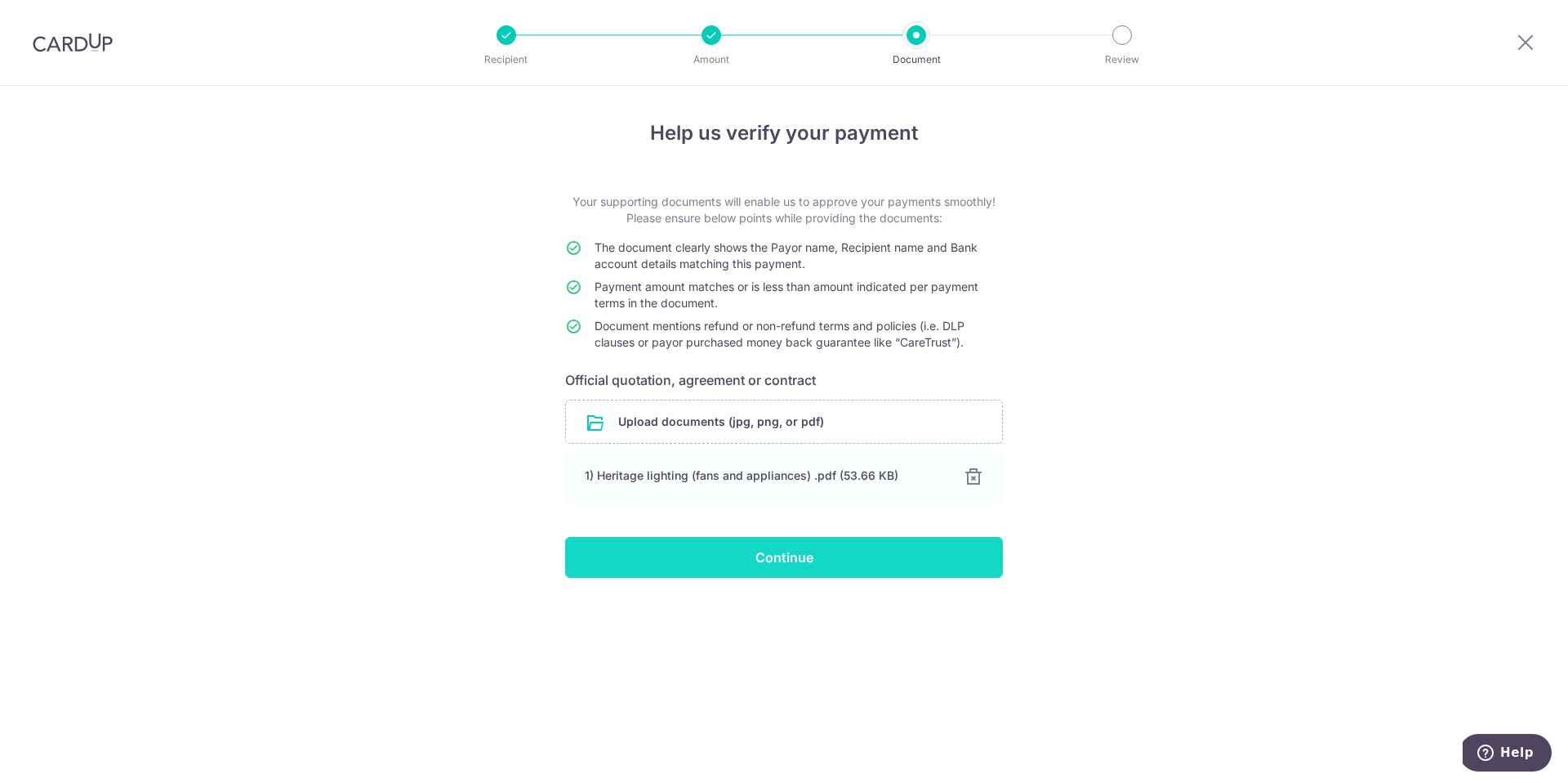
click at [782, 549] on input "Continue" at bounding box center [784, 557] width 438 height 41
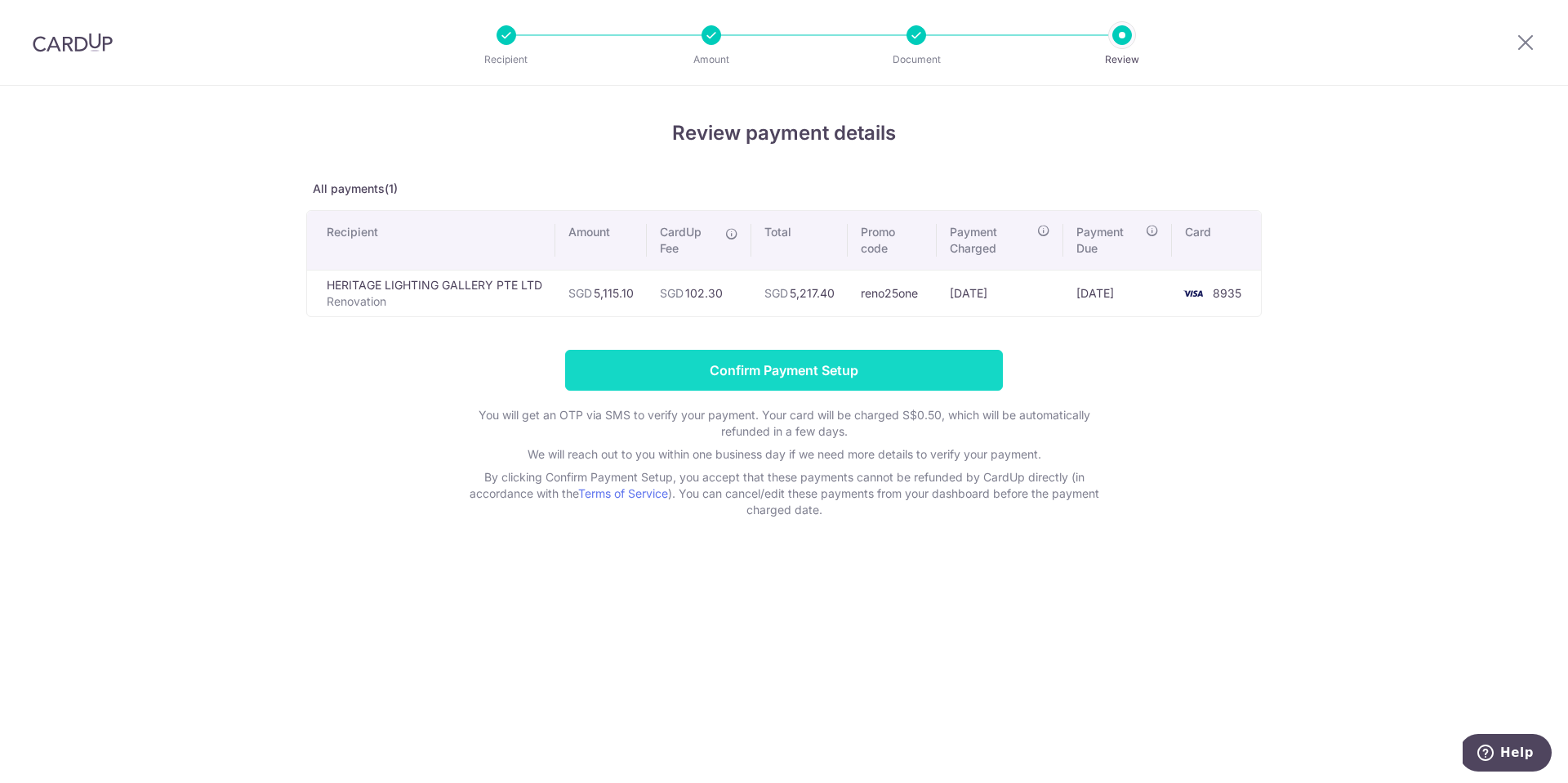
click at [819, 371] on input "Confirm Payment Setup" at bounding box center [784, 370] width 438 height 41
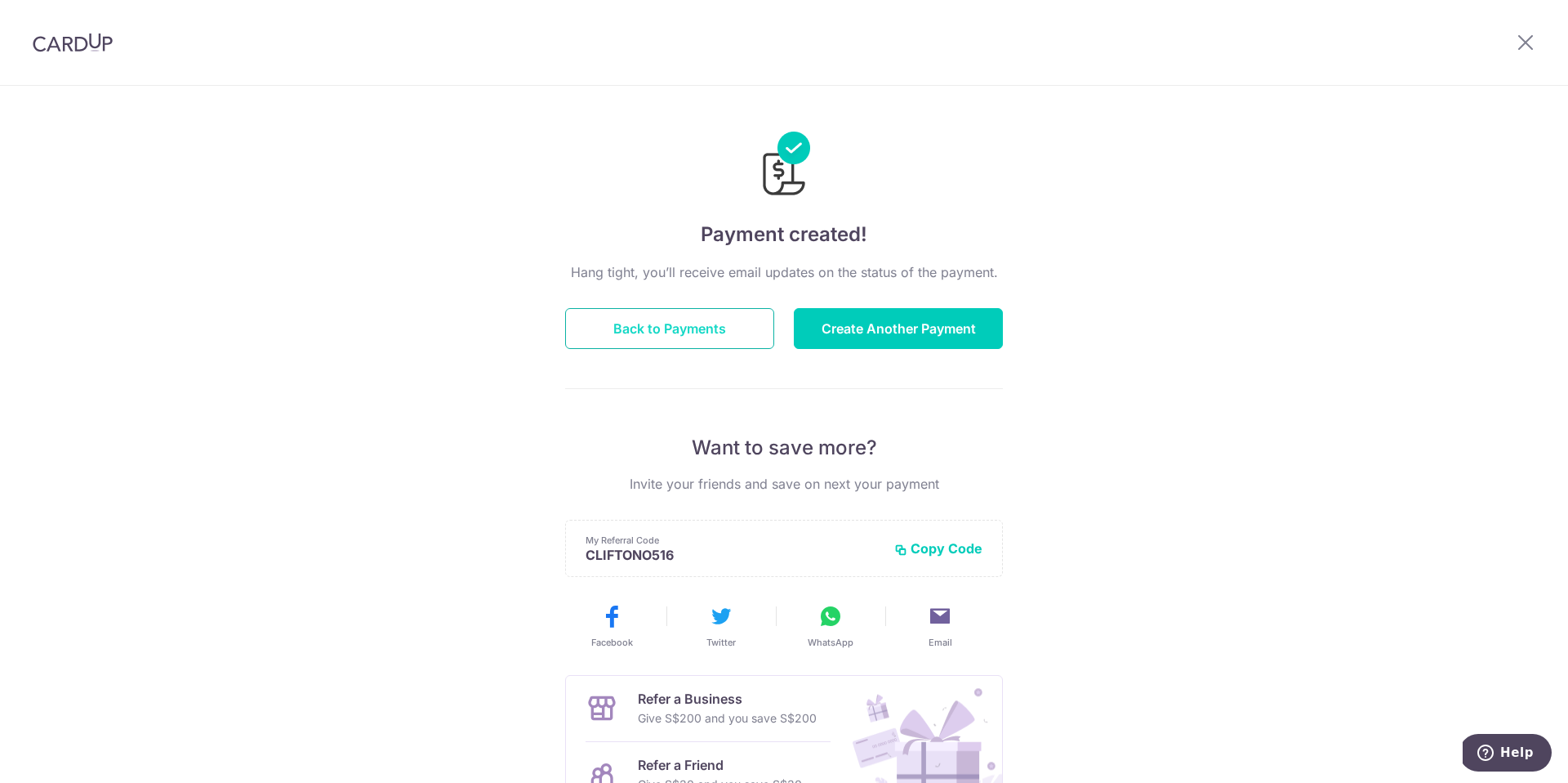
click at [731, 323] on button "Back to Payments" at bounding box center [670, 329] width 209 height 41
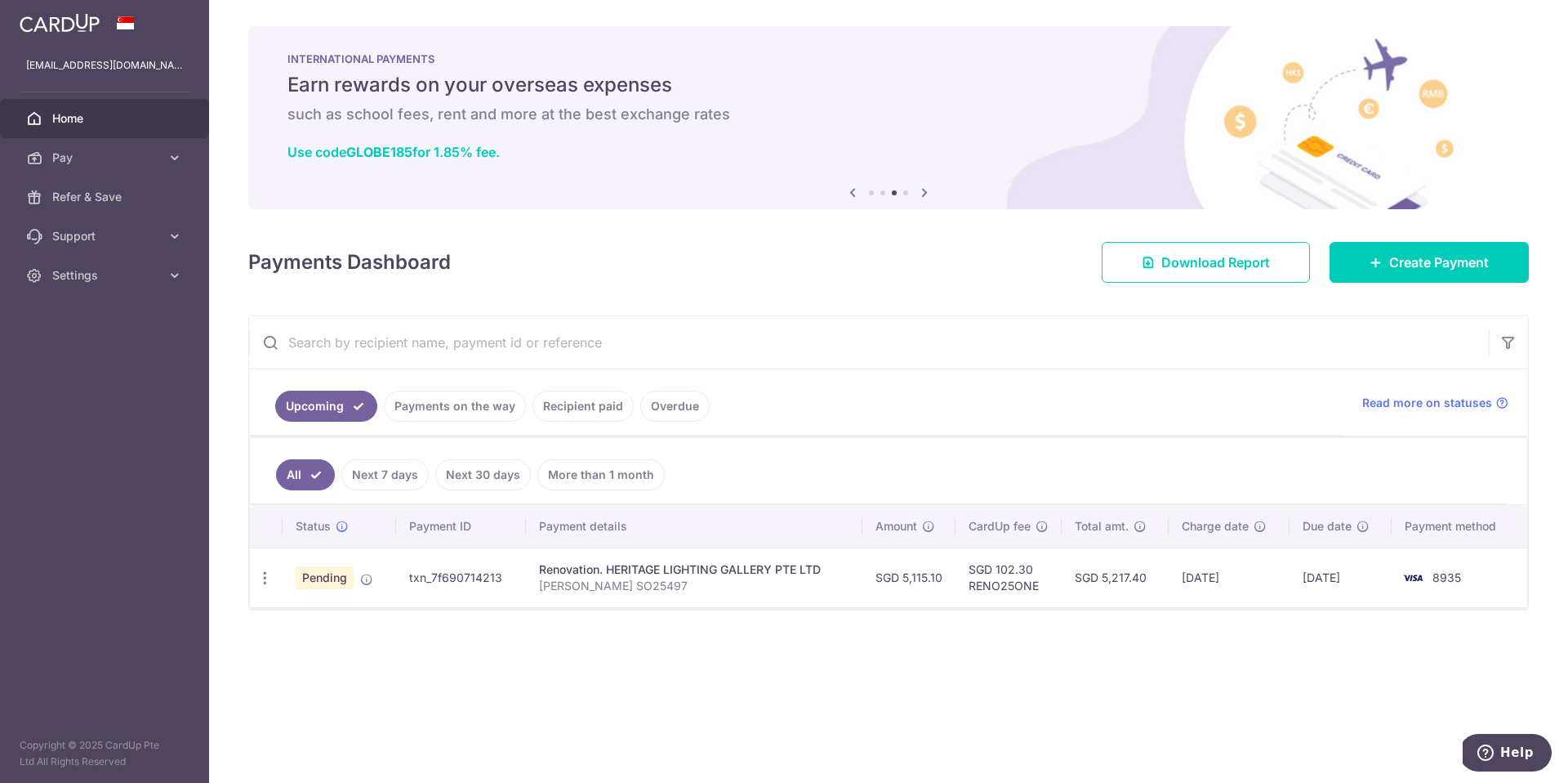
click at [727, 578] on p "Clifton SO25497" at bounding box center [694, 586] width 310 height 16
click at [144, 157] on span "Pay" at bounding box center [106, 158] width 108 height 16
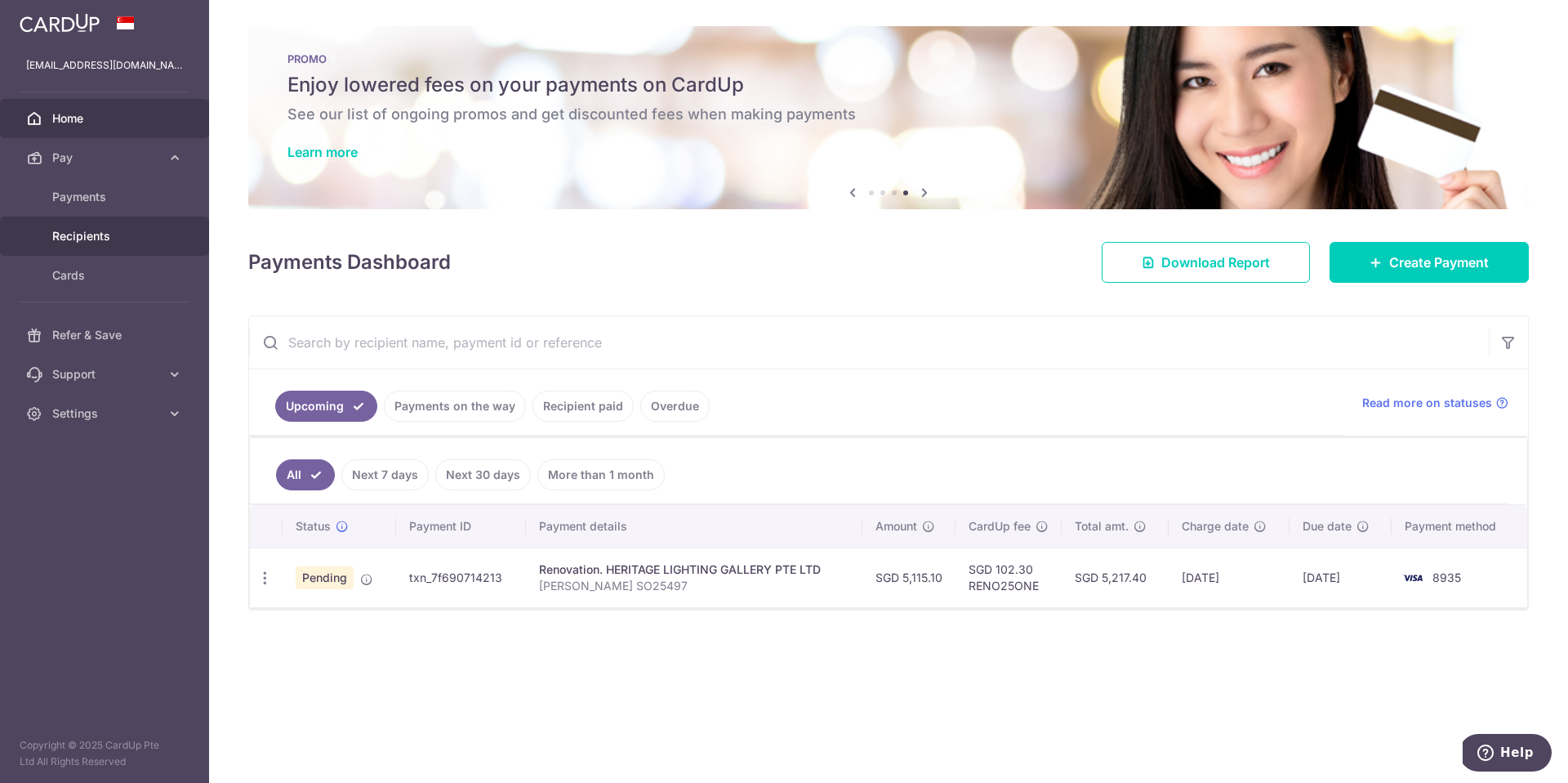
click at [138, 228] on span "Recipients" at bounding box center [106, 236] width 108 height 16
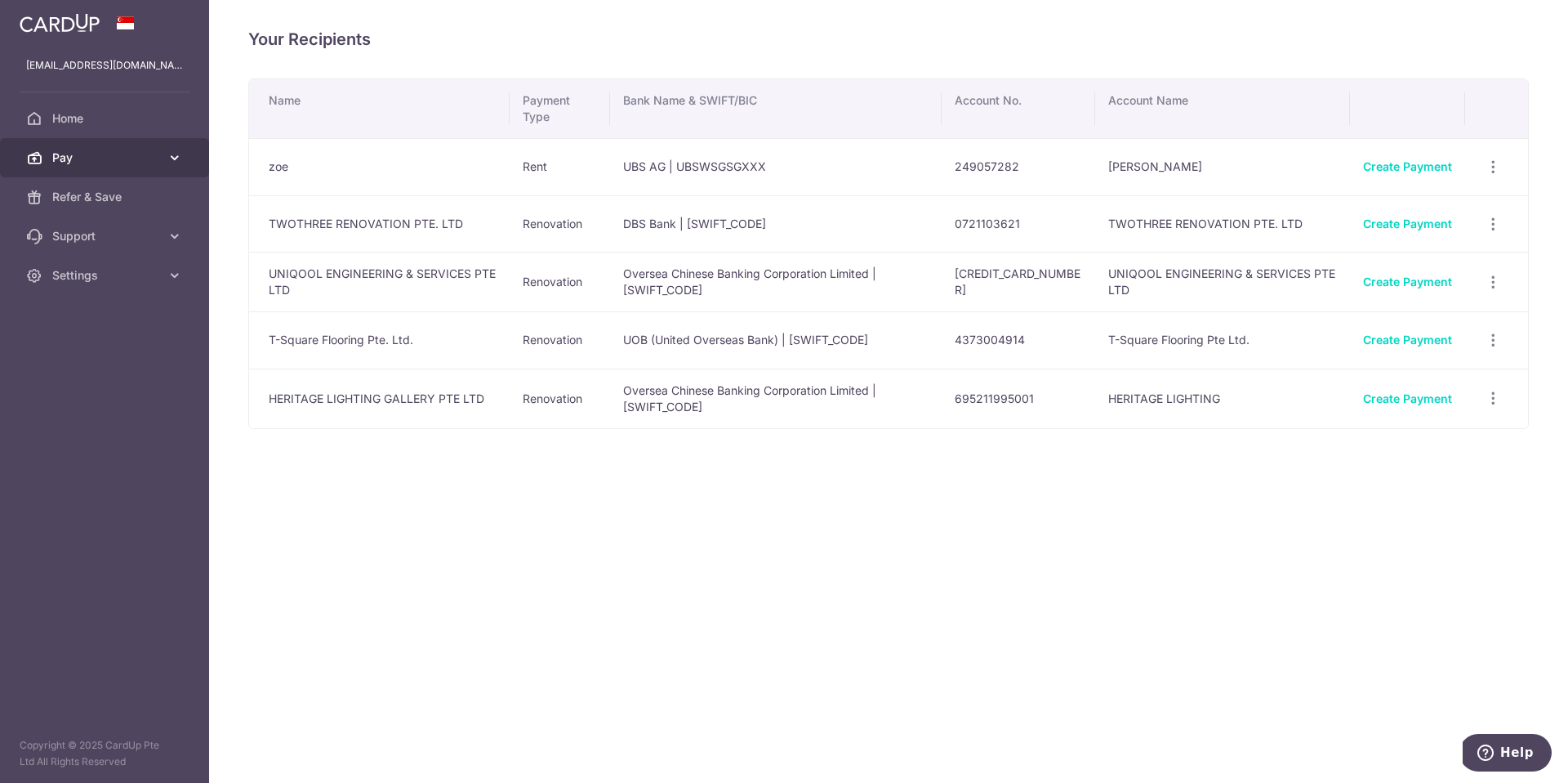
click at [168, 156] on icon at bounding box center [175, 158] width 16 height 16
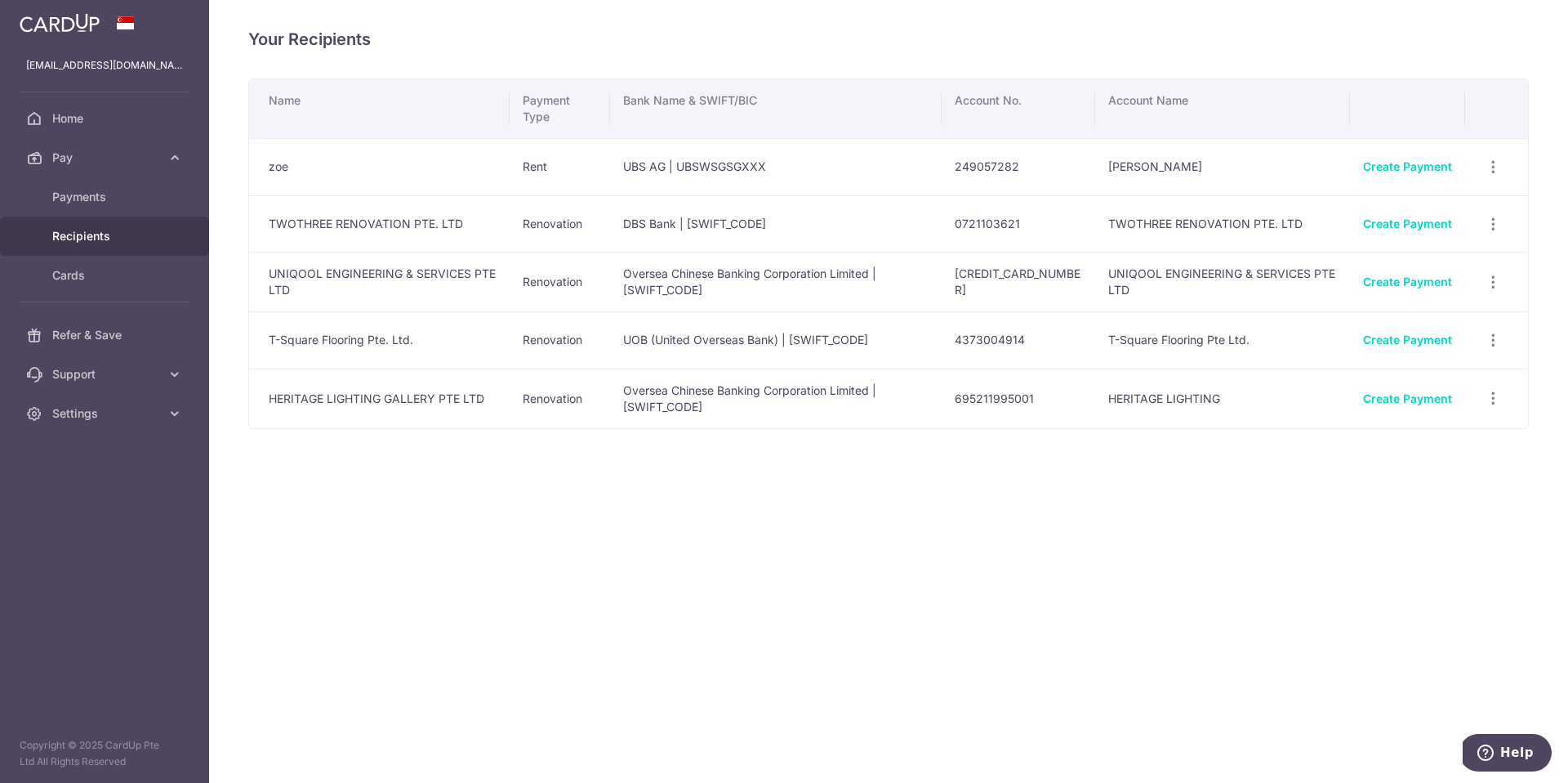
click at [546, 57] on div "Your Recipients Name Payment Type Bank Name & SWIFT/BIC Account No. Account Nam…" at bounding box center [888, 392] width 1359 height 783
click at [111, 198] on span "Payments" at bounding box center [106, 197] width 108 height 16
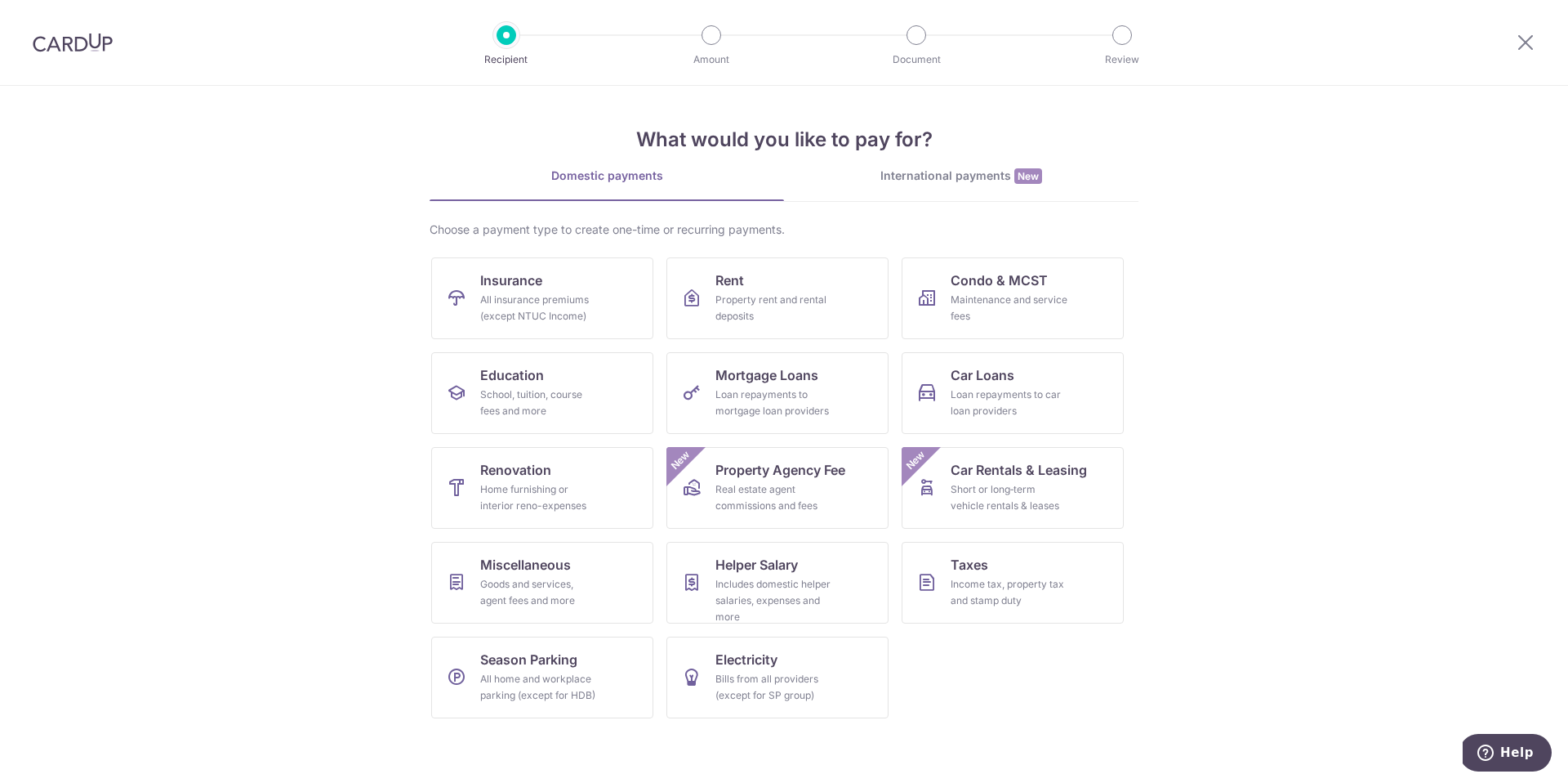
click at [57, 51] on img at bounding box center [73, 42] width 80 height 19
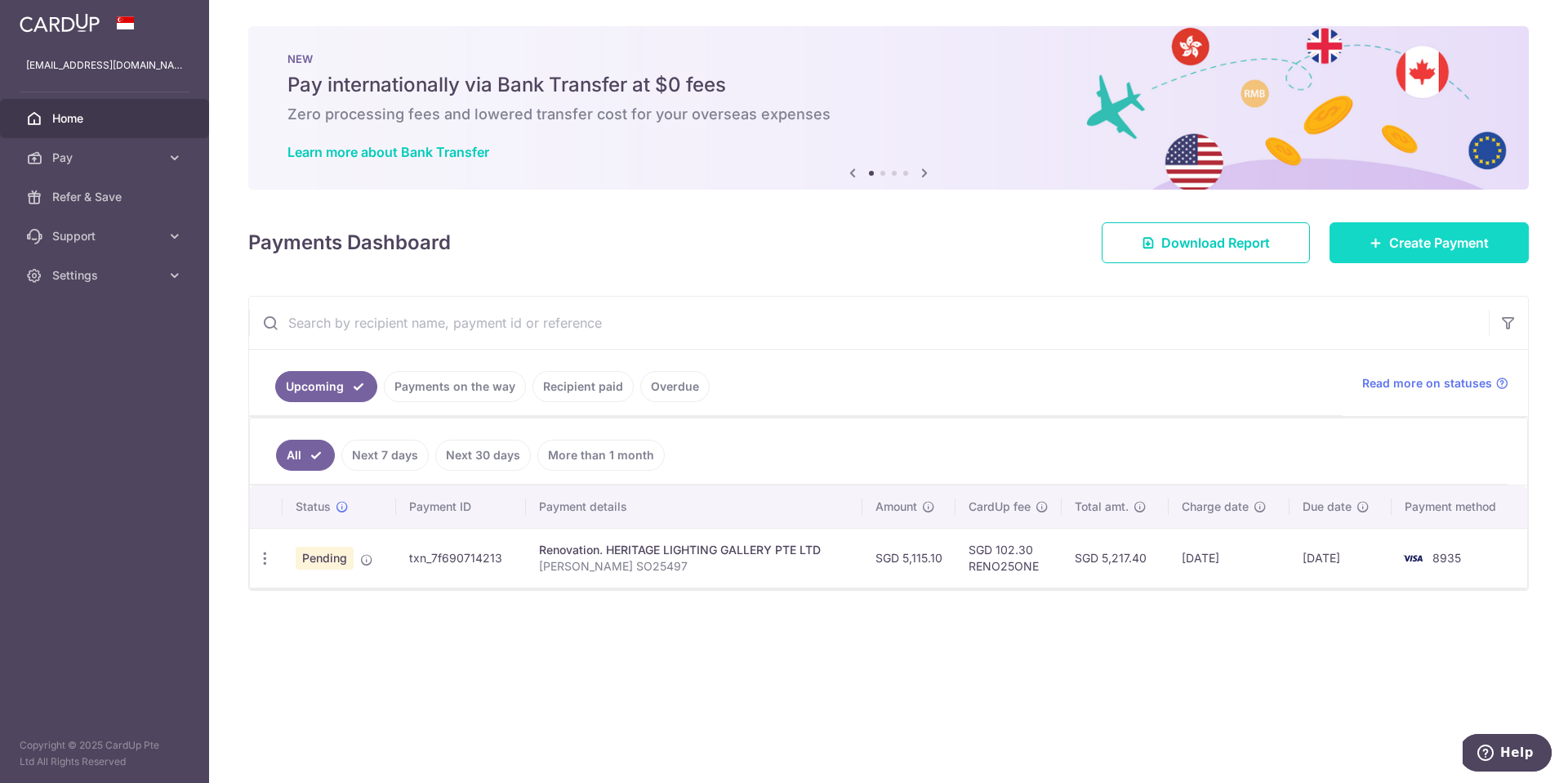
click at [1406, 252] on span "Create Payment" at bounding box center [1438, 242] width 99 height 19
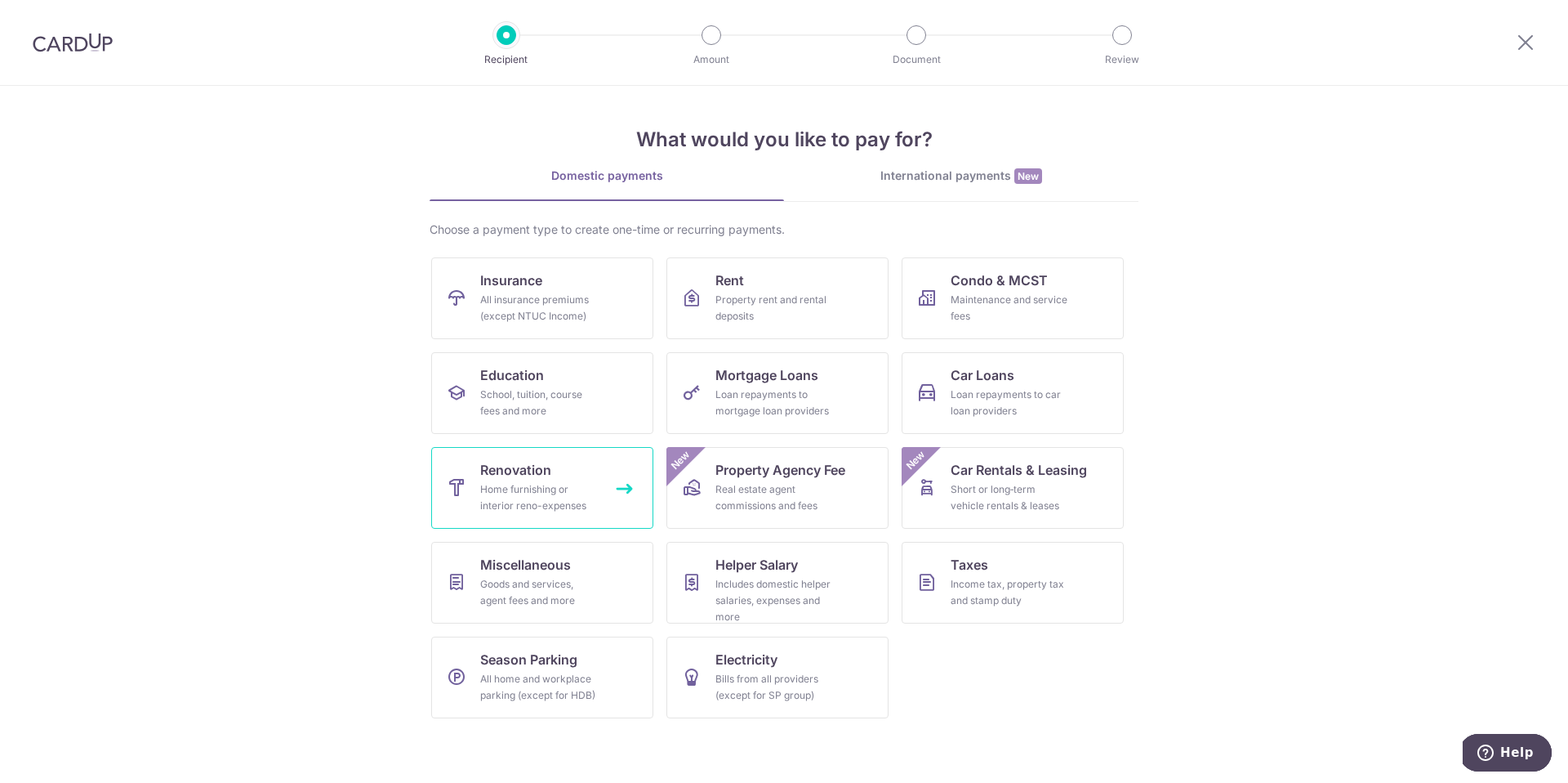
click at [566, 484] on div "Home furnishing or interior reno-expenses" at bounding box center [538, 497] width 118 height 33
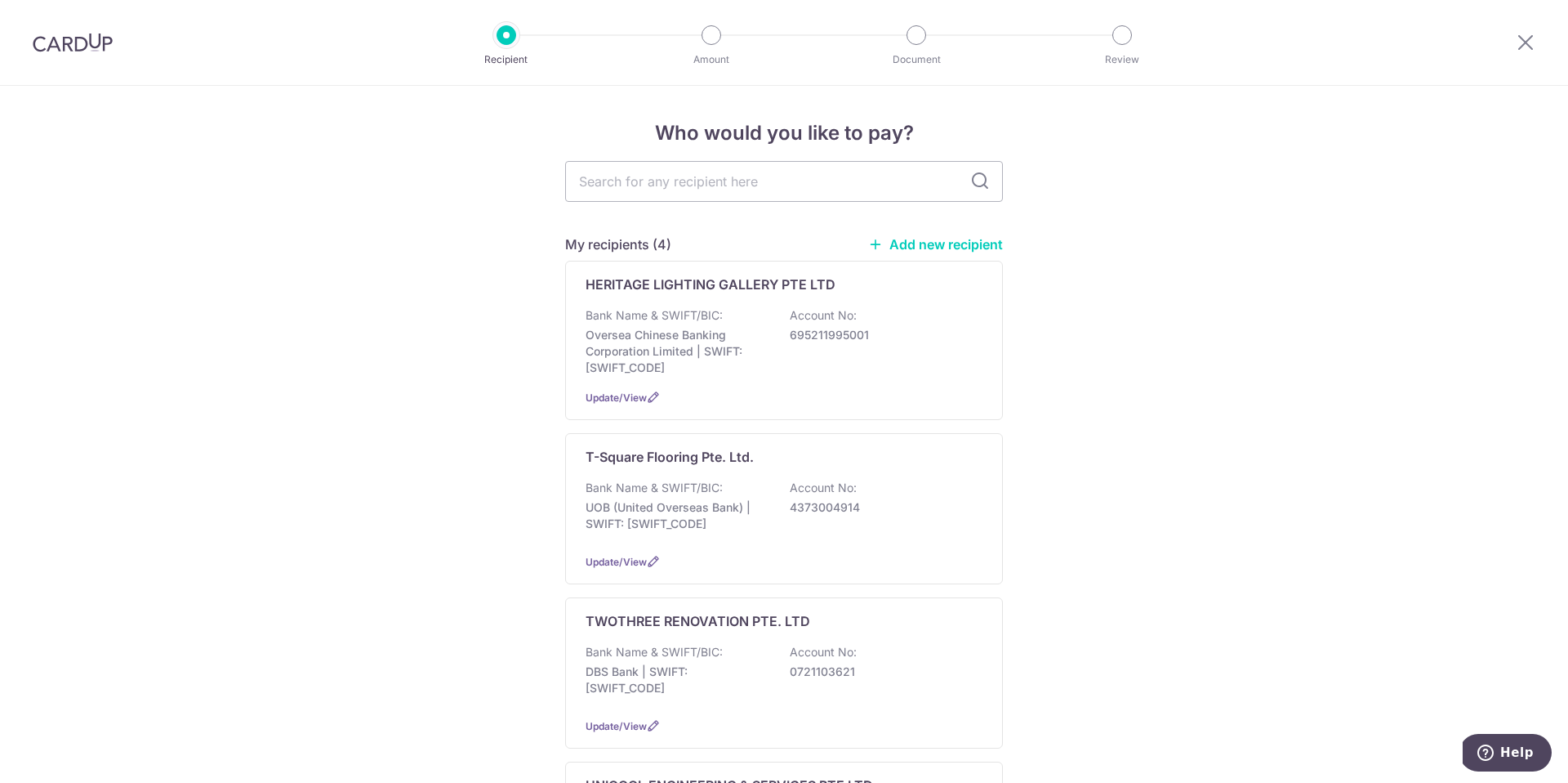
click at [932, 243] on link "Add new recipient" at bounding box center [936, 245] width 135 height 16
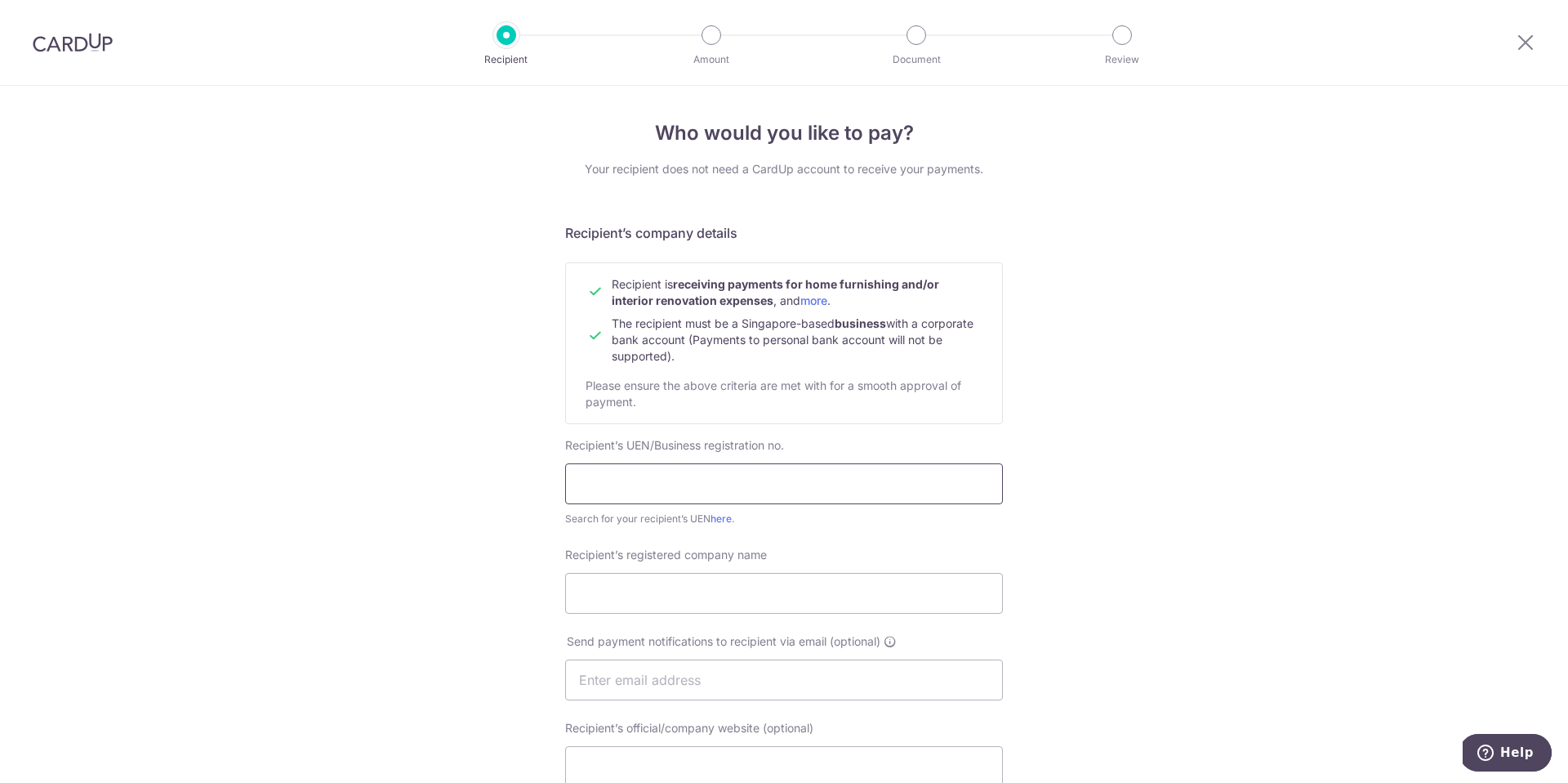
click at [739, 476] on input "text" at bounding box center [784, 484] width 438 height 41
